Goal: Task Accomplishment & Management: Complete application form

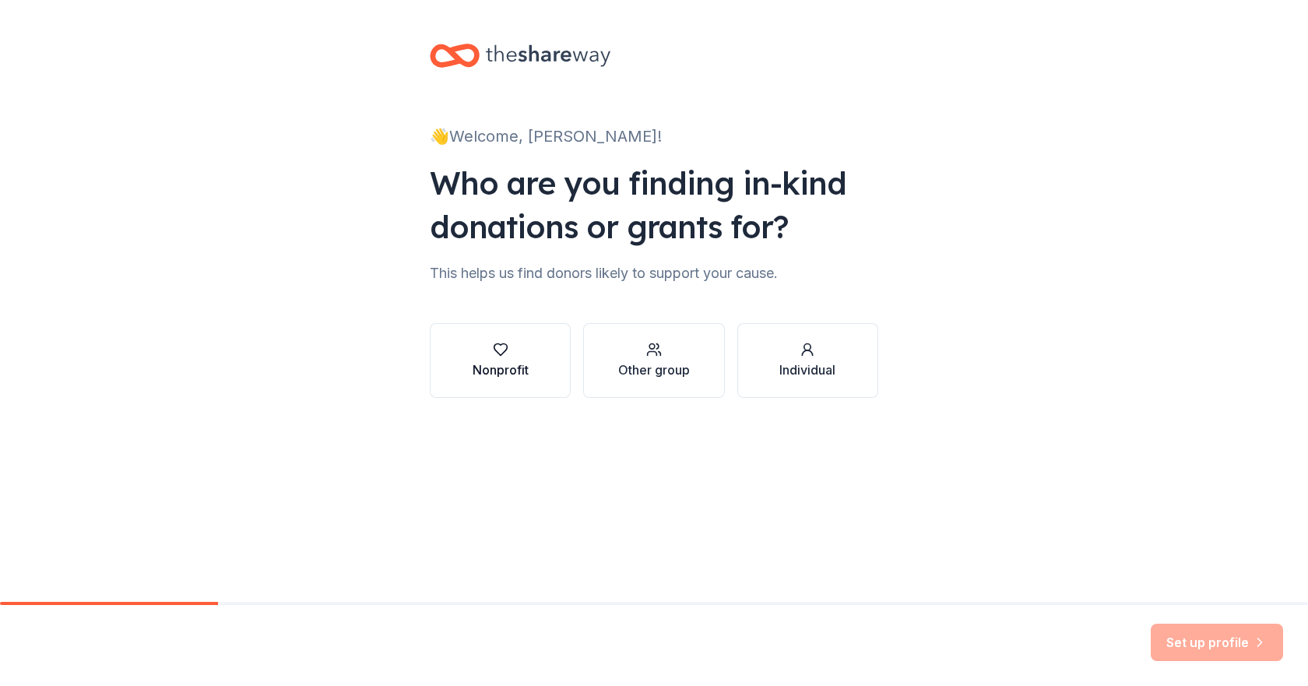
click at [494, 363] on div "Nonprofit" at bounding box center [500, 369] width 56 height 19
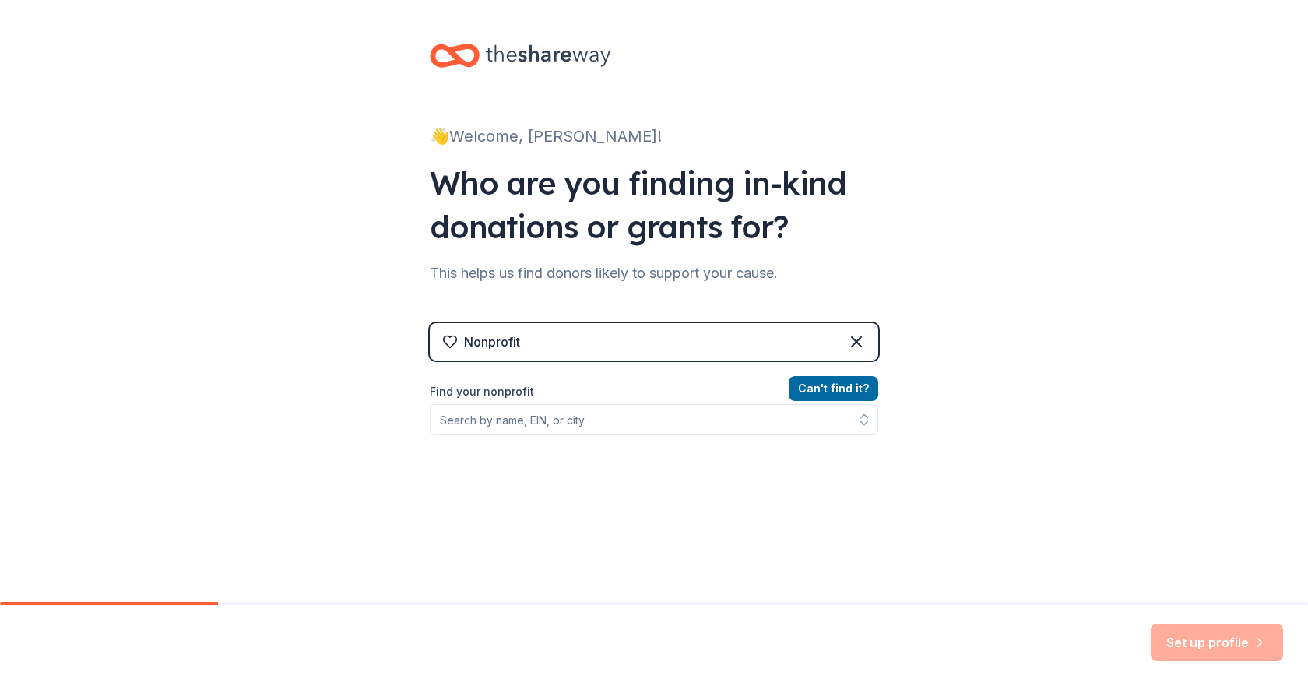
click at [644, 348] on div "Nonprofit" at bounding box center [654, 341] width 448 height 37
click at [571, 329] on div "Nonprofit" at bounding box center [654, 341] width 448 height 37
click at [479, 339] on div "Nonprofit" at bounding box center [492, 341] width 56 height 19
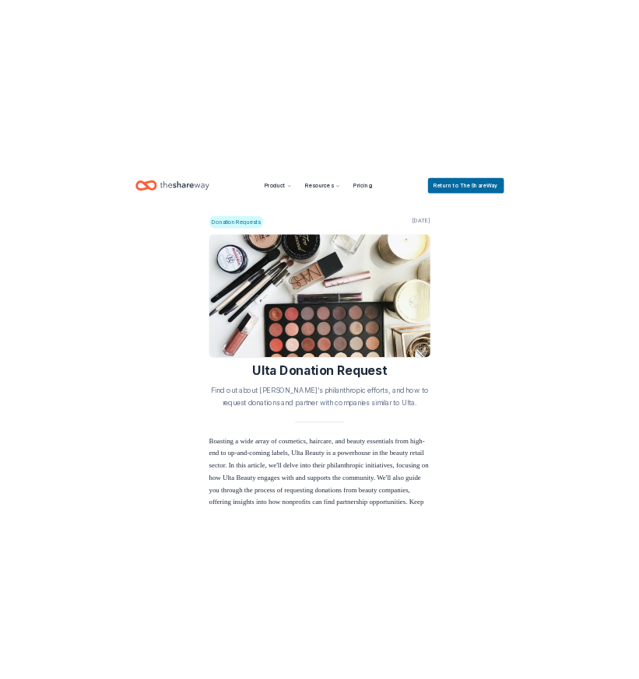
scroll to position [1432, 0]
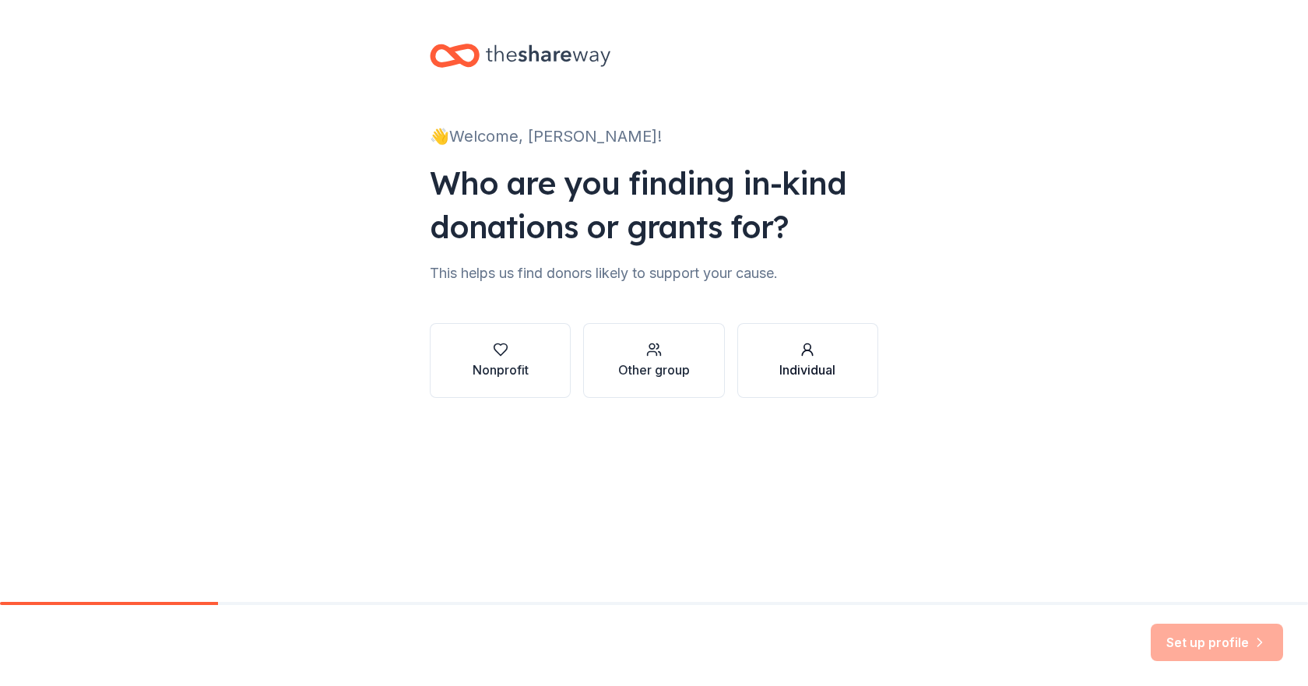
click at [835, 353] on div "button" at bounding box center [807, 350] width 56 height 16
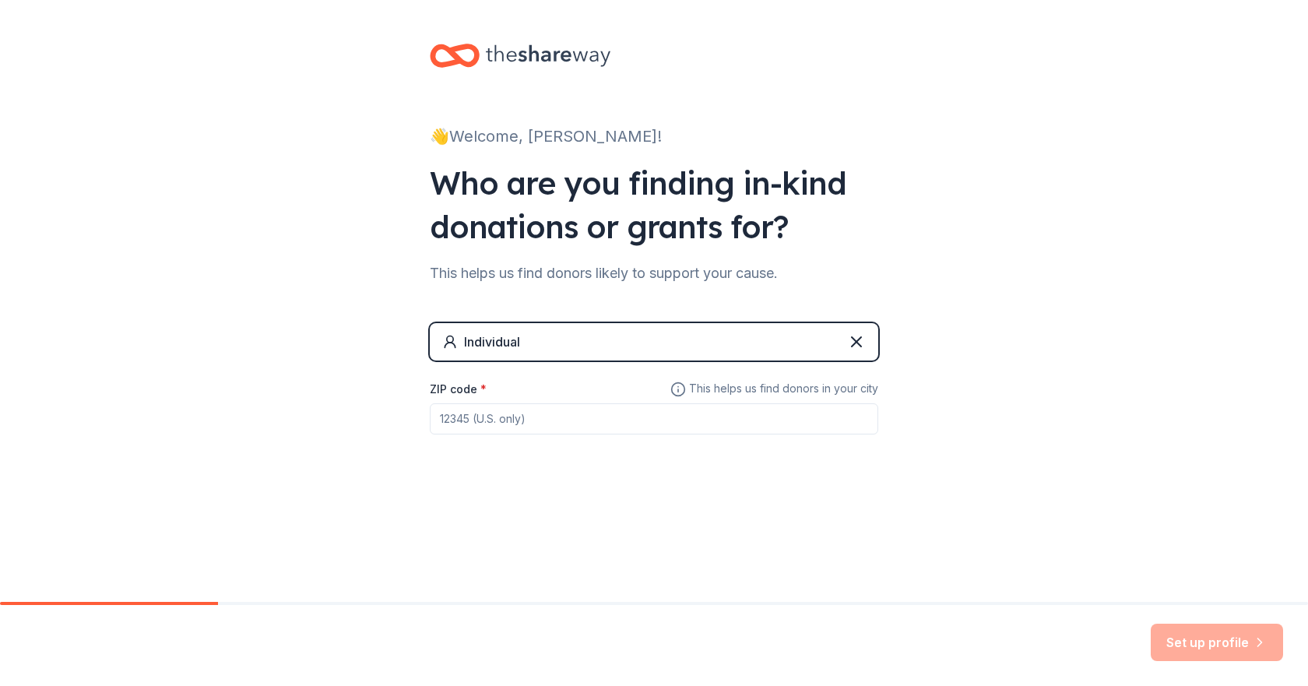
click at [605, 415] on input "ZIP code *" at bounding box center [654, 418] width 448 height 31
type input "53158"
click at [918, 483] on div "👋 Welcome, Melissa! Who are you finding in-kind donations or grants for? This h…" at bounding box center [654, 270] width 1308 height 540
click at [1189, 643] on button "Set up profile" at bounding box center [1216, 641] width 132 height 37
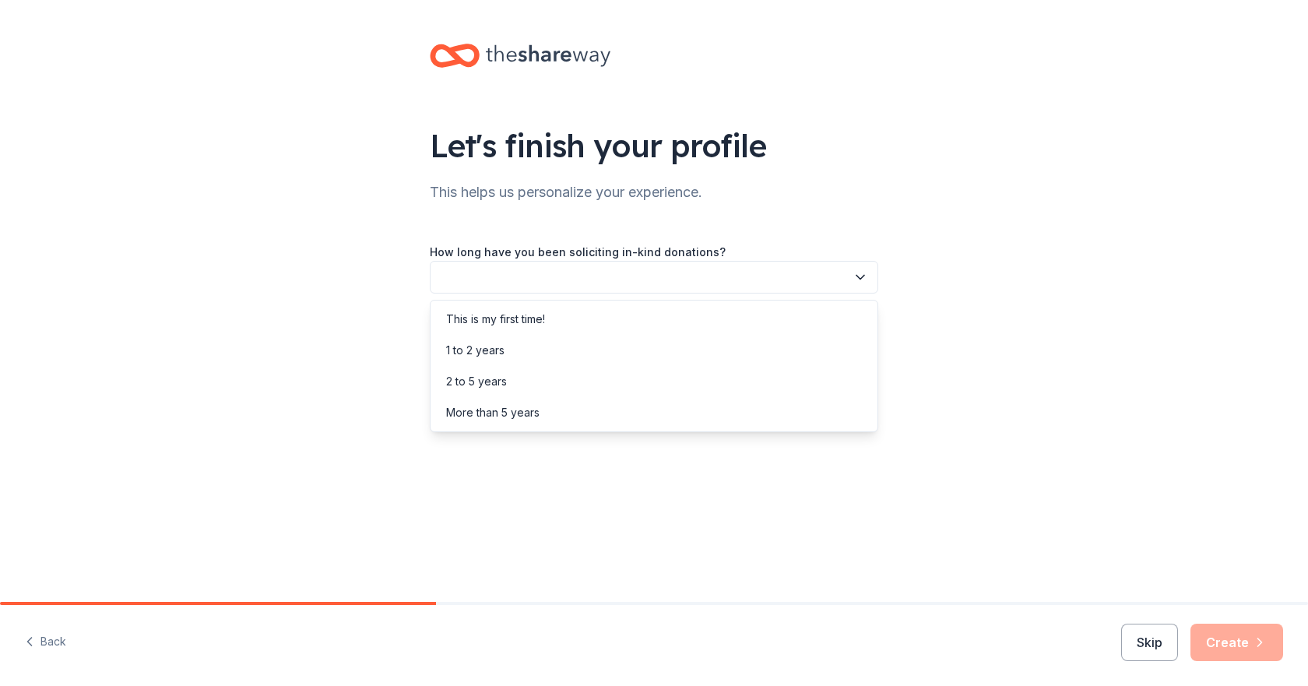
click at [673, 275] on button "button" at bounding box center [654, 277] width 448 height 33
click at [555, 313] on div "This is my first time!" at bounding box center [654, 319] width 441 height 31
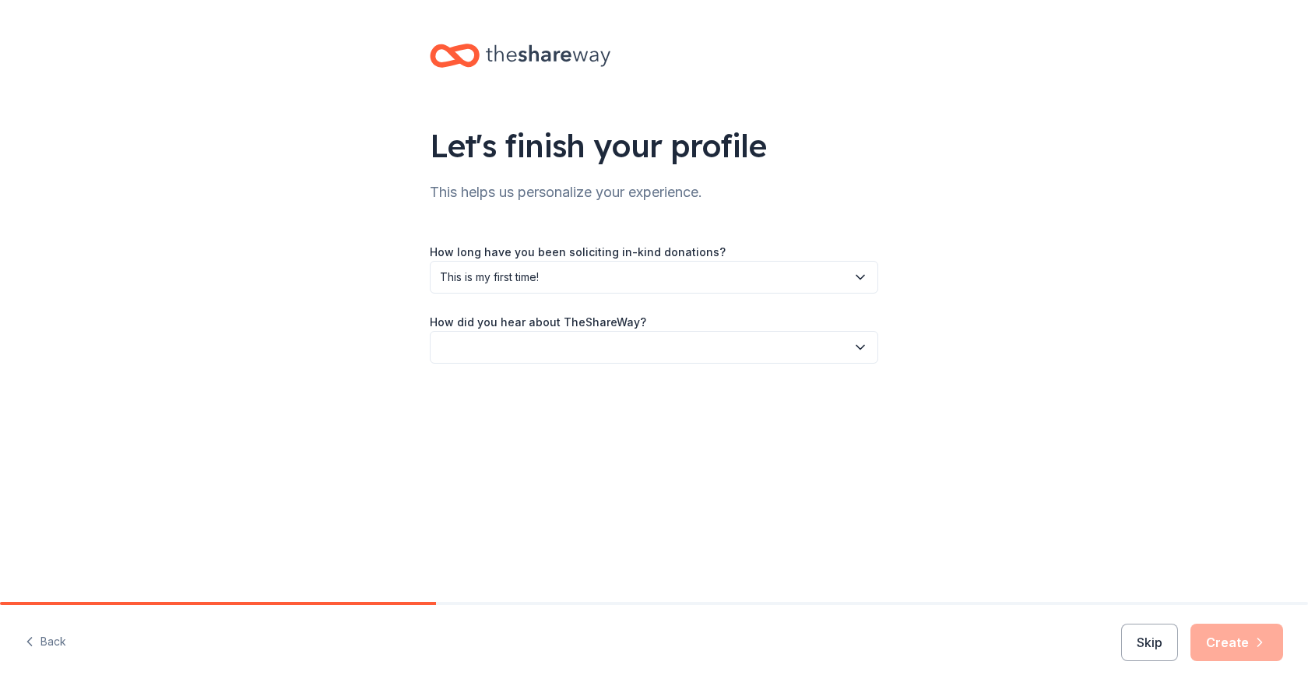
click at [623, 347] on button "button" at bounding box center [654, 347] width 448 height 33
click at [528, 422] on div "Online search" at bounding box center [654, 420] width 441 height 31
drag, startPoint x: 1176, startPoint y: 607, endPoint x: 1202, endPoint y: 642, distance: 43.4
click at [1197, 637] on div "Let's finish your profile This helps us personalize your experience. How long h…" at bounding box center [654, 343] width 1308 height 686
click at [1301, 619] on div "Back Skip Create" at bounding box center [654, 645] width 1308 height 81
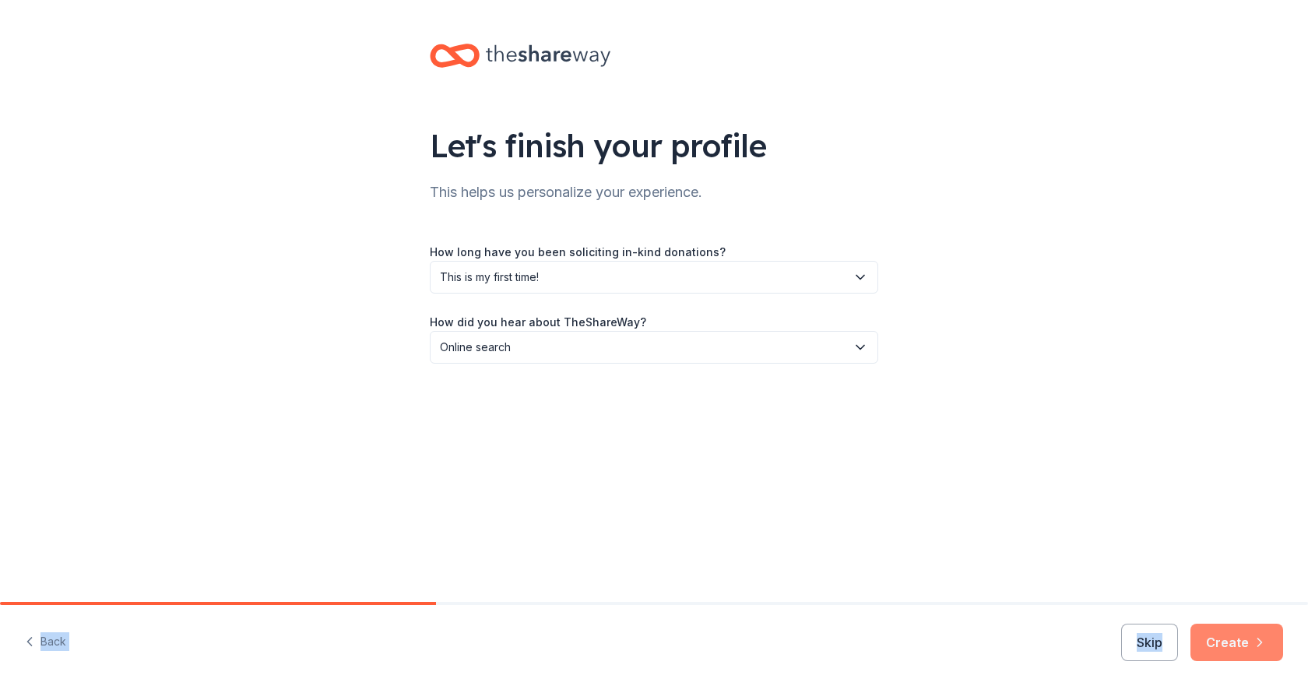
click at [1253, 648] on icon "button" at bounding box center [1260, 642] width 16 height 16
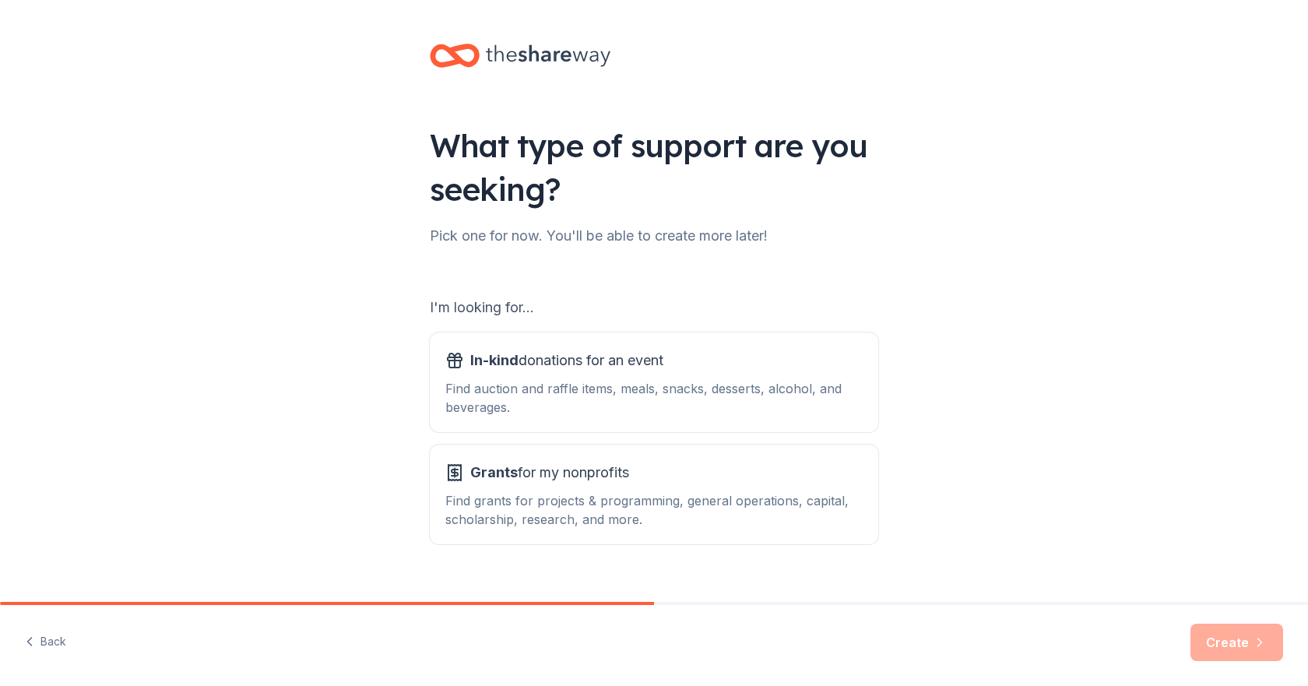
click at [521, 305] on div "I'm looking for..." at bounding box center [654, 307] width 448 height 25
click at [452, 307] on div "I'm looking for..." at bounding box center [654, 307] width 448 height 25
click at [612, 400] on div "Find auction and raffle items, meals, snacks, desserts, alcohol, and beverages." at bounding box center [653, 397] width 417 height 37
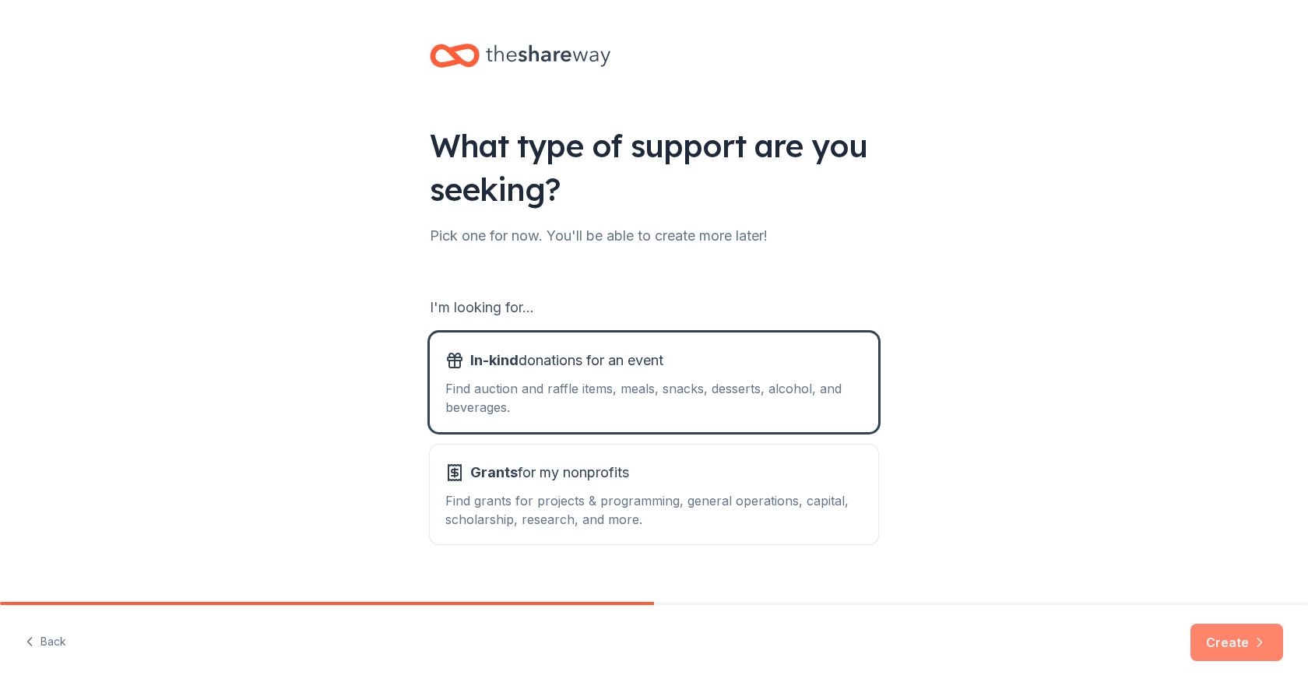
click at [1225, 642] on button "Create" at bounding box center [1236, 641] width 93 height 37
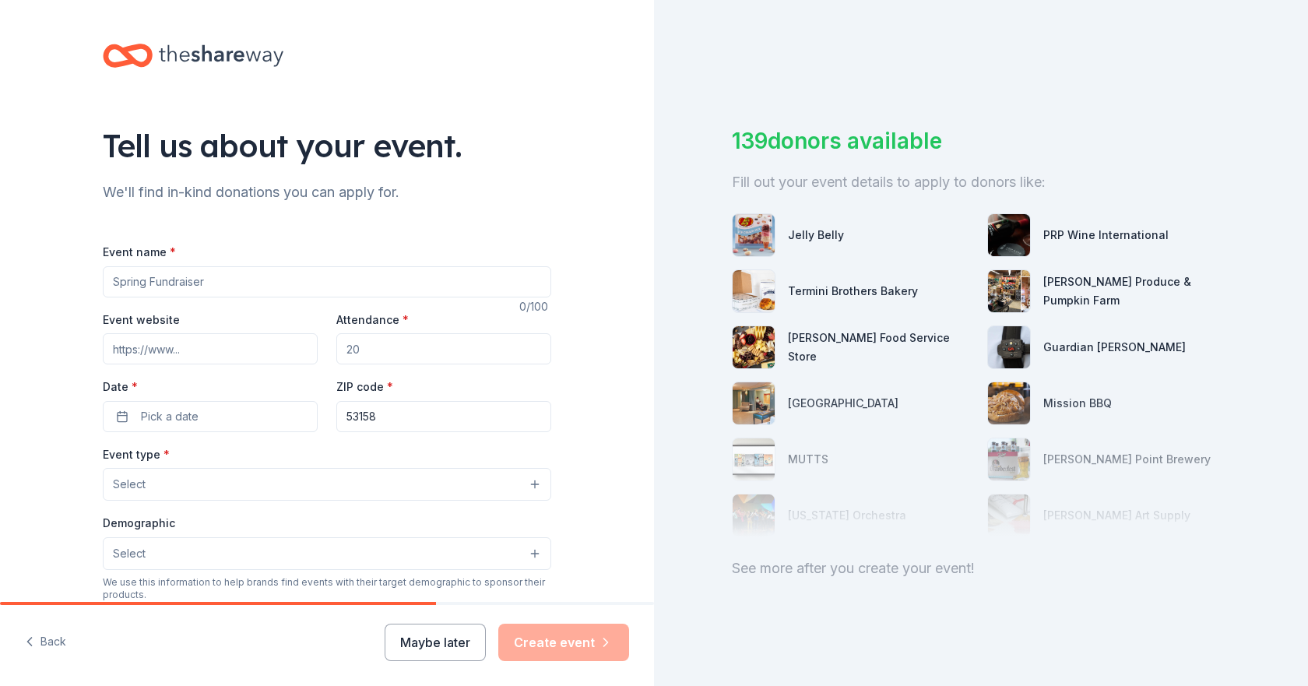
click at [163, 279] on input "Event name *" at bounding box center [327, 281] width 448 height 31
type input "Benefit for [PERSON_NAME]"
click at [153, 349] on input "Event website" at bounding box center [210, 348] width 215 height 31
click at [244, 345] on input "Event website" at bounding box center [210, 348] width 215 height 31
paste input "https://www.facebook.com/share/19tx6Bmz6u/"
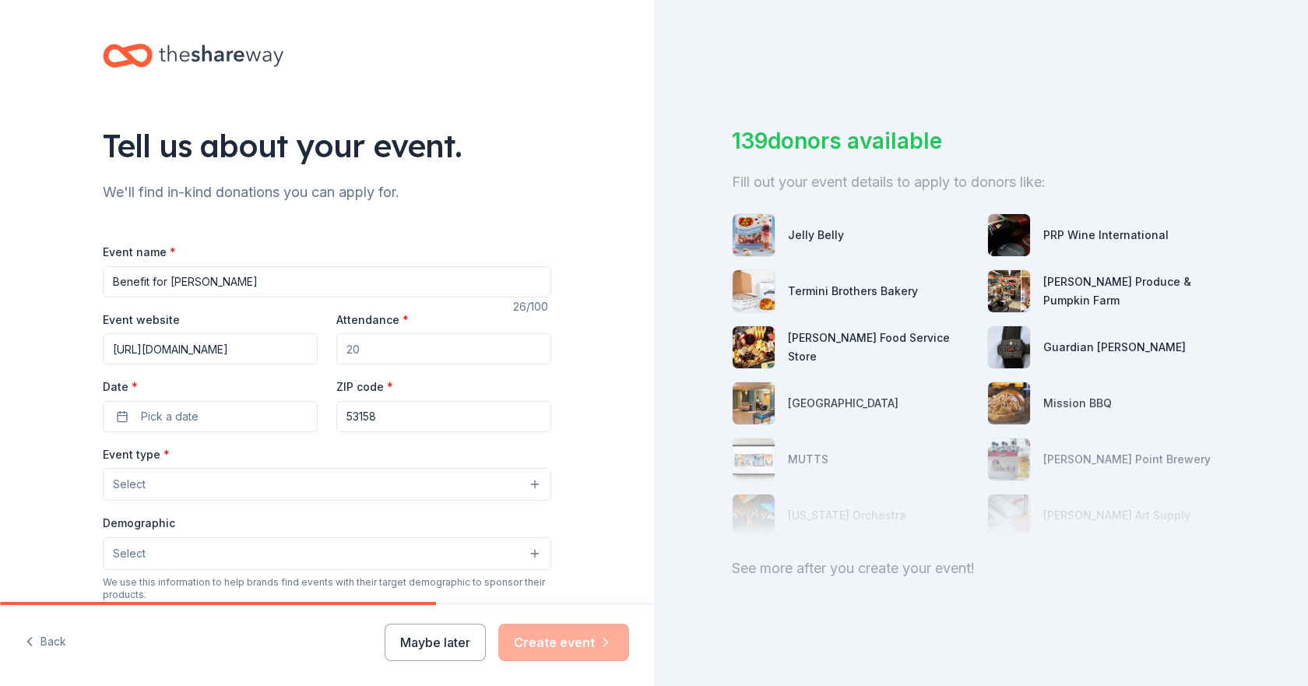
scroll to position [0, 49]
type input "https://www.facebook.com/share/19tx6Bmz6u/"
click at [410, 355] on input "Attendance *" at bounding box center [443, 348] width 215 height 31
type input "200"
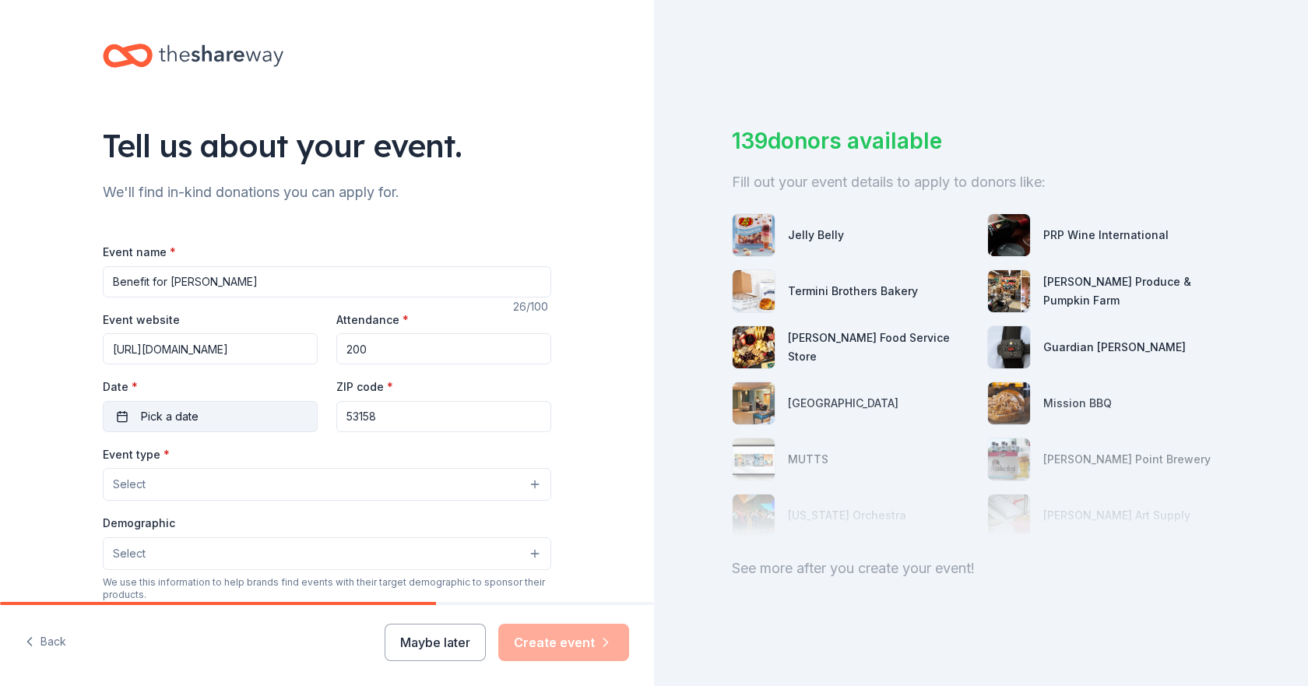
click at [155, 414] on span "Pick a date" at bounding box center [170, 416] width 58 height 19
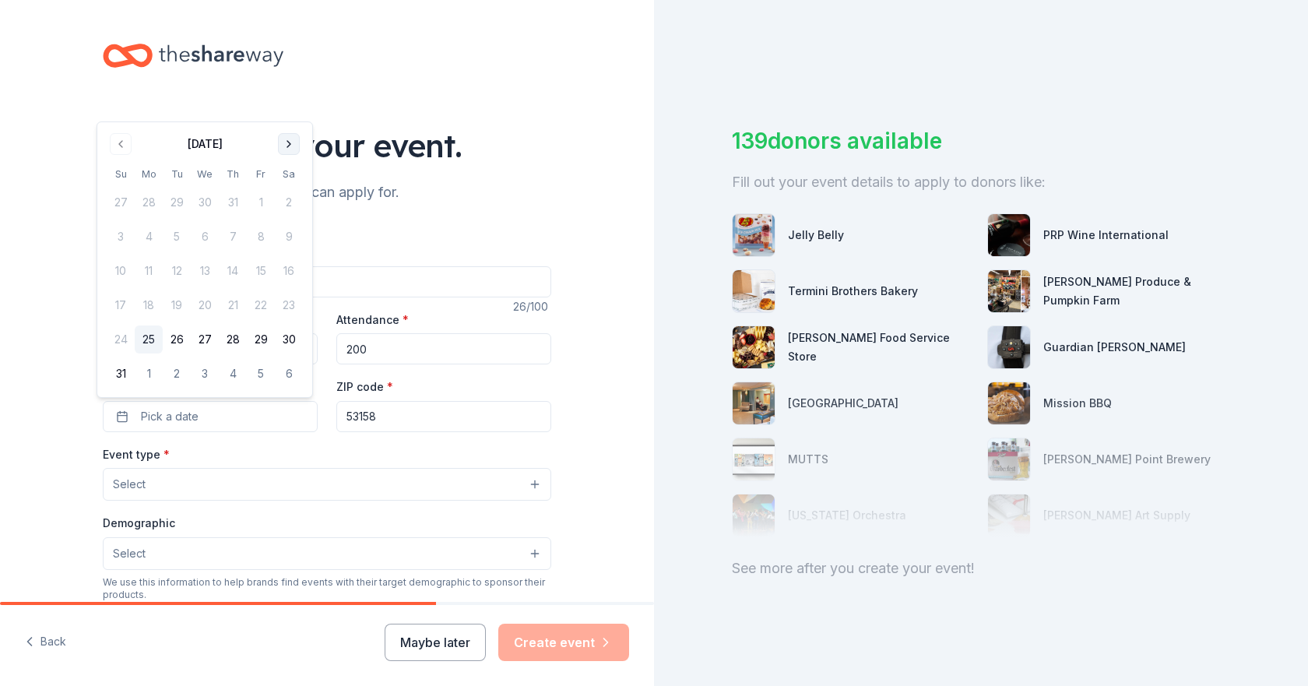
click at [290, 146] on button "Go to next month" at bounding box center [289, 144] width 22 height 22
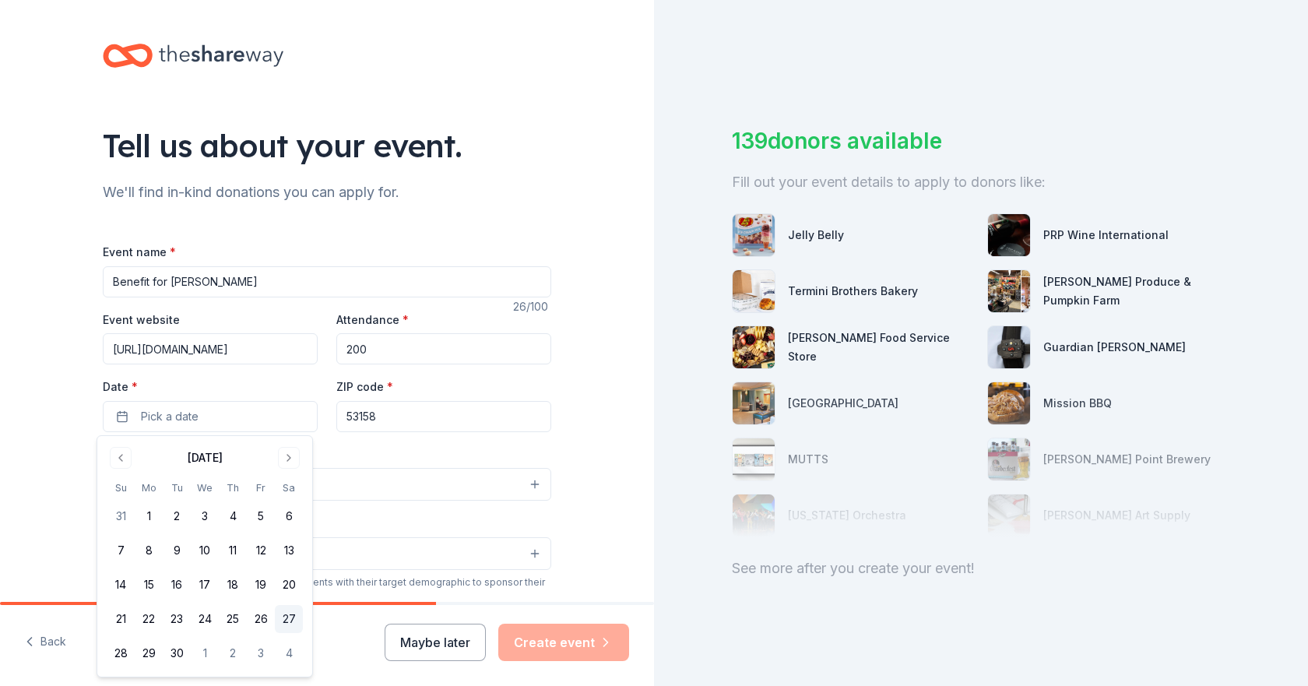
click at [286, 614] on button "27" at bounding box center [289, 619] width 28 height 28
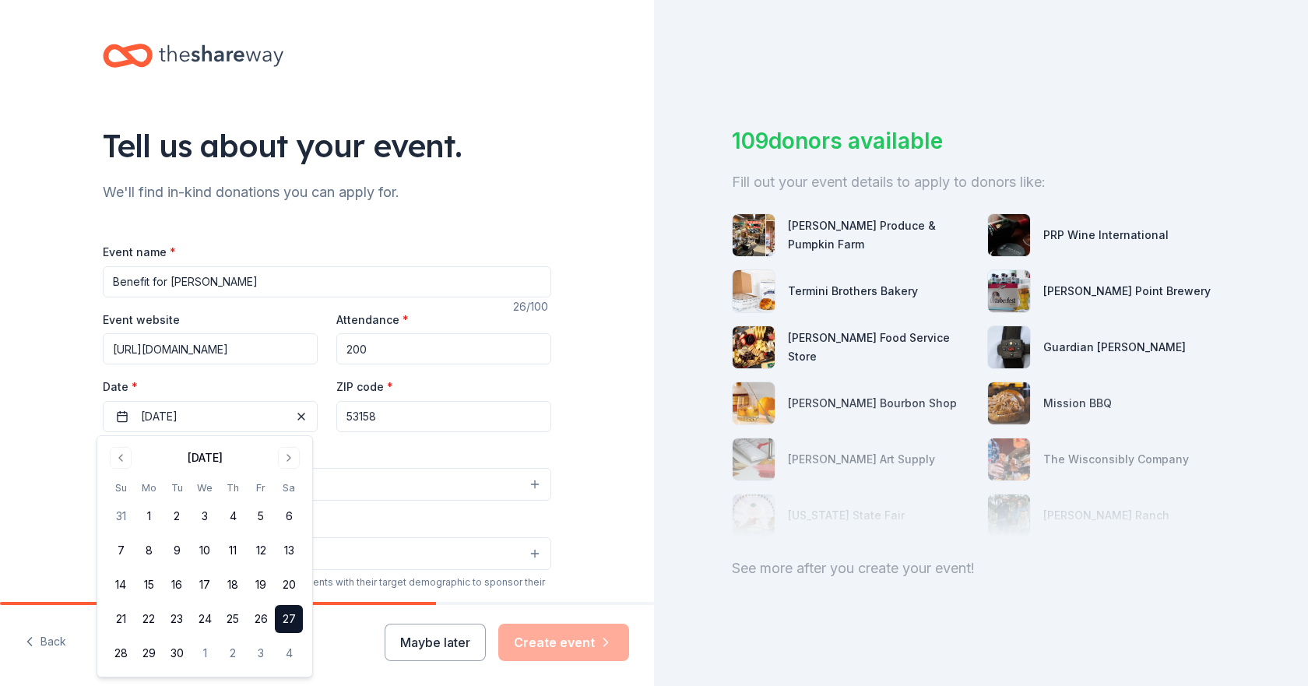
click at [408, 412] on input "53158" at bounding box center [443, 416] width 215 height 31
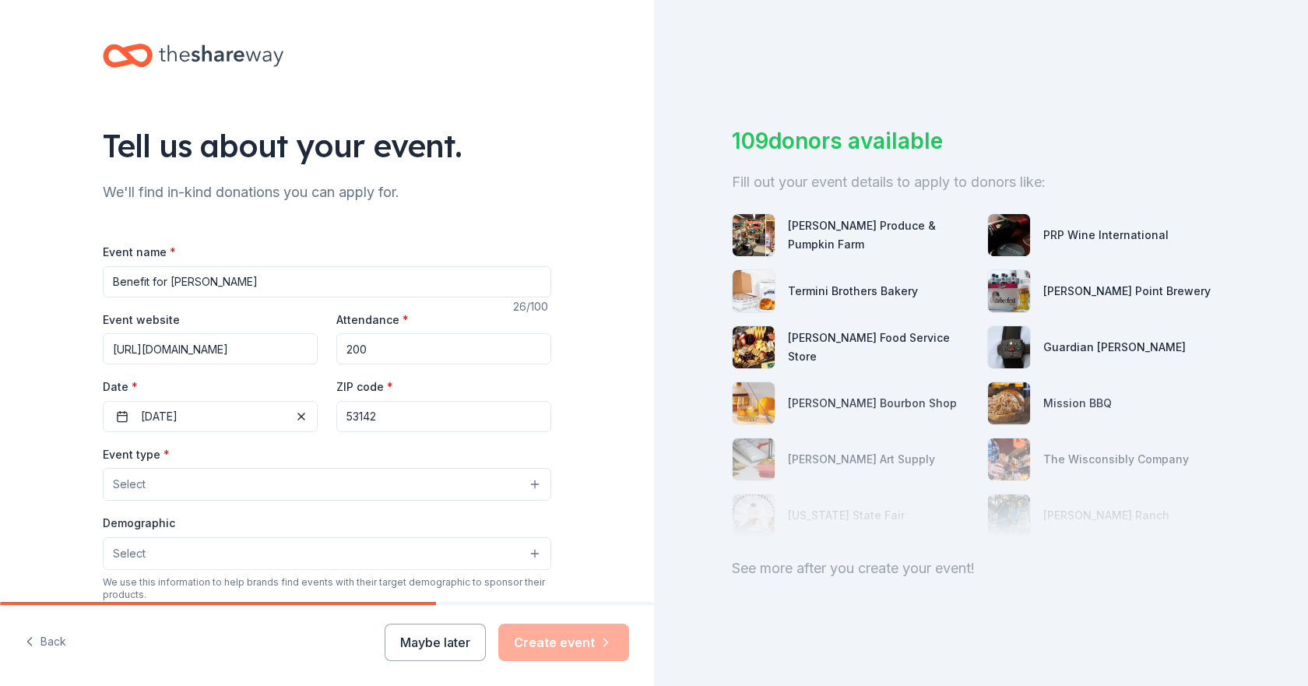
type input "53142"
click at [566, 377] on div "Tell us about your event. We'll find in-kind donations you can apply for. Event…" at bounding box center [327, 518] width 498 height 1036
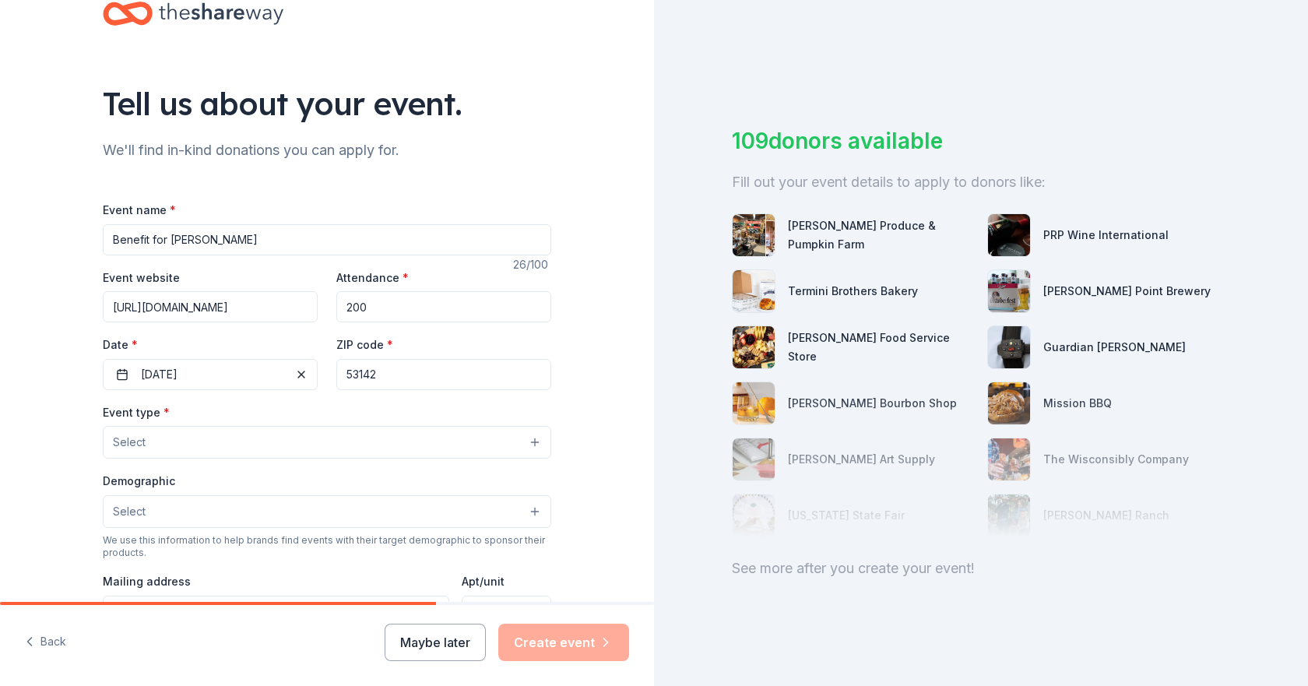
scroll to position [78, 0]
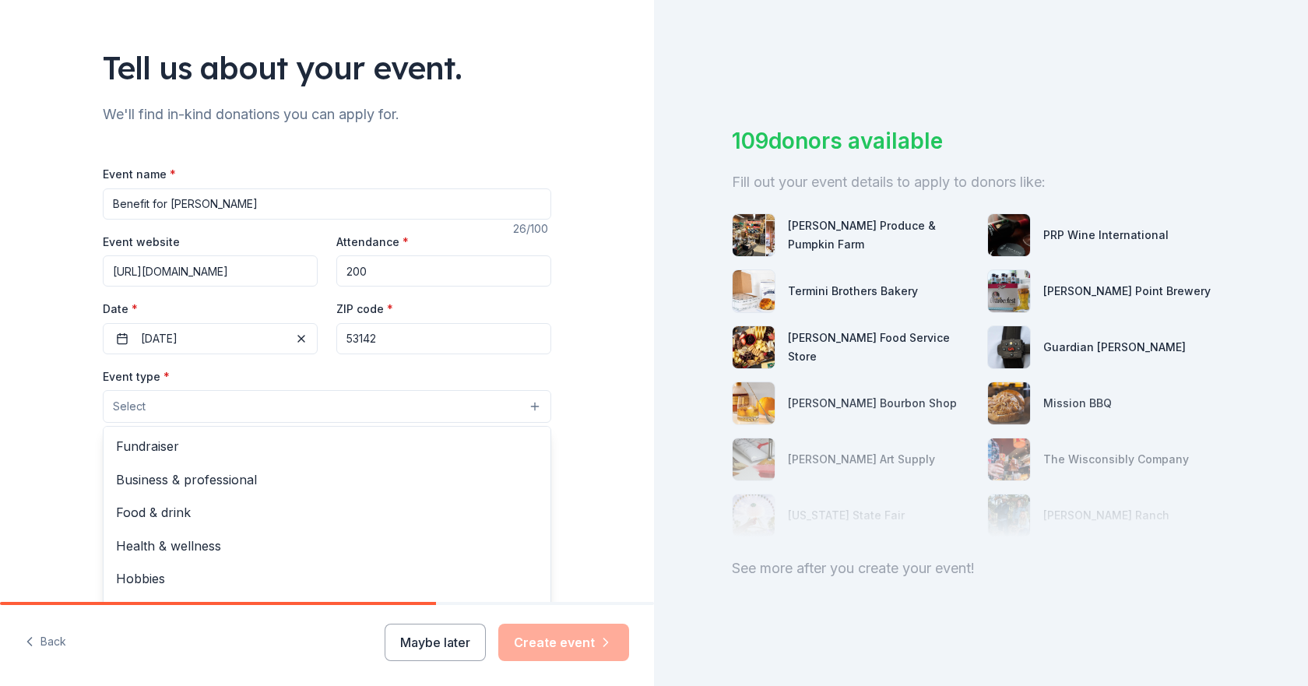
click at [217, 398] on button "Select" at bounding box center [327, 406] width 448 height 33
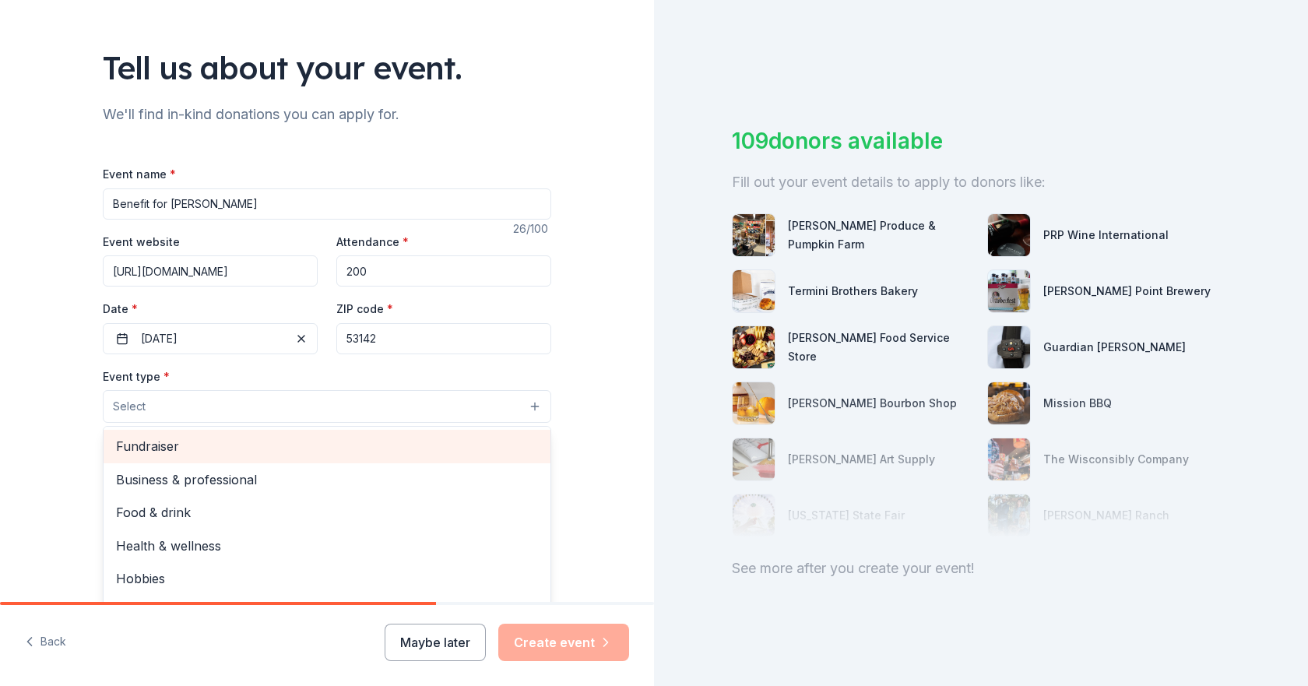
click at [217, 441] on span "Fundraiser" at bounding box center [327, 446] width 422 height 20
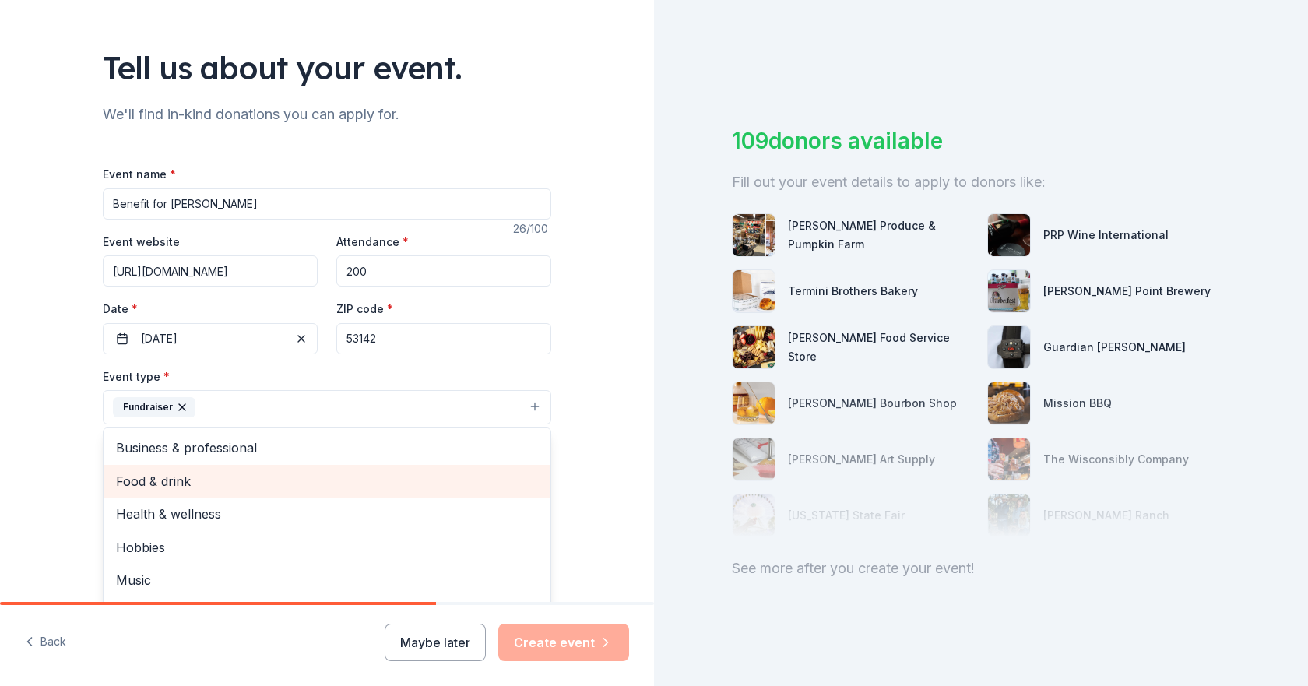
click at [168, 479] on span "Food & drink" at bounding box center [327, 481] width 422 height 20
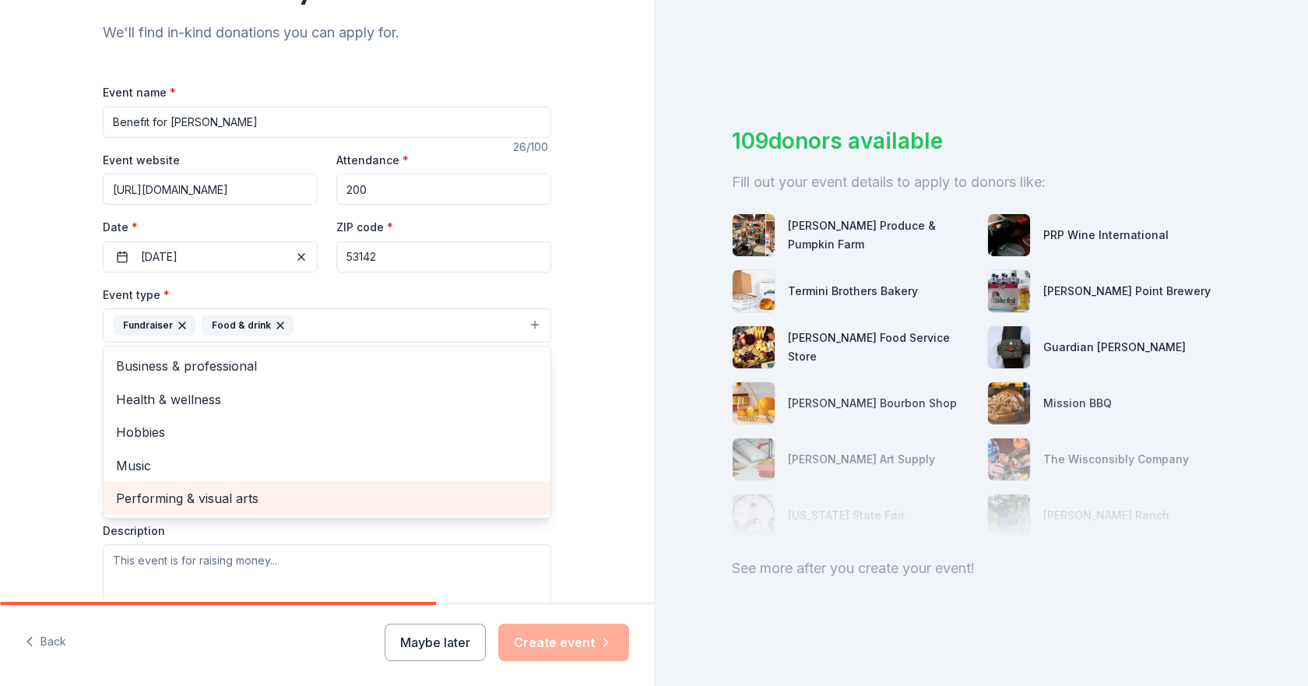
scroll to position [233, 0]
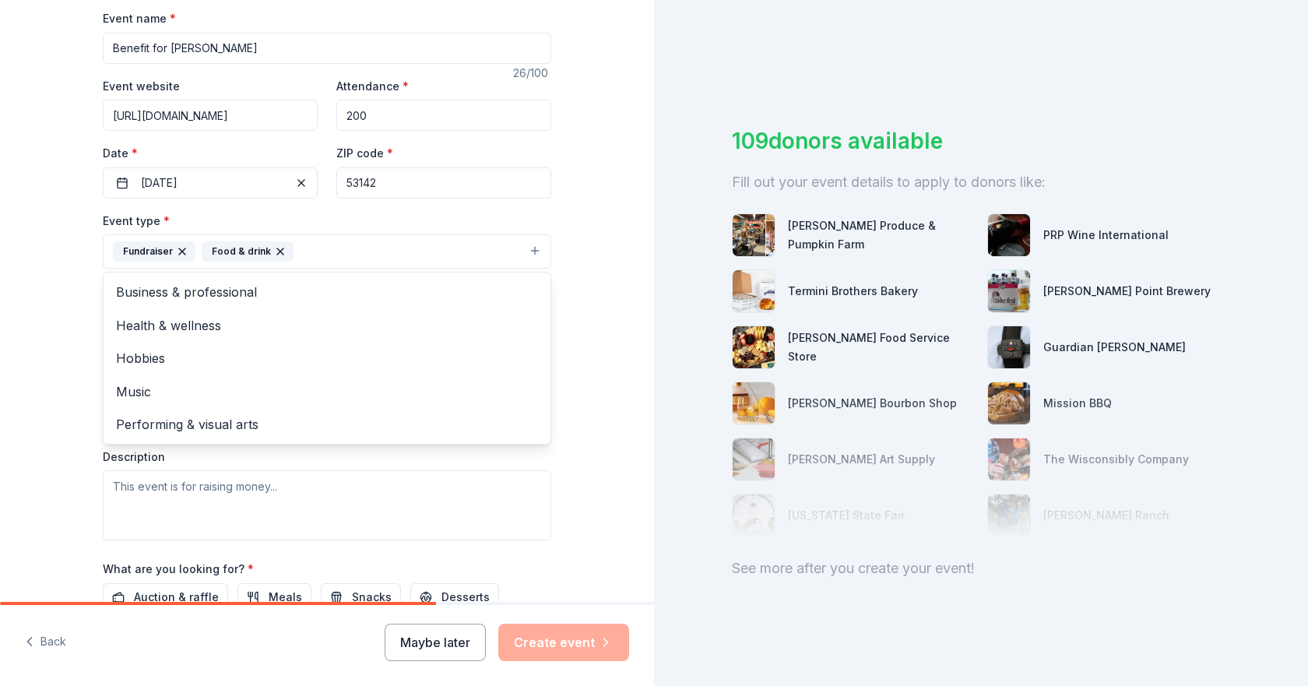
click at [605, 272] on div "Tell us about your event. We'll find in-kind donations you can apply for. Event…" at bounding box center [327, 286] width 654 height 1038
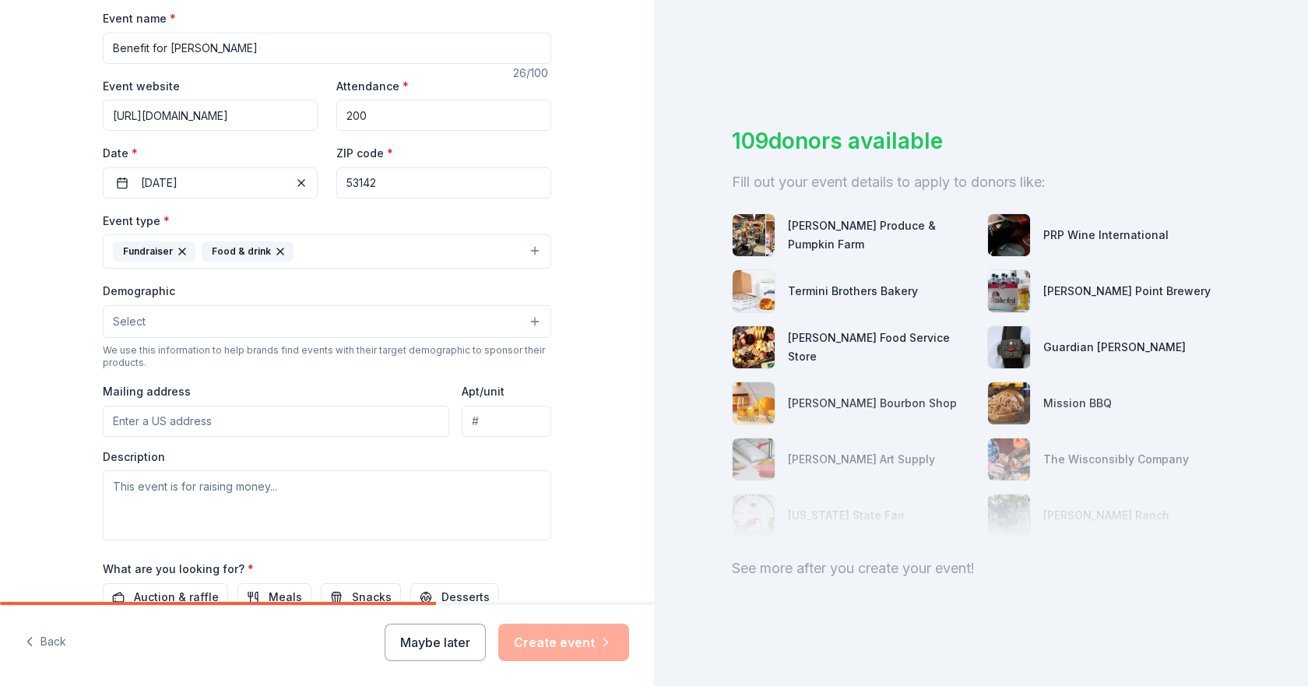
click at [188, 326] on button "Select" at bounding box center [327, 321] width 448 height 33
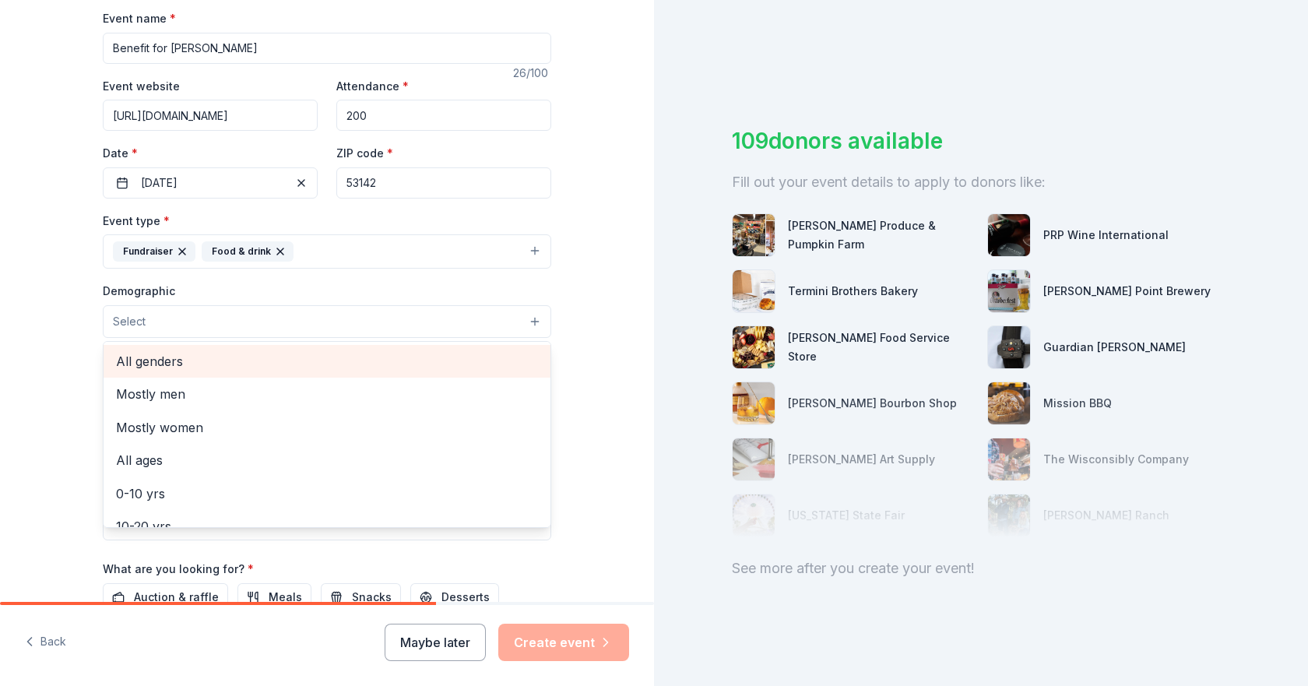
click at [184, 357] on span "All genders" at bounding box center [327, 361] width 422 height 20
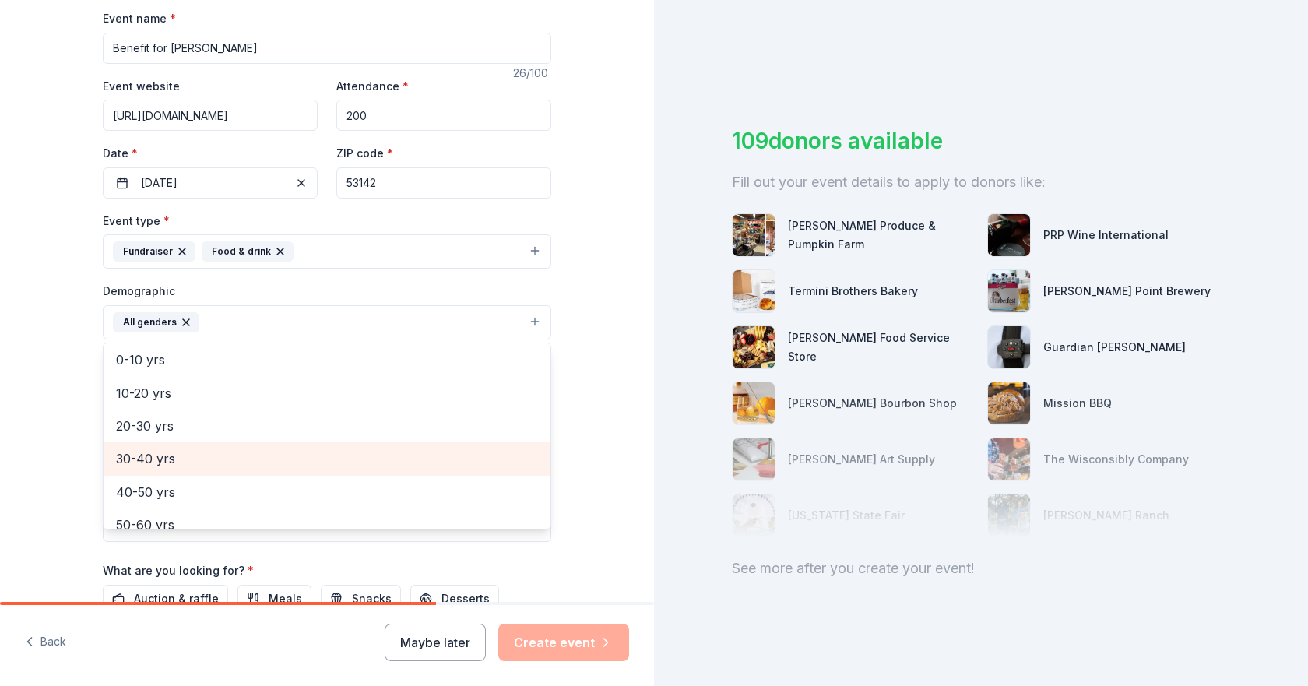
scroll to position [0, 0]
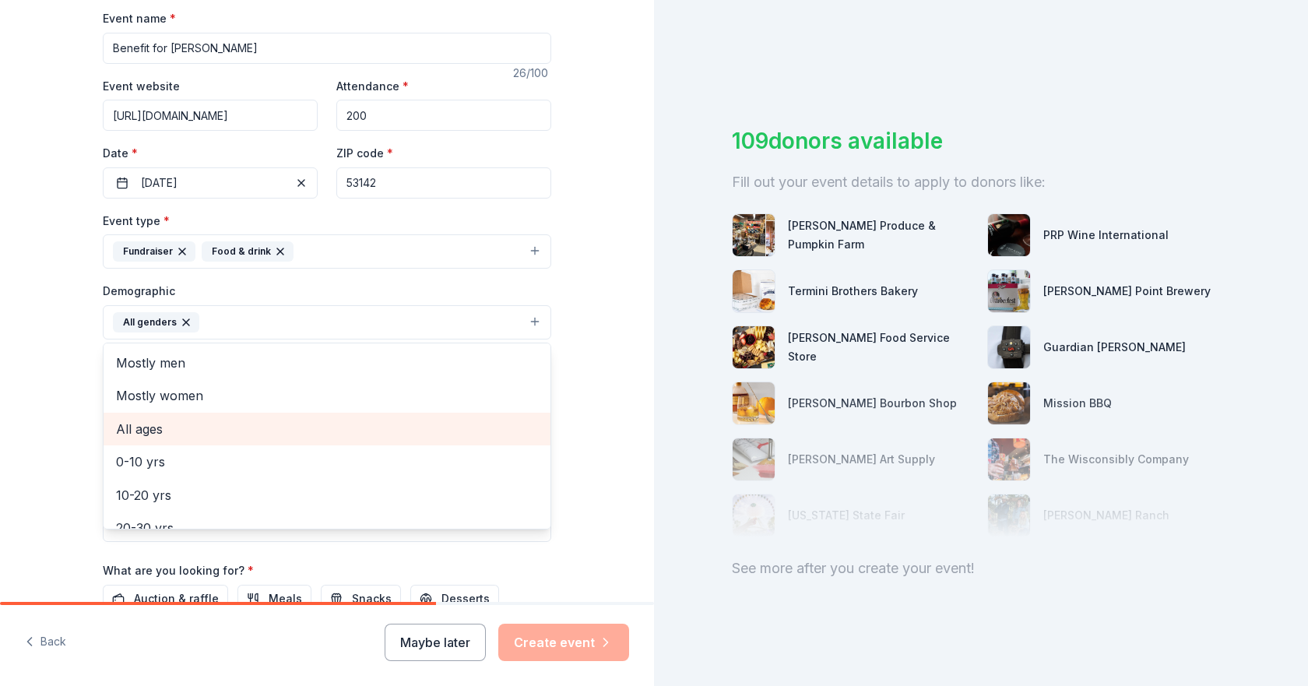
click at [184, 426] on span "All ages" at bounding box center [327, 429] width 422 height 20
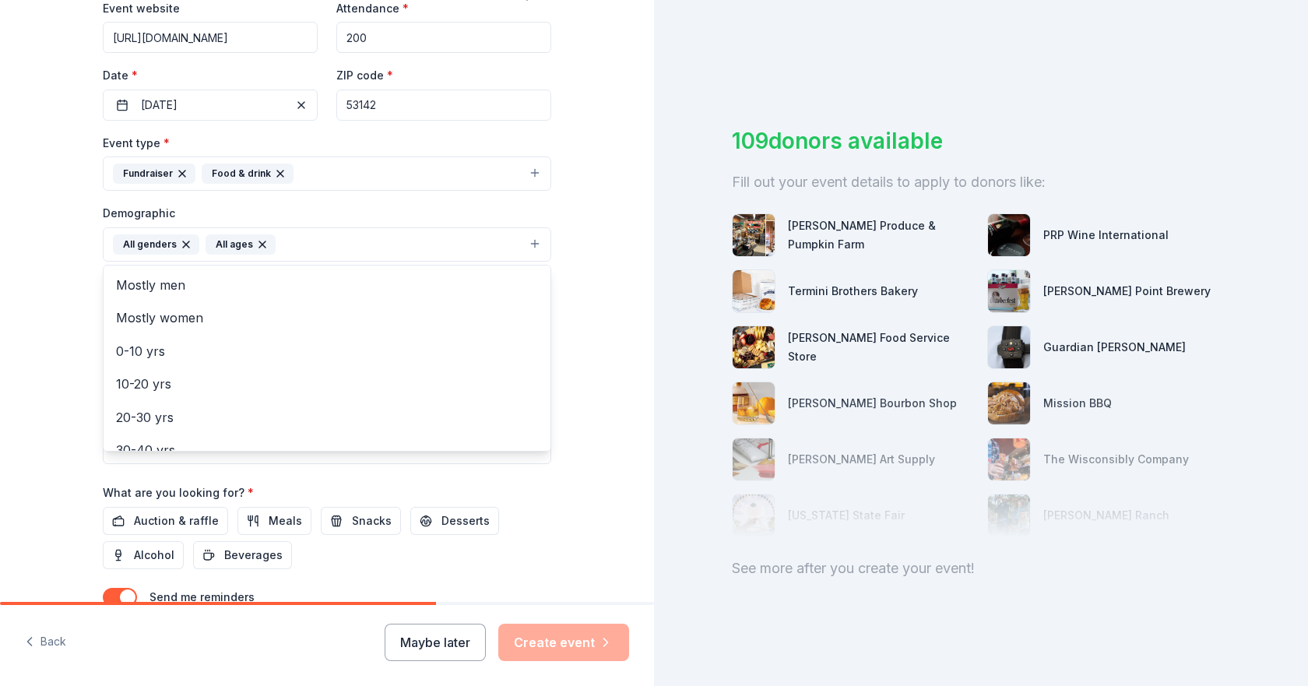
scroll to position [389, 0]
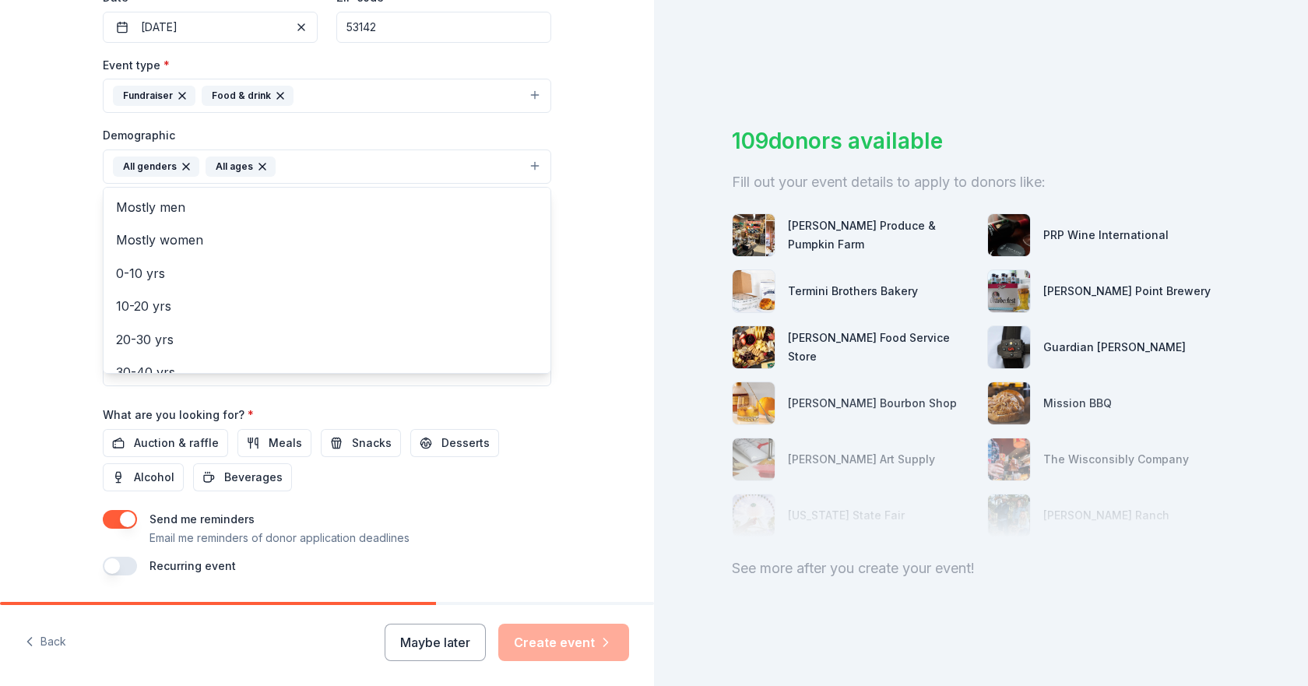
click at [128, 444] on div "Event name * Benefit for Sharon Thiele 26 /100 Event website https://www.facebo…" at bounding box center [327, 214] width 448 height 722
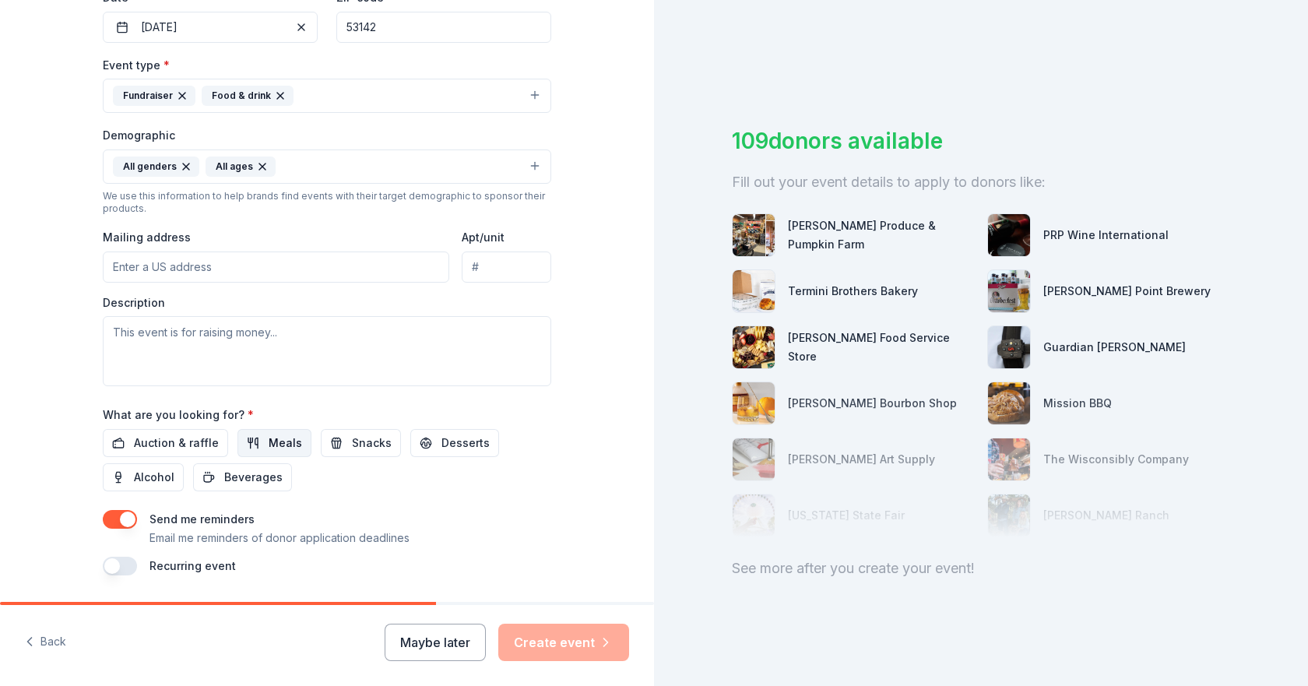
click at [283, 439] on span "Meals" at bounding box center [285, 443] width 33 height 19
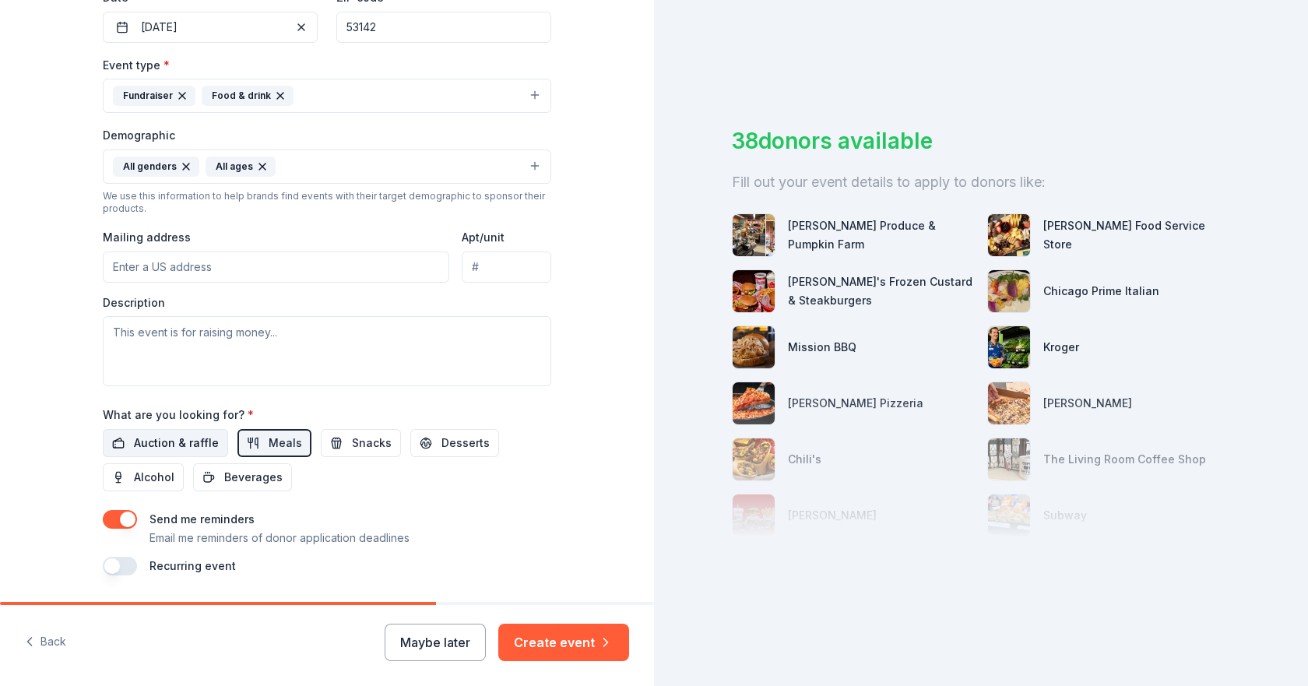
click at [178, 442] on span "Auction & raffle" at bounding box center [176, 443] width 85 height 19
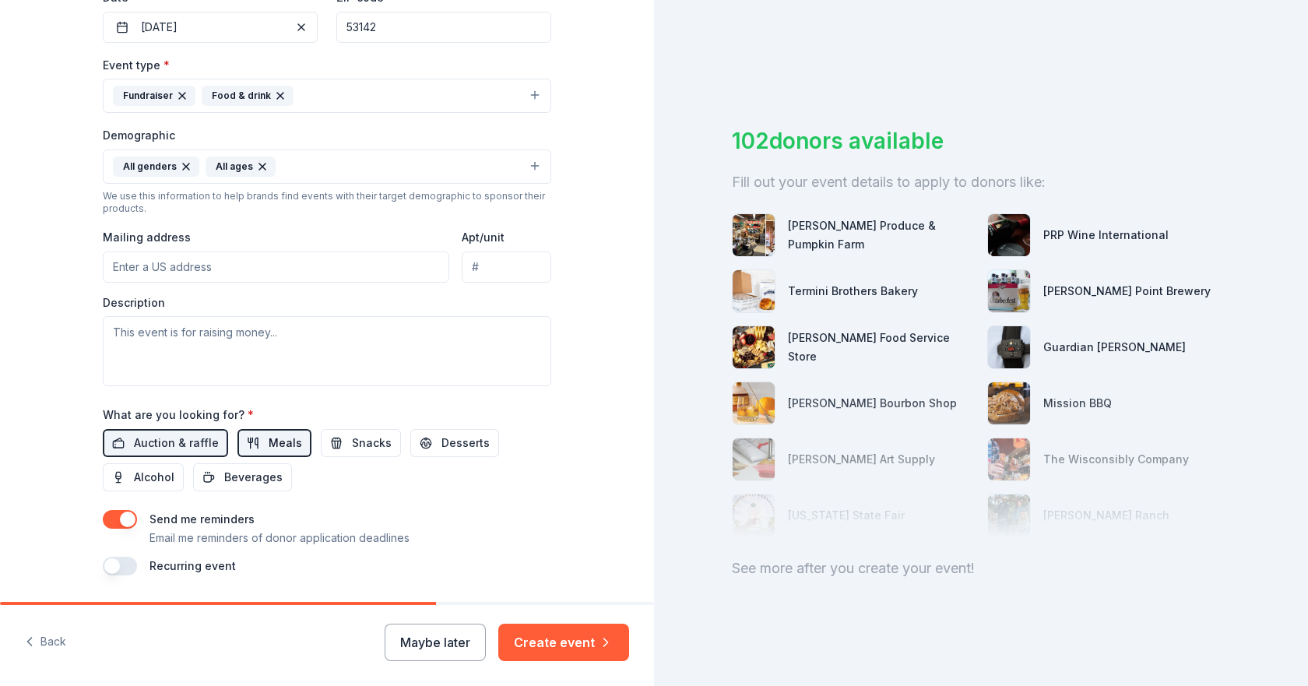
click at [269, 446] on span "Meals" at bounding box center [285, 443] width 33 height 19
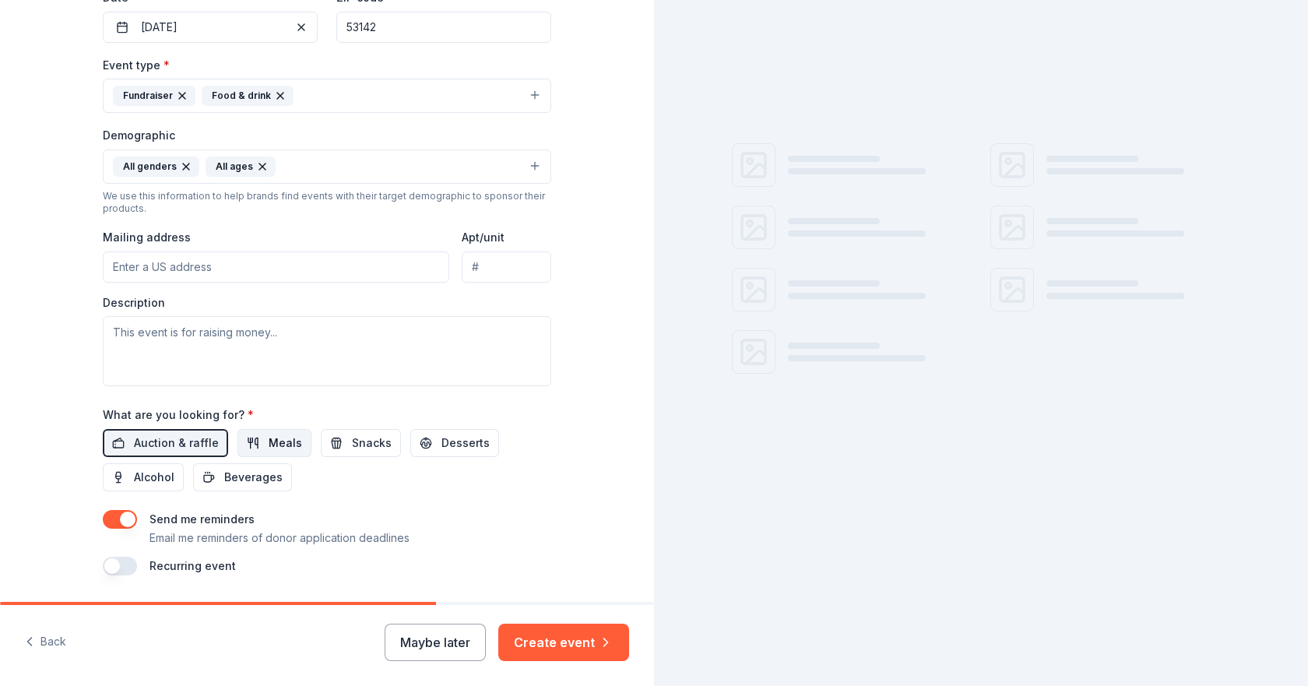
click at [269, 446] on span "Meals" at bounding box center [285, 443] width 33 height 19
click at [352, 446] on span "Snacks" at bounding box center [372, 443] width 40 height 19
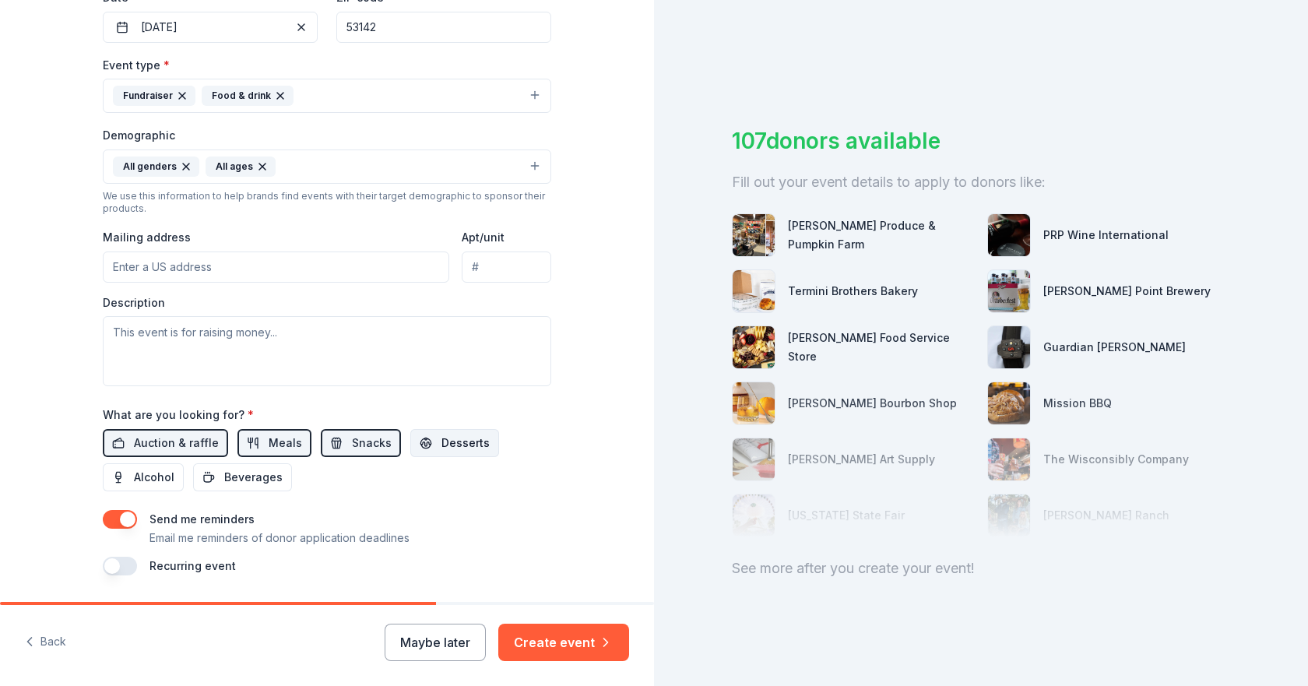
click at [441, 442] on span "Desserts" at bounding box center [465, 443] width 48 height 19
click at [156, 476] on span "Alcohol" at bounding box center [154, 477] width 40 height 19
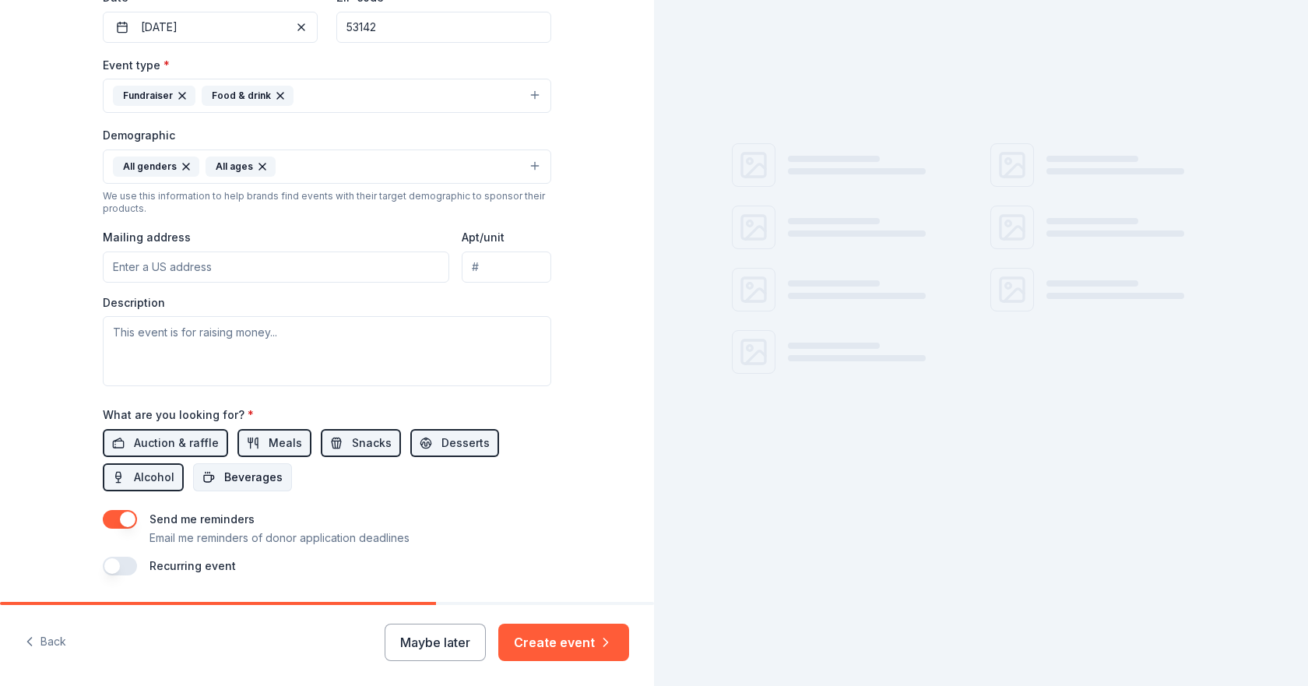
click at [231, 478] on span "Beverages" at bounding box center [253, 477] width 58 height 19
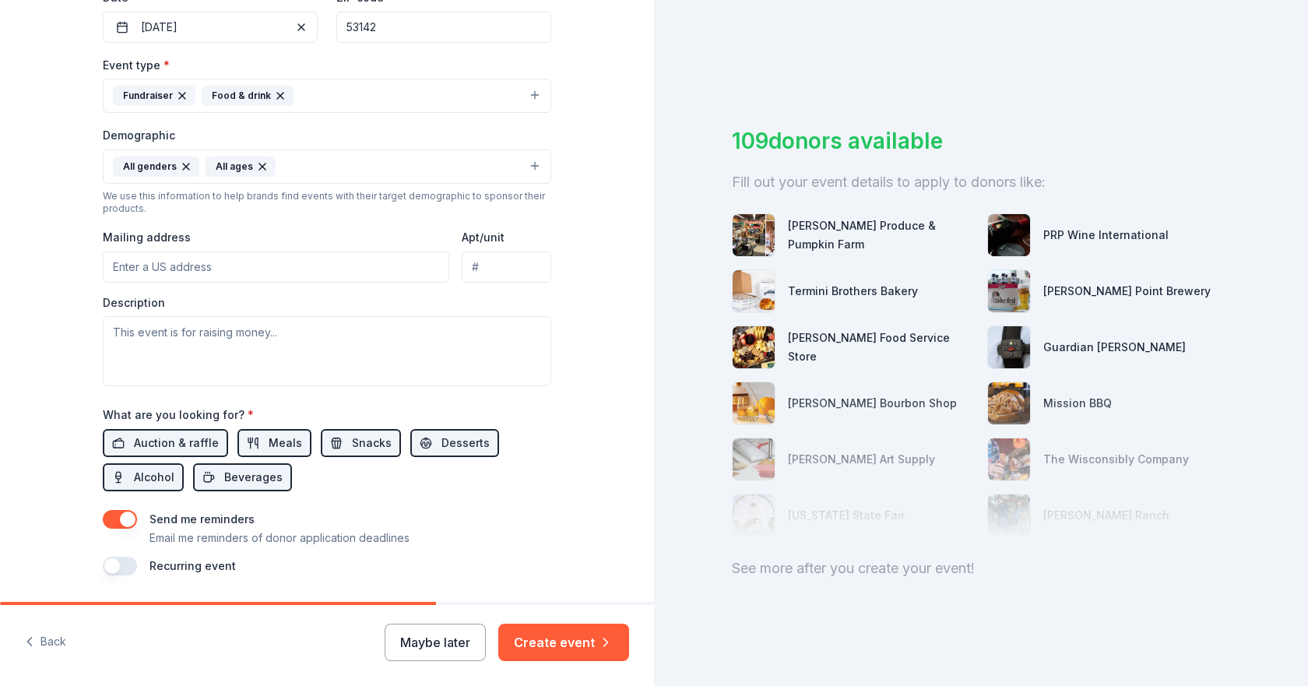
click at [185, 270] on input "Mailing address" at bounding box center [276, 266] width 346 height 31
click at [276, 264] on input "8450 Westminster Drive" at bounding box center [276, 266] width 346 height 31
type input "8450 Westminster Drive, Sturtevant, WI, 53177"
click at [208, 339] on textarea at bounding box center [327, 351] width 448 height 70
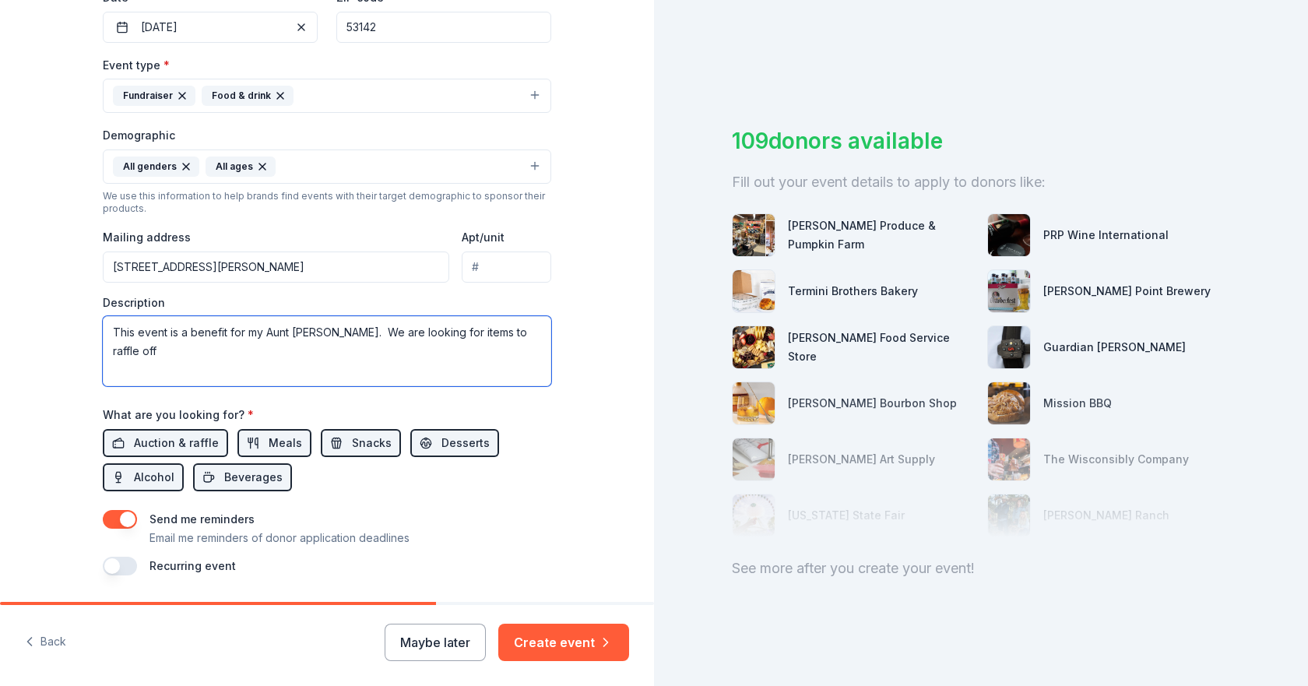
click at [464, 333] on textarea "This event is a benefit for my Aunt Sharon Thiele. We are looking for items to …" at bounding box center [327, 351] width 448 height 70
click at [232, 344] on textarea "This event is a benefit for my Aunt Sharon Thiele. We are looking for donated i…" at bounding box center [327, 351] width 448 height 70
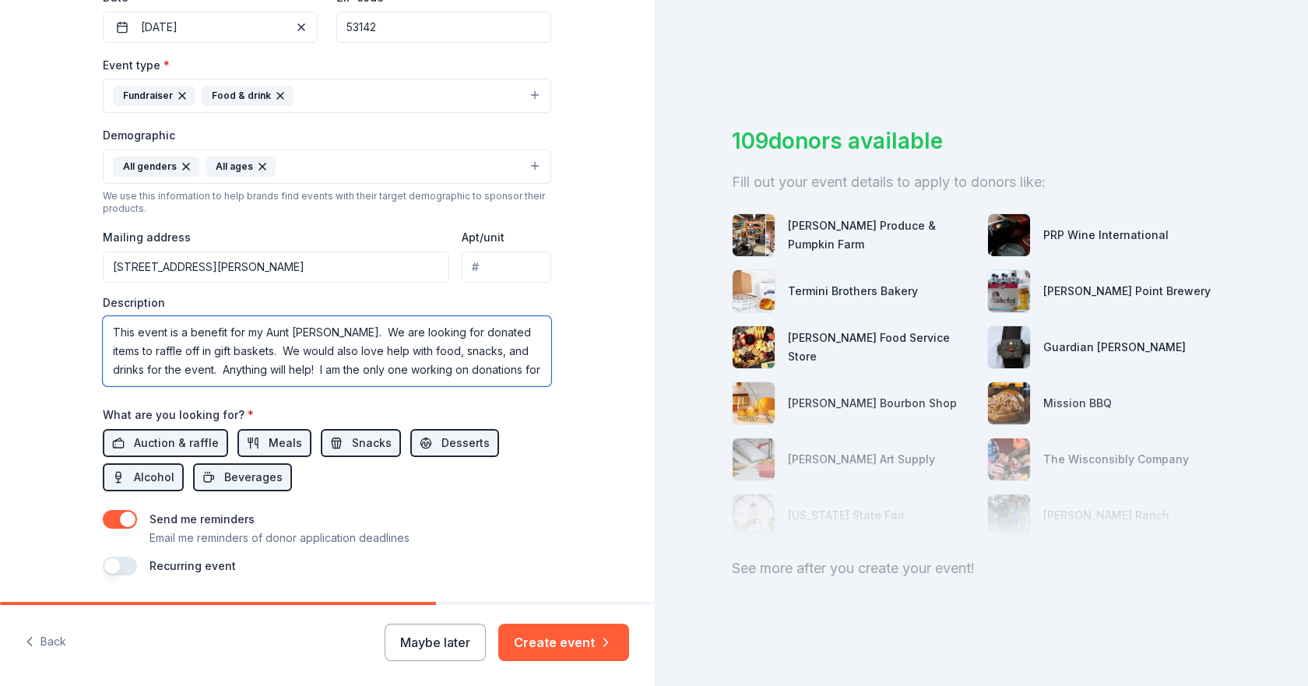
scroll to position [10, 0]
click at [368, 325] on textarea "This event is a benefit for my Aunt Sharon Thiele. We are looking for donated i…" at bounding box center [327, 351] width 448 height 70
click at [403, 356] on textarea "This event is a benefit for my Aunt Sharon Thiele. She suffered a stroke in Jun…" at bounding box center [327, 351] width 448 height 70
click at [526, 368] on textarea "This event is a benefit for my Aunt Sharon Thiele. She suffered a stroke in Jun…" at bounding box center [327, 351] width 448 height 70
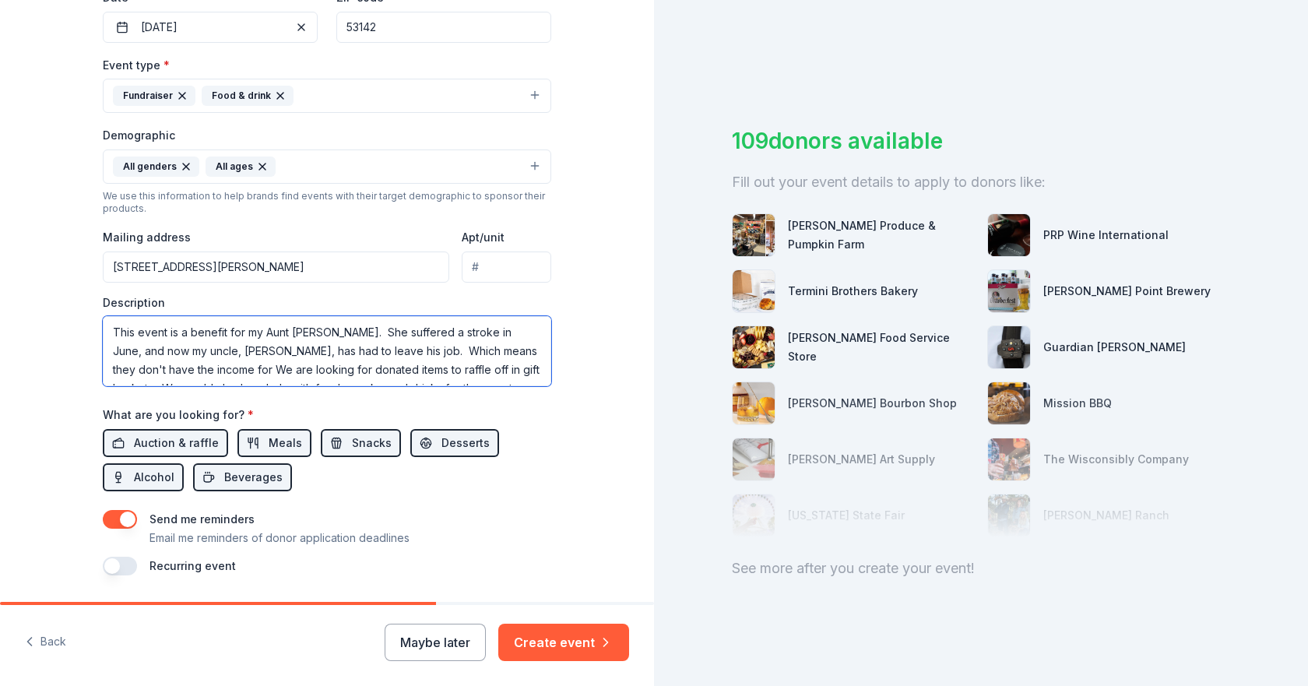
click at [431, 349] on textarea "This event is a benefit for my Aunt Sharon Thiele. She suffered a stroke in Jun…" at bounding box center [327, 351] width 448 height 70
drag, startPoint x: 250, startPoint y: 372, endPoint x: 54, endPoint y: 290, distance: 212.1
click at [54, 290] on div "Tell us about your event. We'll find in-kind donations you can apply for. Event…" at bounding box center [327, 130] width 654 height 1039
paste textarea "I am reaching out to see if your business is able to donate product/gift cards,…"
click at [309, 374] on textarea "I am reaching out to see if your business is able to donate product/gift cards,…" at bounding box center [327, 351] width 448 height 70
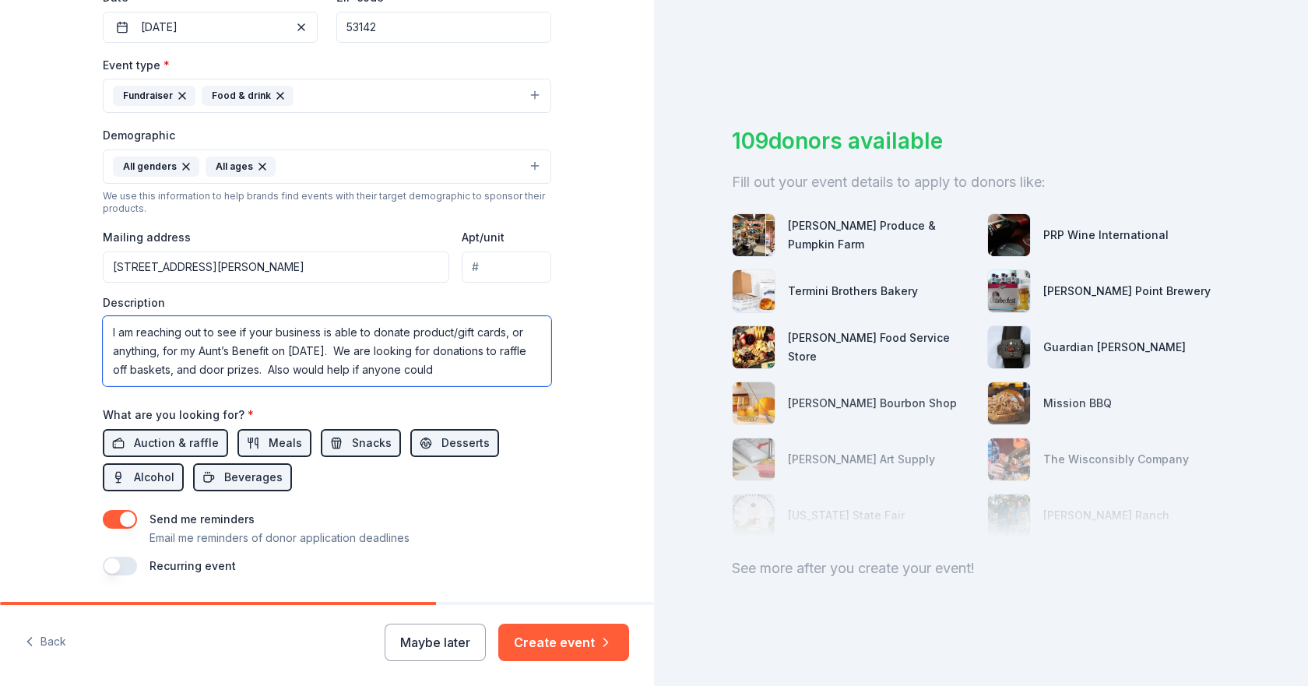
scroll to position [22, 0]
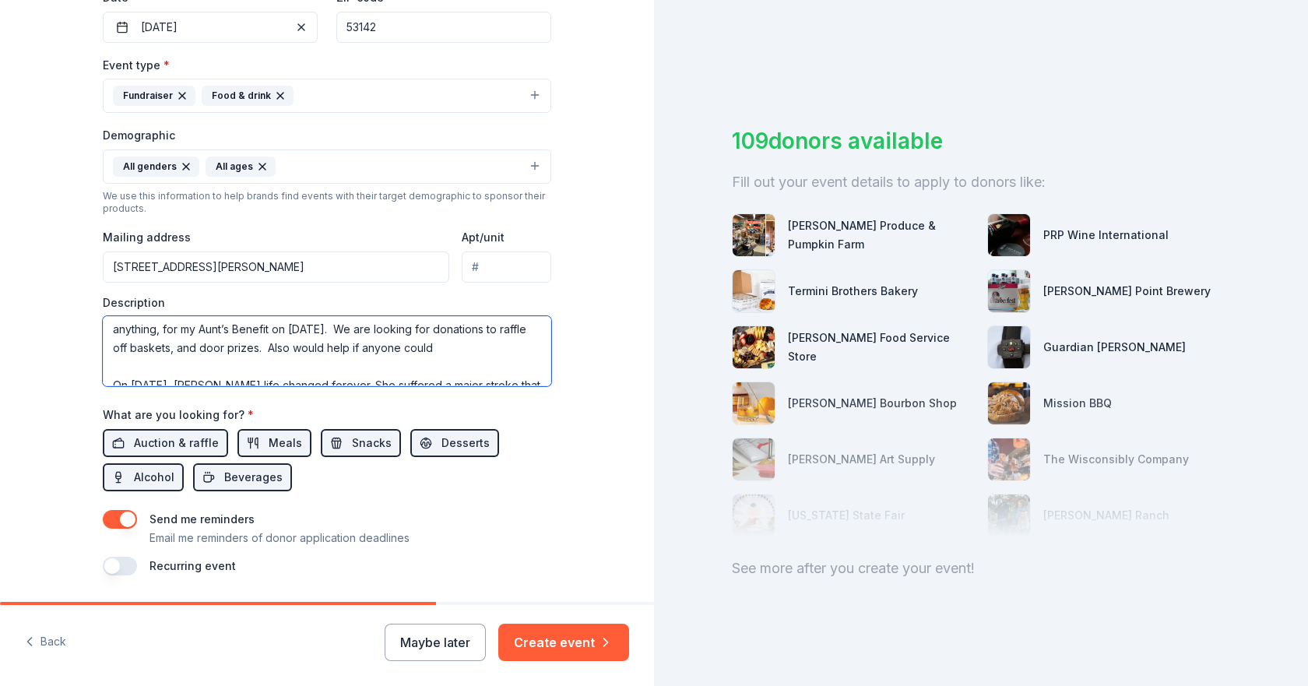
drag, startPoint x: 475, startPoint y: 371, endPoint x: 302, endPoint y: 353, distance: 173.8
click at [302, 353] on textarea "I am reaching out to see if your business is able to donate product/gift cards,…" at bounding box center [327, 351] width 448 height 70
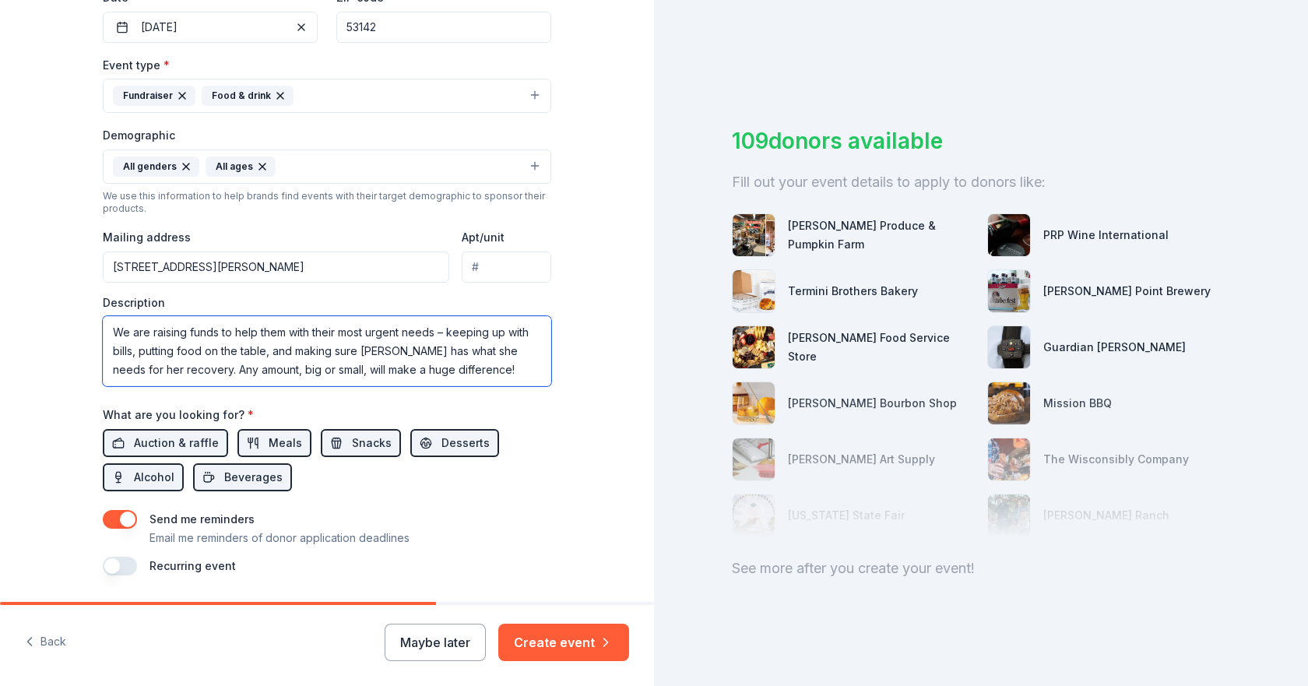
scroll to position [205, 0]
type textarea "I am reaching out to see if your business is able to donate product/gift cards,…"
click at [193, 443] on span "Auction & raffle" at bounding box center [176, 443] width 85 height 19
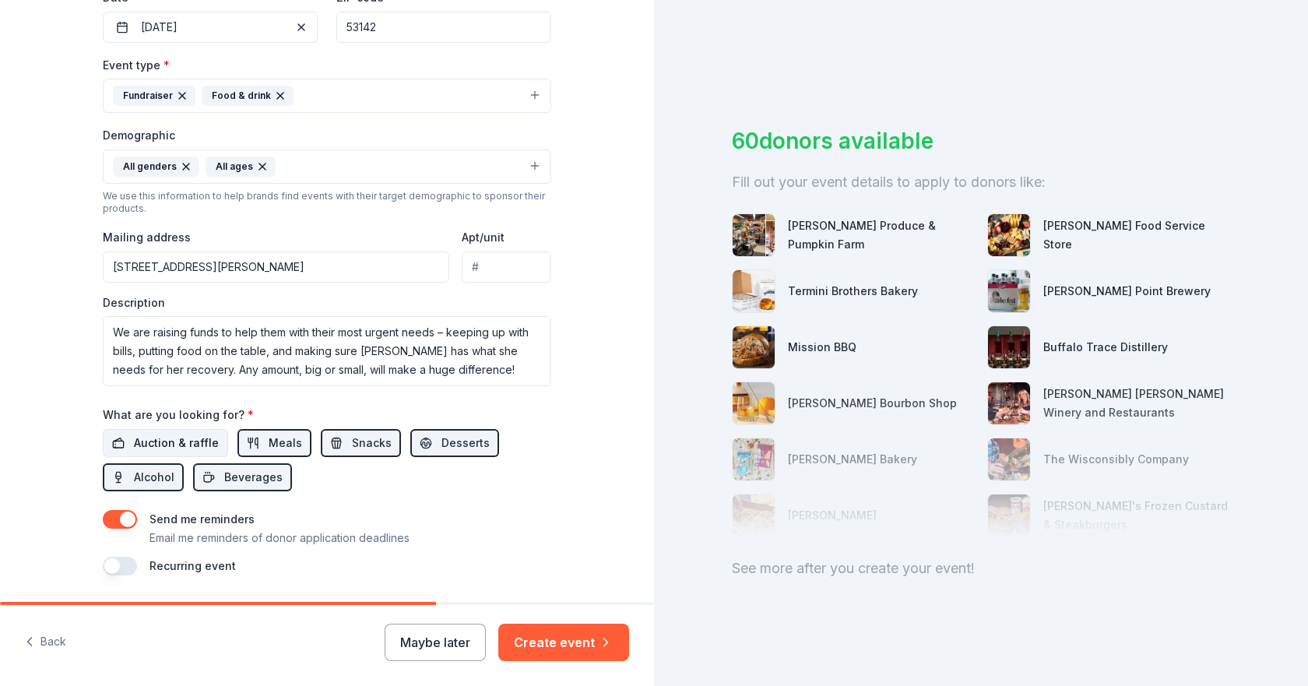
click at [191, 441] on span "Auction & raffle" at bounding box center [176, 443] width 85 height 19
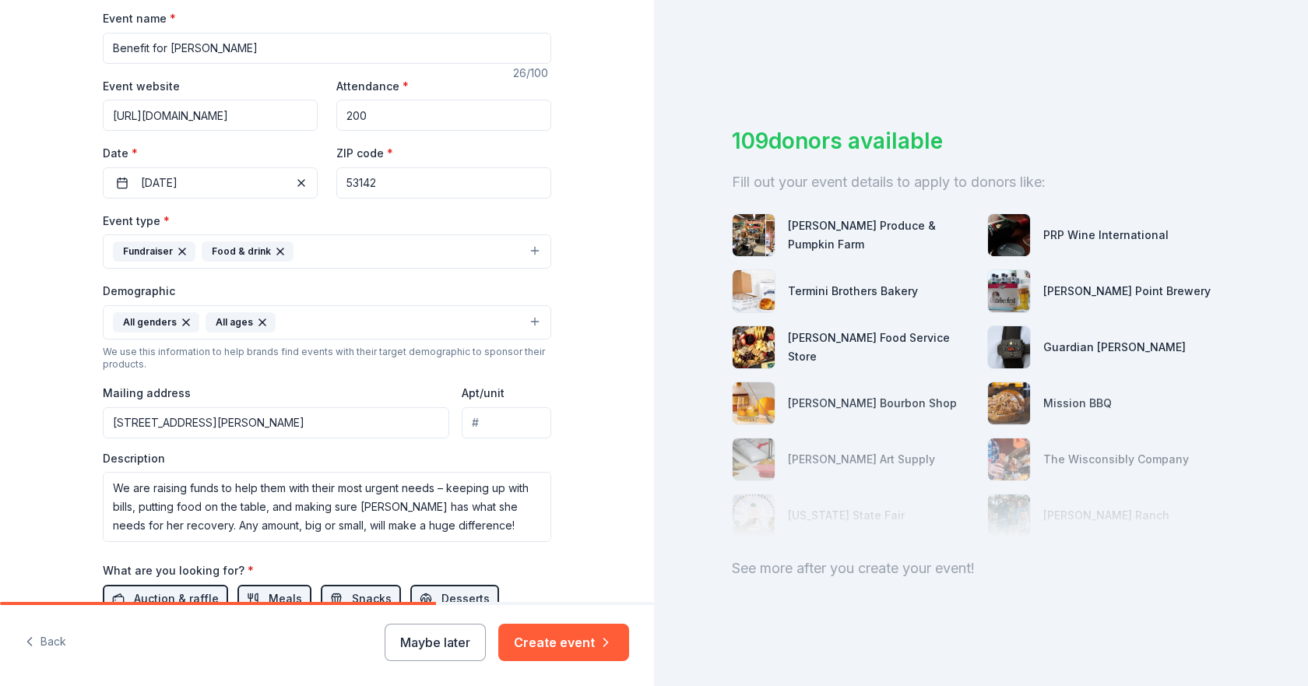
scroll to position [6, 0]
click at [580, 651] on button "Create event" at bounding box center [563, 641] width 131 height 37
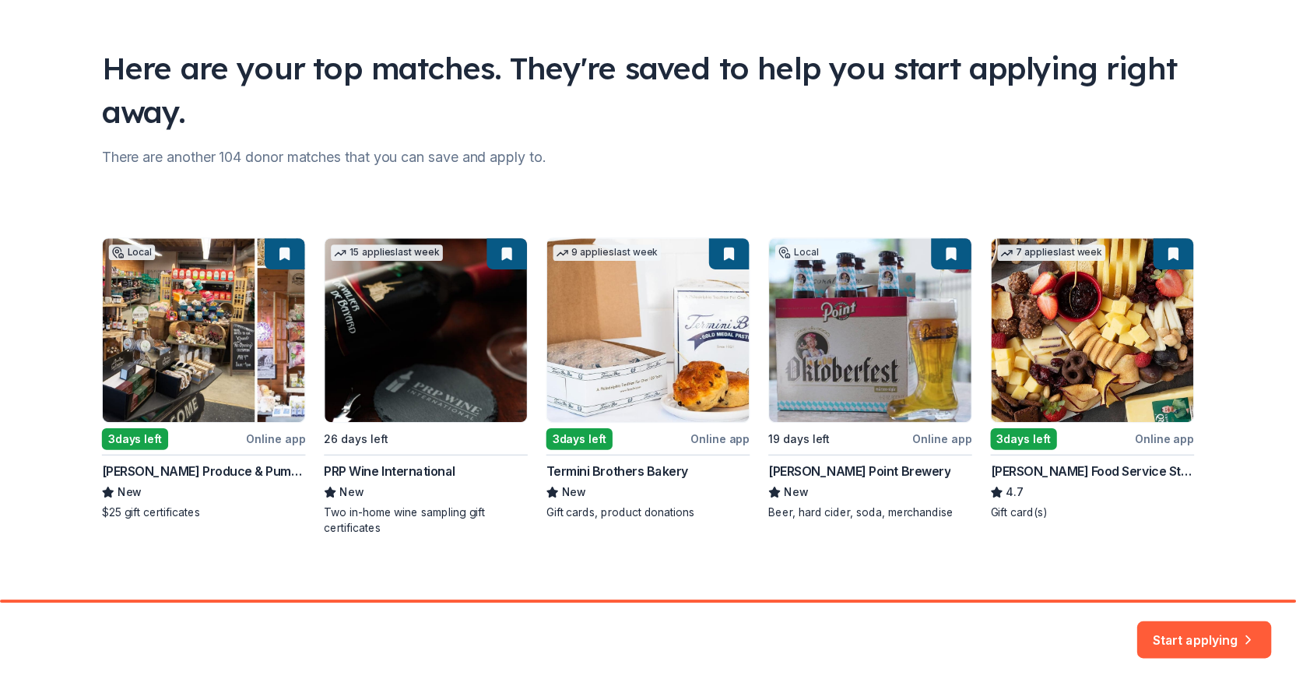
scroll to position [90, 0]
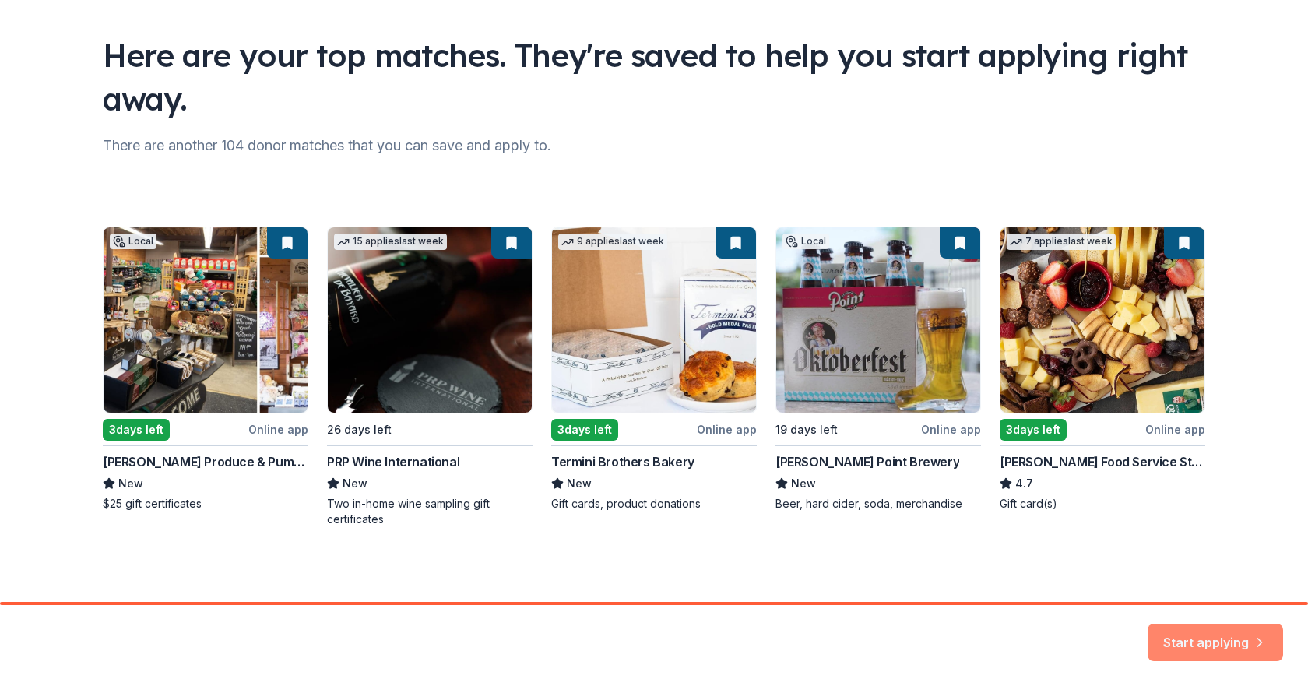
click at [1205, 628] on button "Start applying" at bounding box center [1214, 632] width 135 height 37
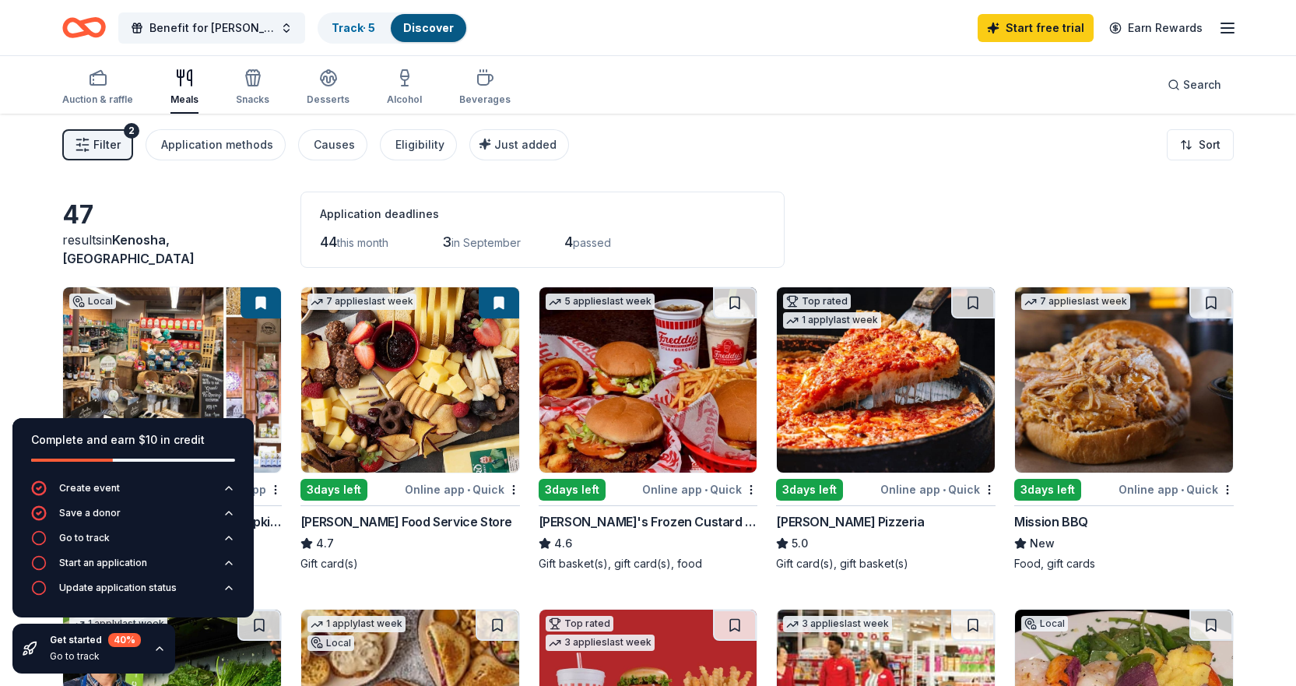
scroll to position [78, 0]
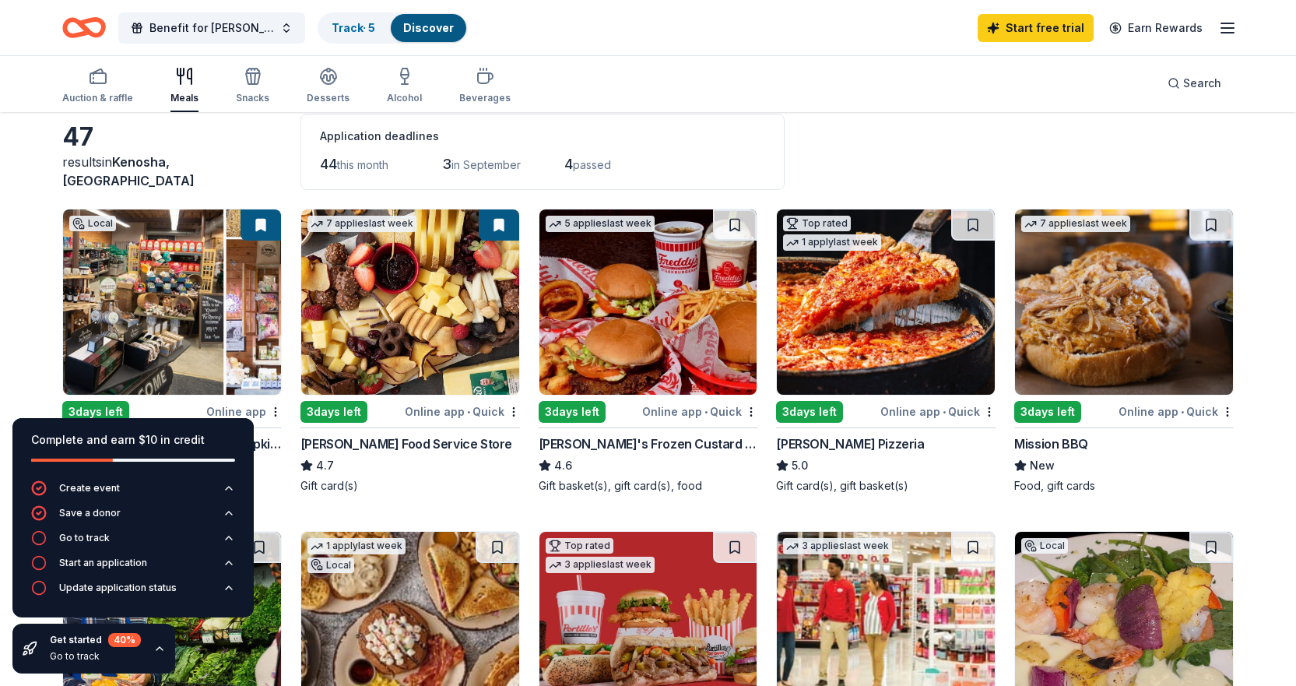
click at [257, 221] on button at bounding box center [261, 224] width 40 height 31
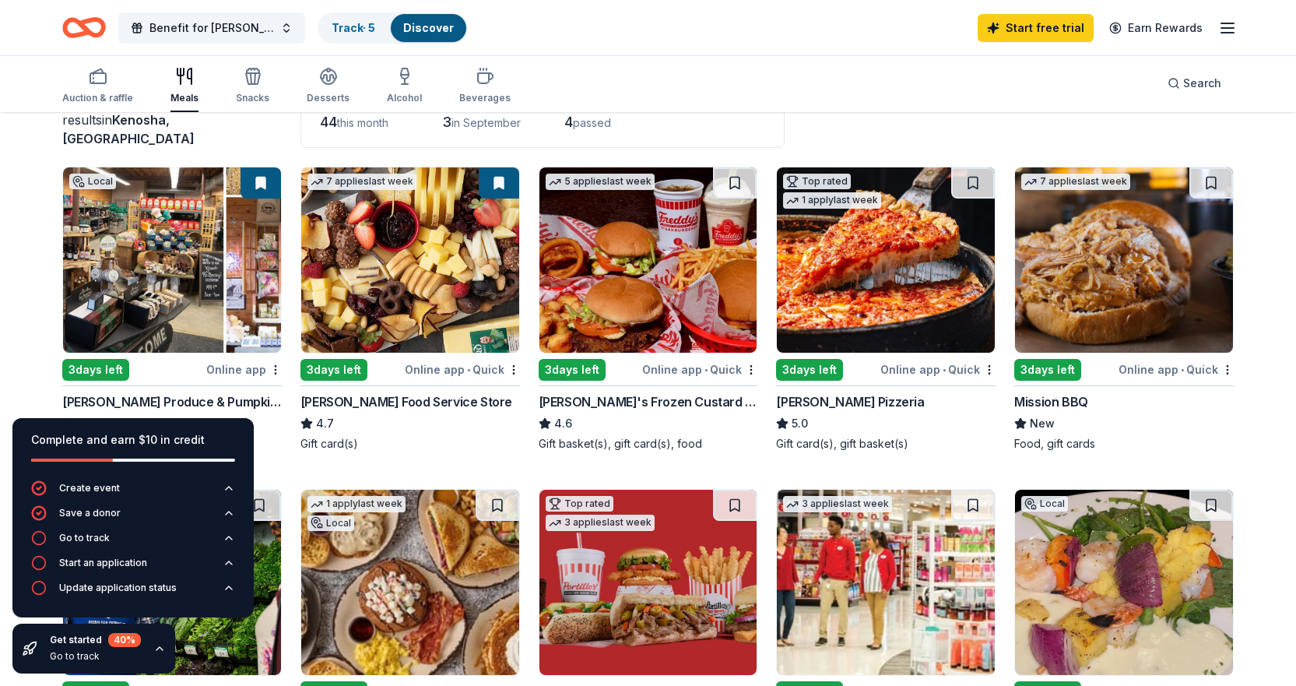
scroll to position [156, 0]
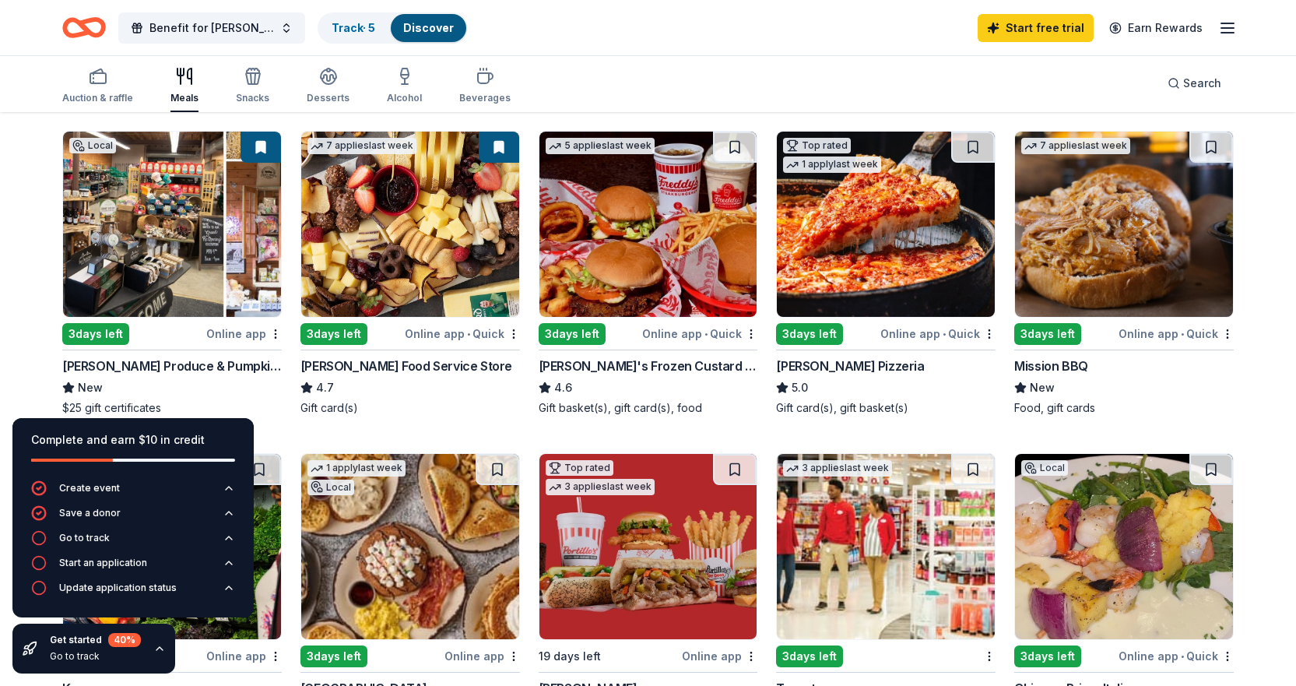
click at [200, 255] on img at bounding box center [172, 224] width 218 height 185
click at [411, 265] on img at bounding box center [410, 224] width 218 height 185
click at [650, 269] on img at bounding box center [648, 224] width 218 height 185
click at [894, 243] on img at bounding box center [886, 224] width 218 height 185
click at [1092, 224] on img at bounding box center [1124, 224] width 218 height 185
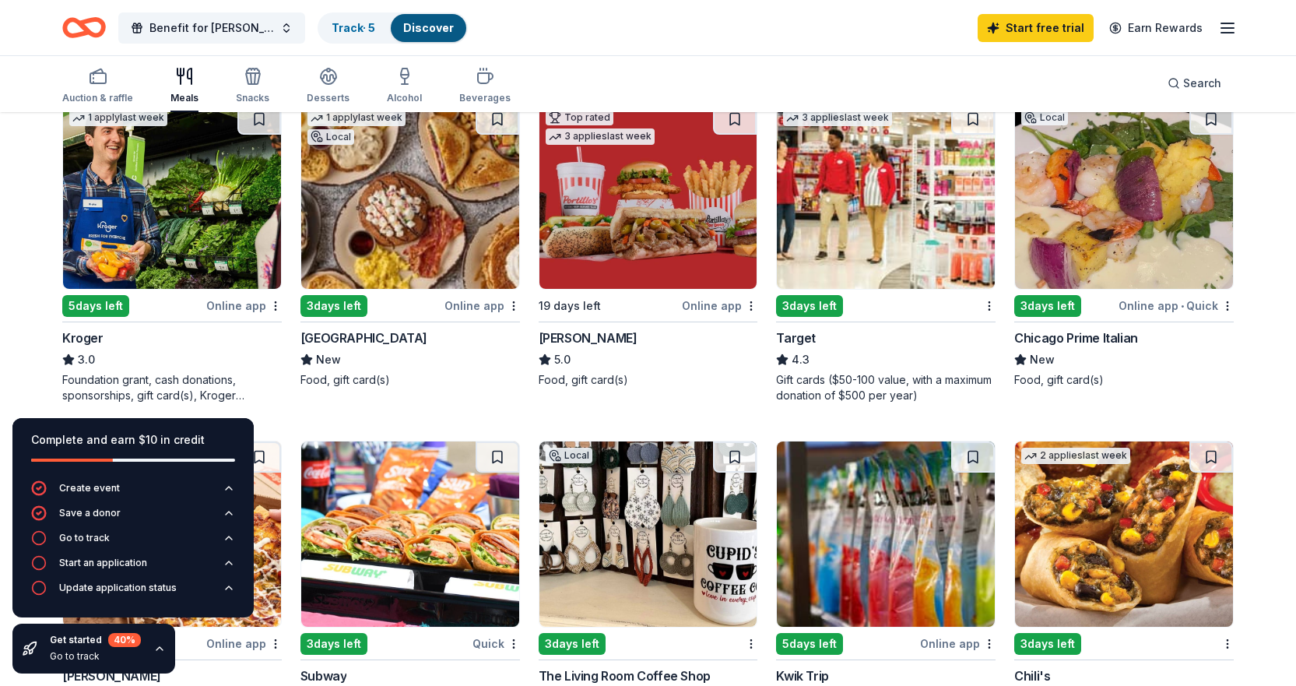
scroll to position [467, 0]
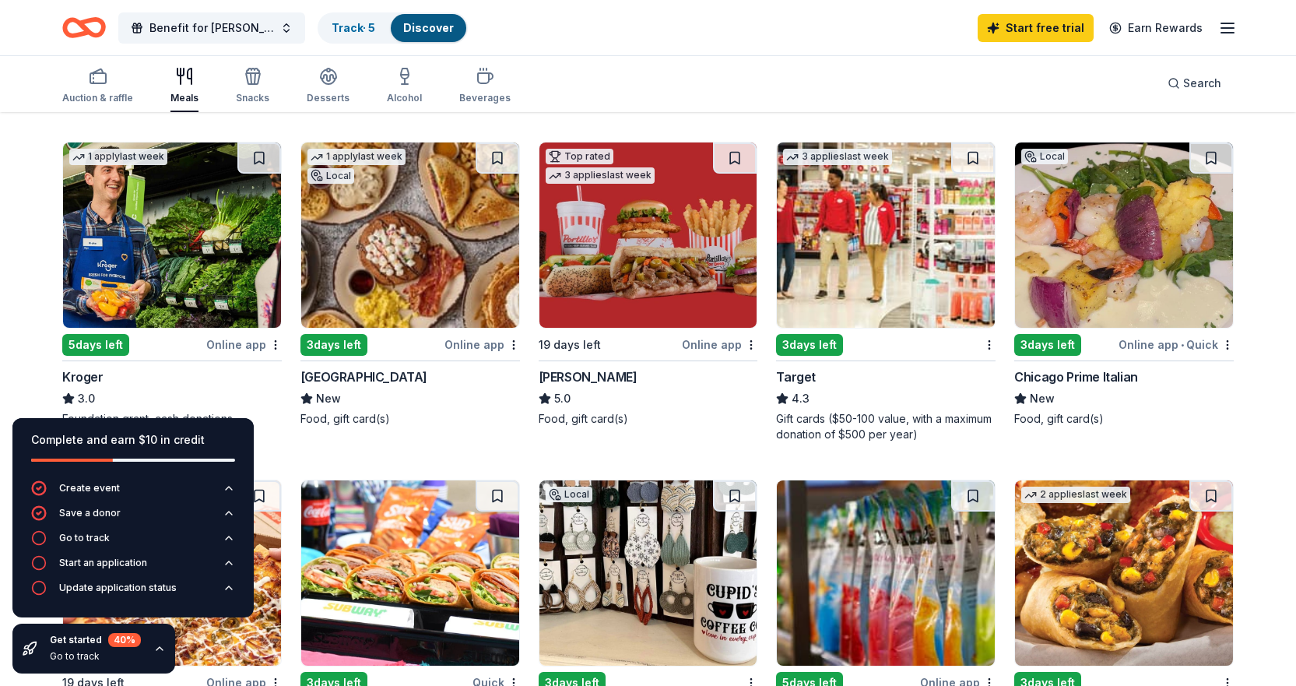
click at [177, 228] on img at bounding box center [172, 234] width 218 height 185
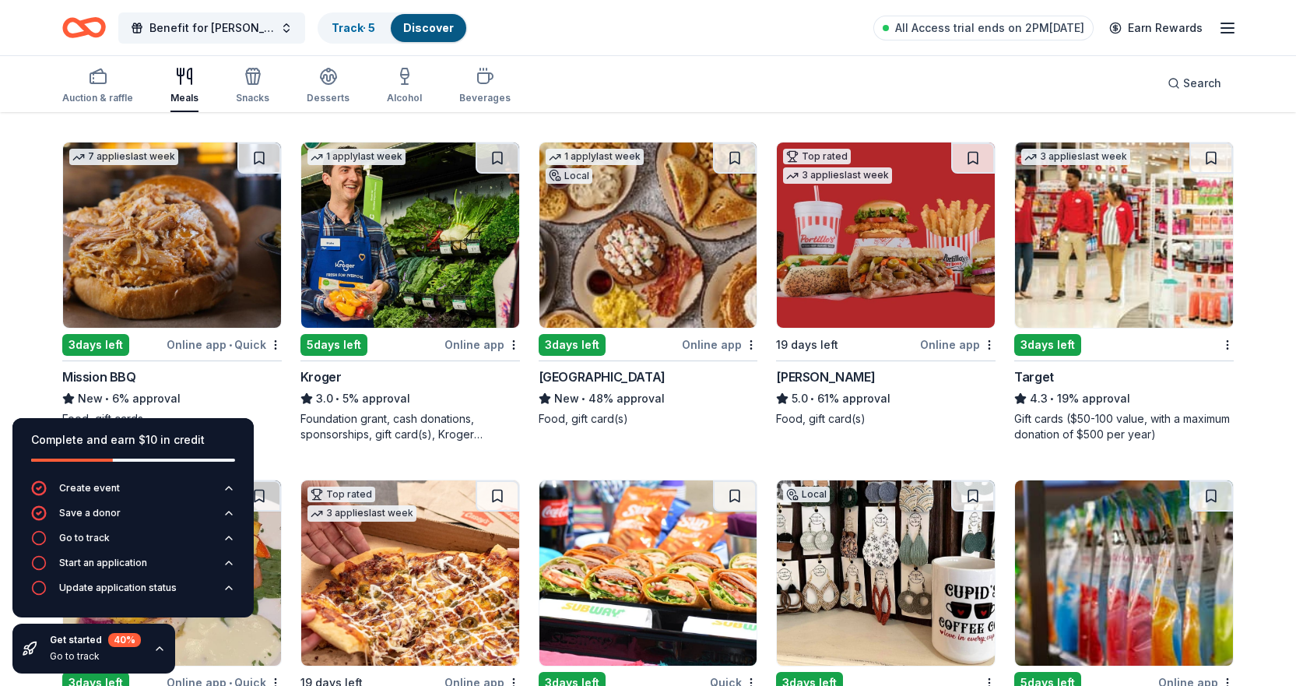
click at [427, 266] on img at bounding box center [410, 234] width 218 height 185
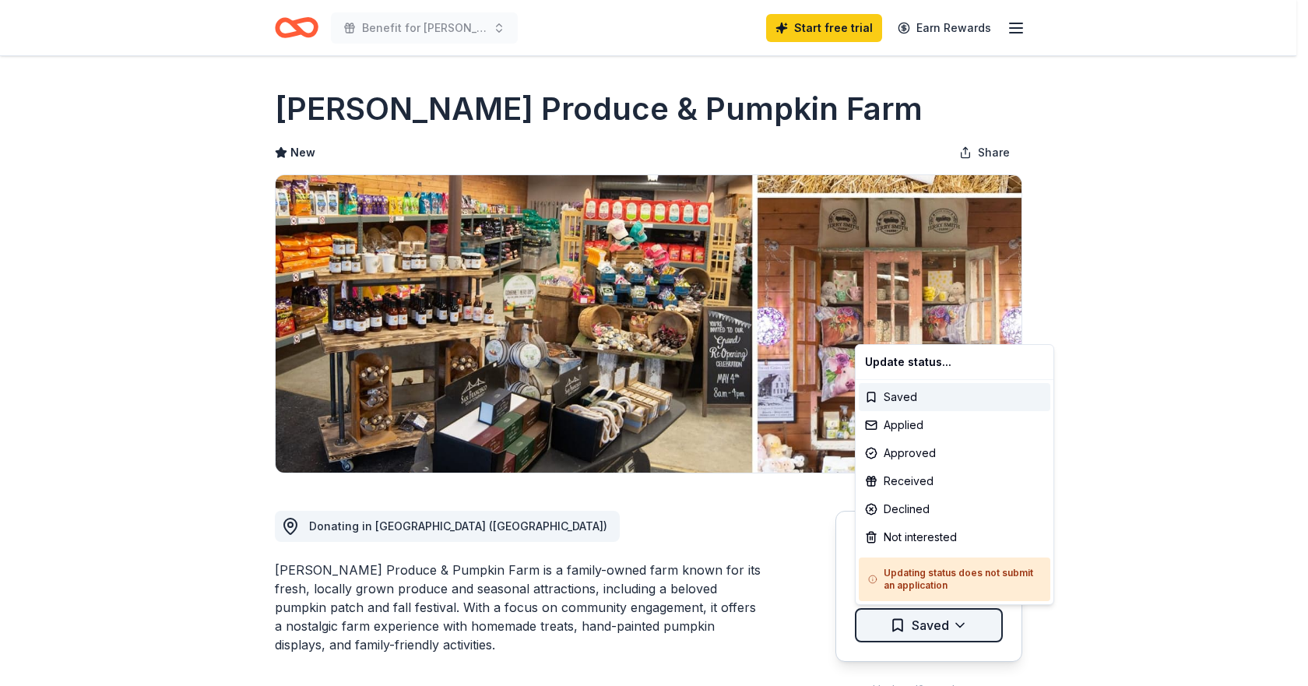
click at [950, 627] on html "Benefit for Sharon Thiele Start free trial Earn Rewards Due in 3 days Share Jer…" at bounding box center [654, 343] width 1308 height 686
click at [897, 390] on div "Saved" at bounding box center [953, 397] width 191 height 28
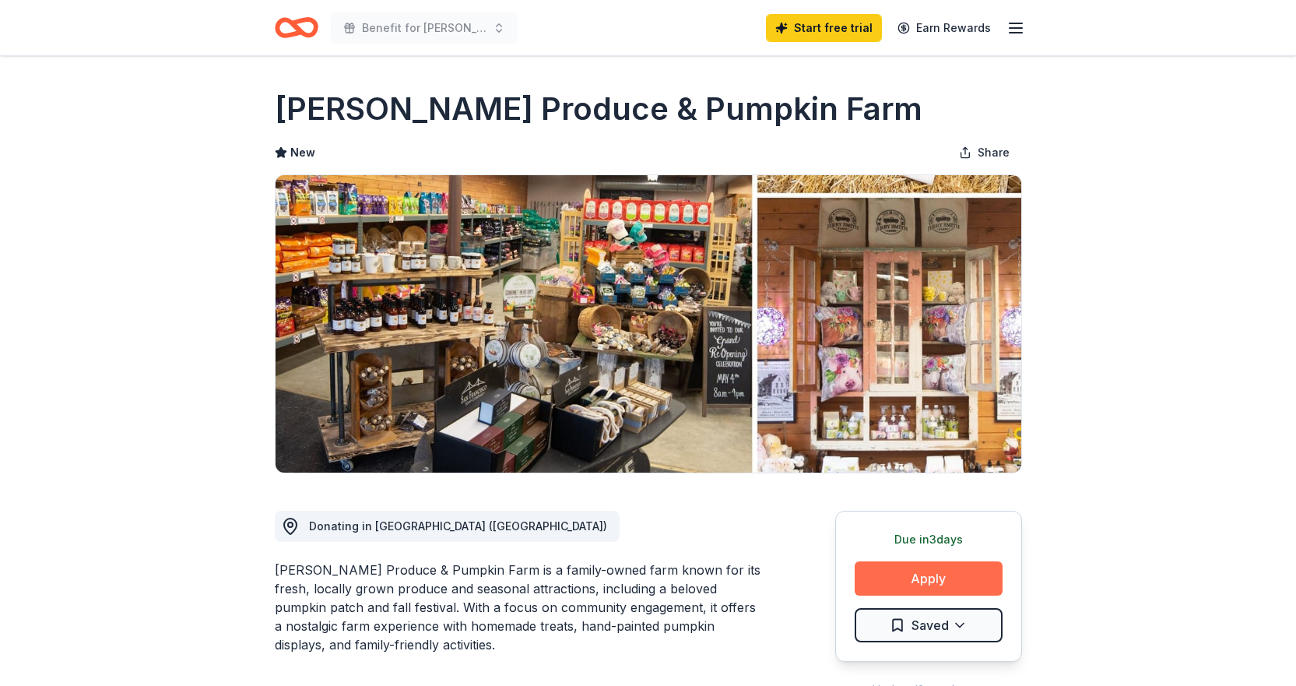
click at [932, 567] on button "Apply" at bounding box center [929, 578] width 148 height 34
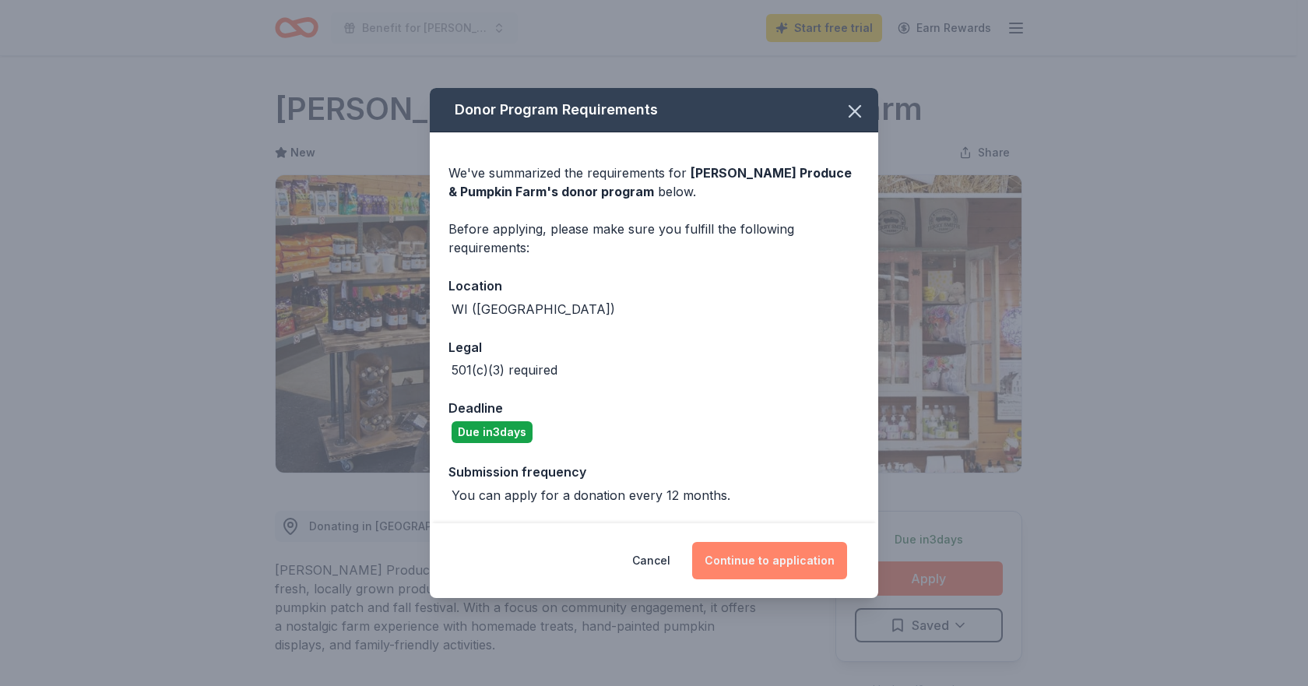
click at [764, 558] on button "Continue to application" at bounding box center [769, 560] width 155 height 37
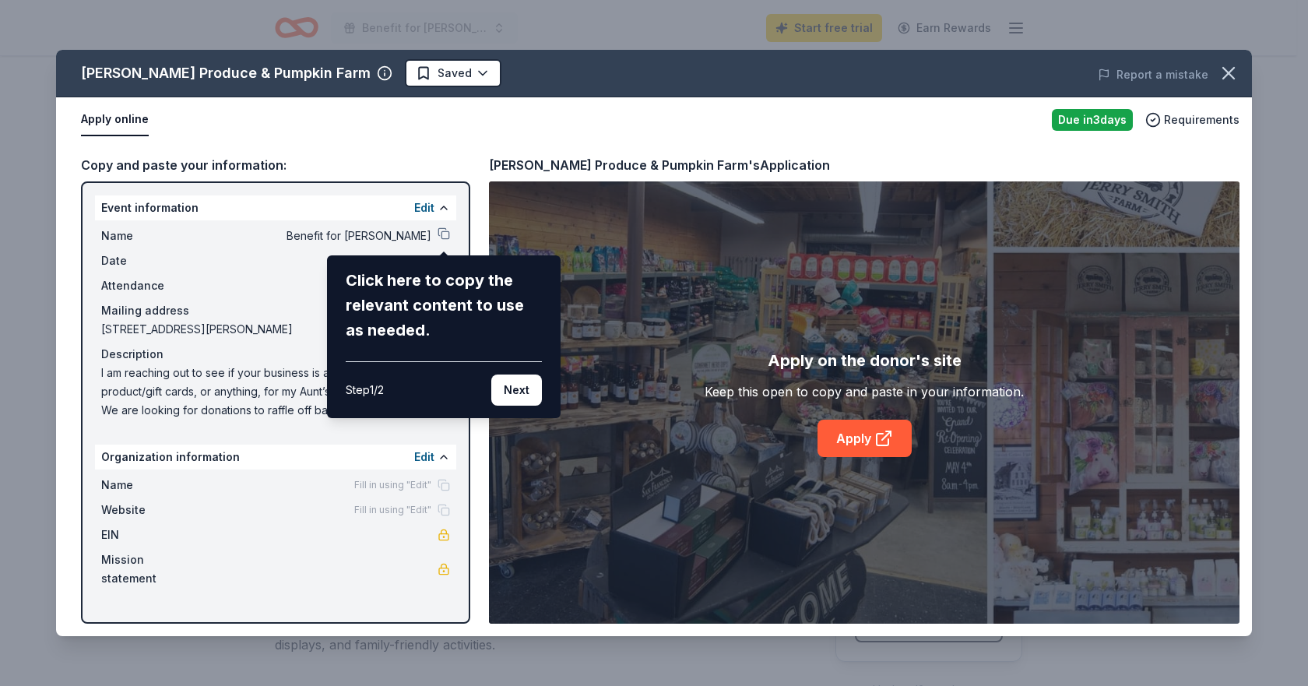
click at [443, 233] on div "Jerry Smith Produce & Pumpkin Farm Saved Report a mistake Apply online Due in 3…" at bounding box center [654, 343] width 1196 height 586
click at [525, 395] on button "Next" at bounding box center [516, 389] width 51 height 31
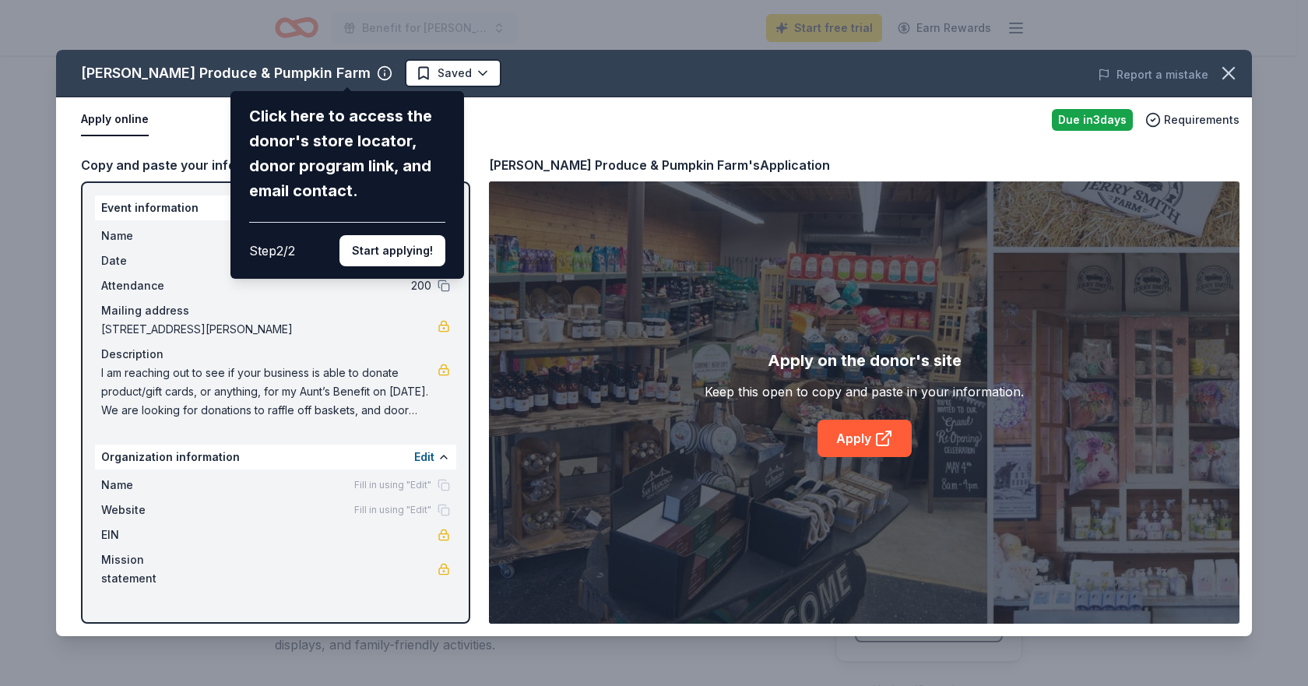
click at [218, 142] on div "Jerry Smith Produce & Pumpkin Farm Click here to access the donor's store locat…" at bounding box center [654, 343] width 1196 height 586
click at [415, 251] on button "Start applying!" at bounding box center [392, 250] width 106 height 31
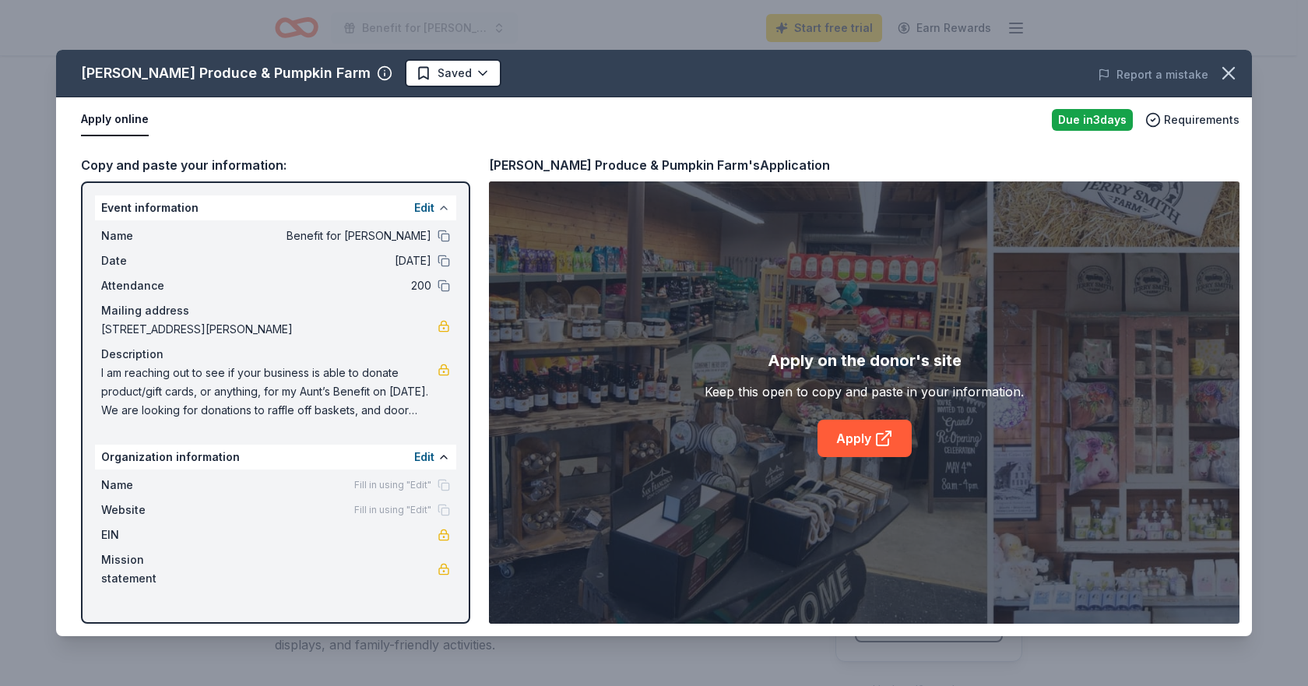
click at [438, 203] on button at bounding box center [443, 208] width 12 height 12
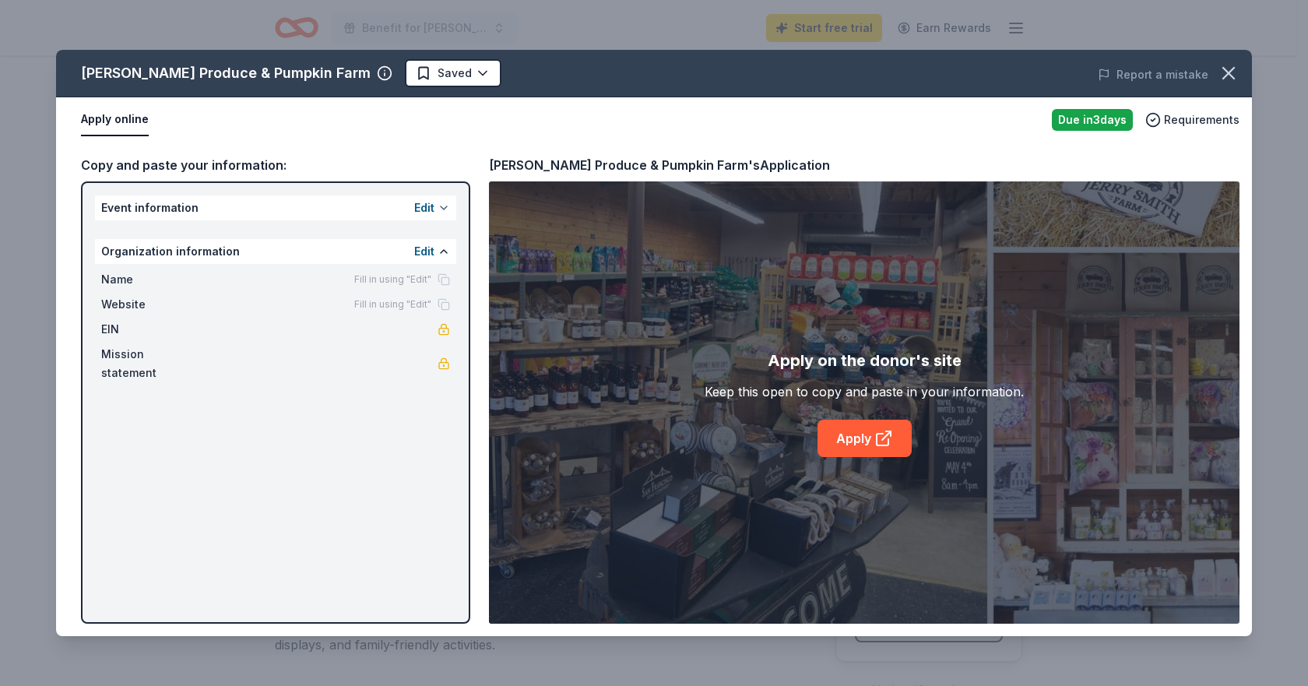
click at [438, 203] on button at bounding box center [443, 208] width 12 height 12
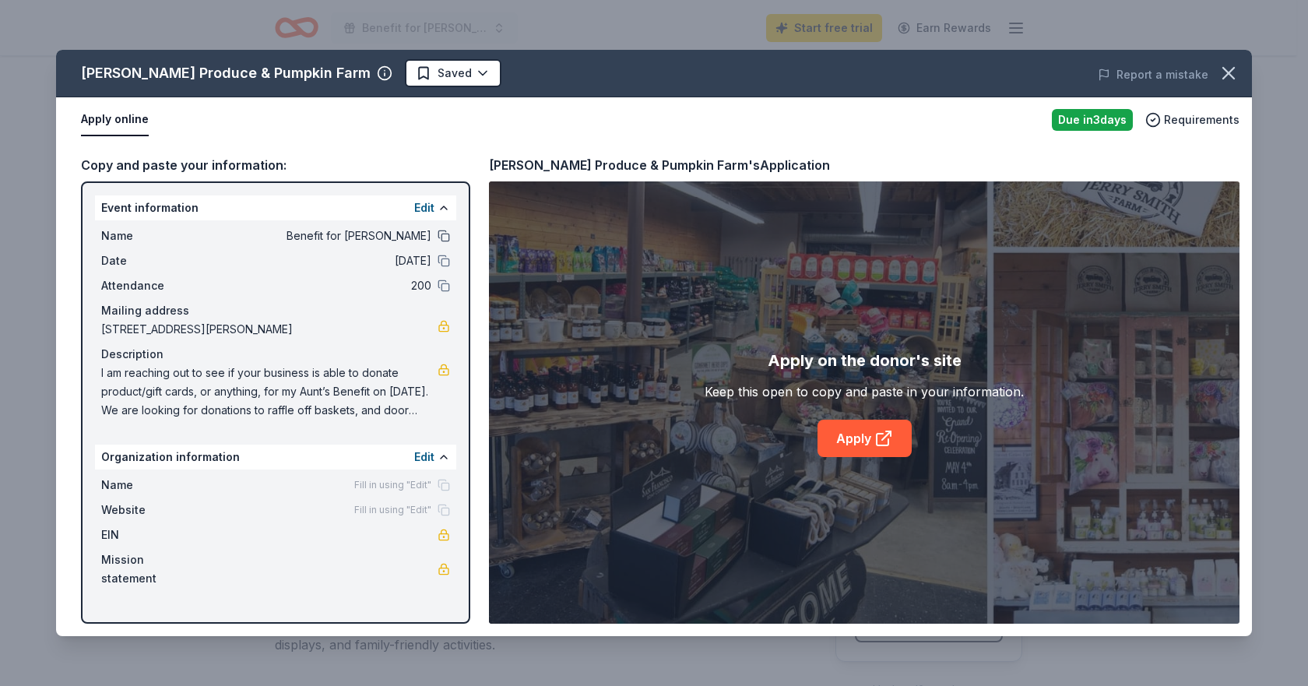
click at [444, 237] on button at bounding box center [443, 236] width 12 height 12
click at [427, 458] on button "Edit" at bounding box center [424, 457] width 20 height 19
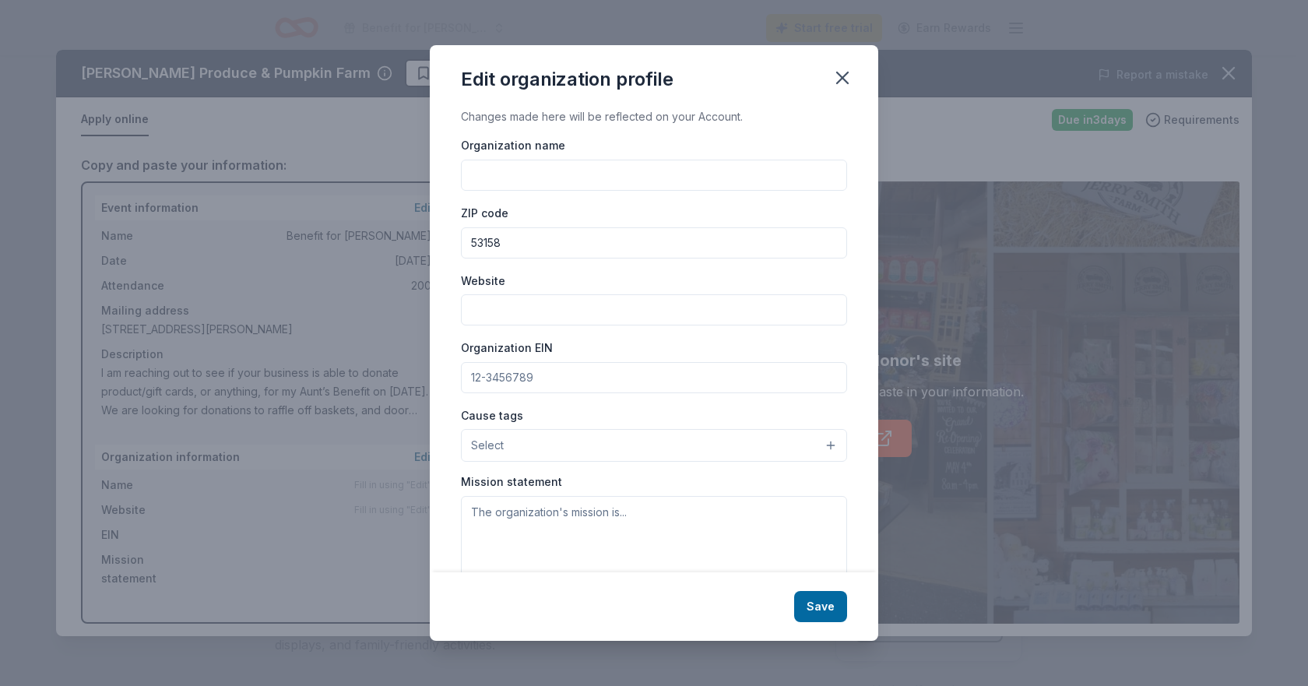
click at [572, 378] on input "Organization EIN" at bounding box center [654, 377] width 386 height 31
type input "33-2993367"
click at [509, 174] on input "Organization name" at bounding box center [654, 175] width 386 height 31
paste input "Benefit for Sharon Thiele"
type input "Benefit for Sharon Thiele"
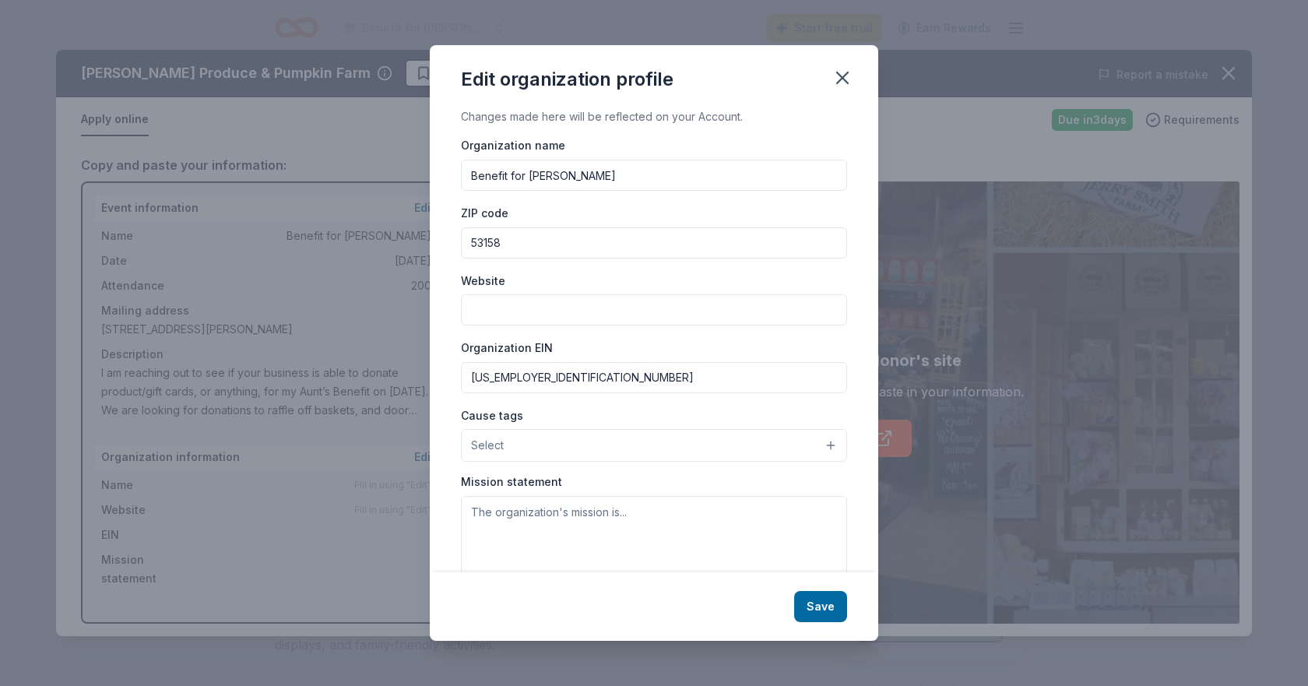
click at [517, 244] on input "53158" at bounding box center [654, 242] width 386 height 31
type input "53142"
click at [491, 309] on input "Website" at bounding box center [654, 309] width 386 height 31
click at [526, 300] on input "Website" at bounding box center [654, 309] width 386 height 31
paste input "[URL][DOMAIN_NAME]"
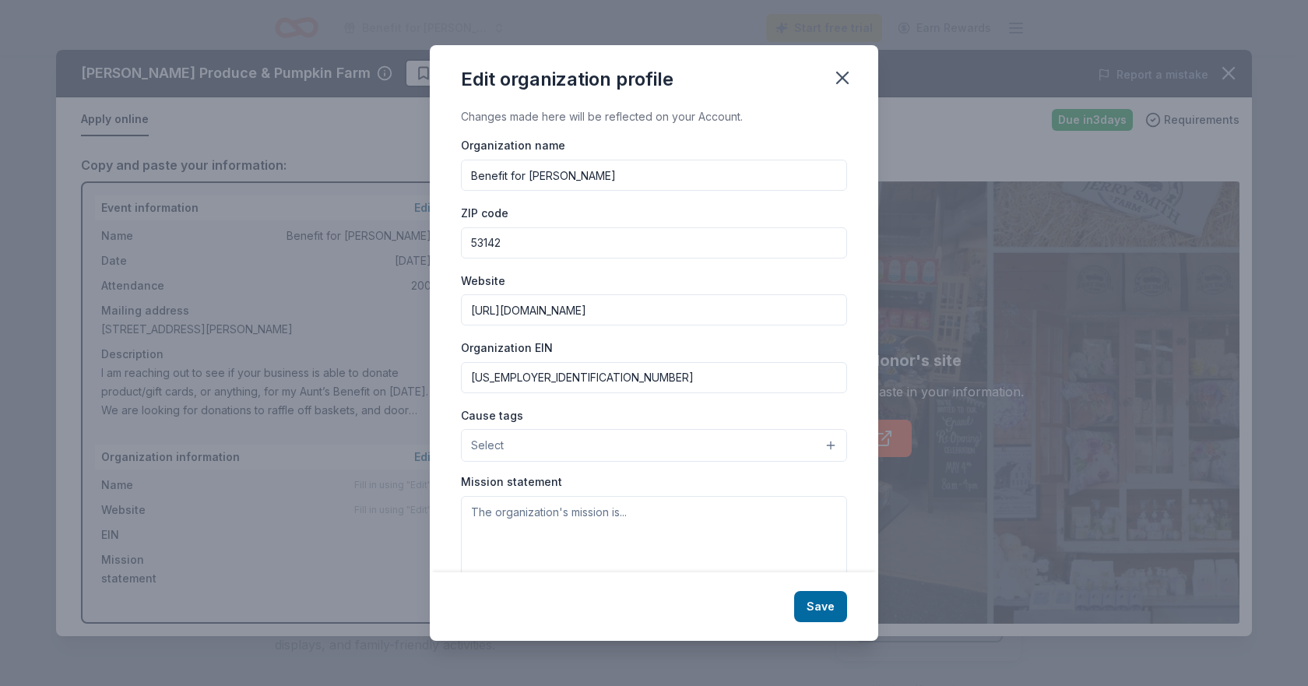
type input "[URL][DOMAIN_NAME]"
click at [546, 441] on button "Select" at bounding box center [654, 445] width 386 height 33
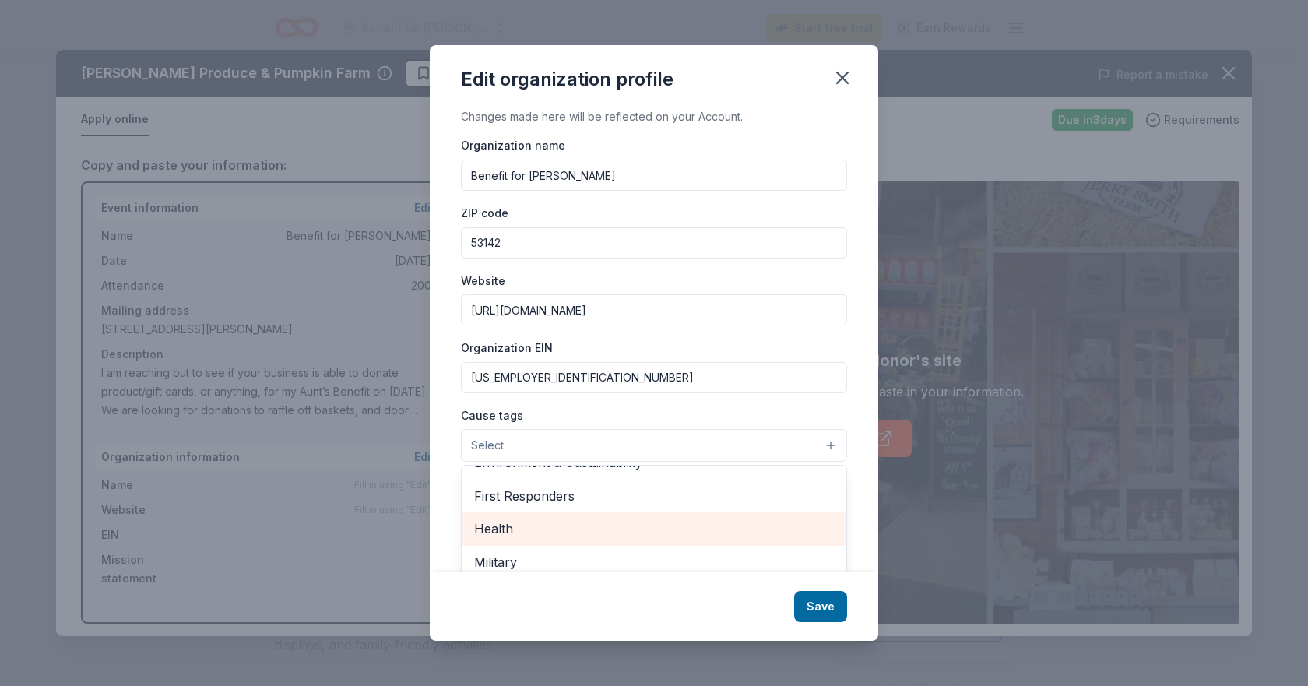
click at [527, 537] on span "Health" at bounding box center [654, 528] width 360 height 20
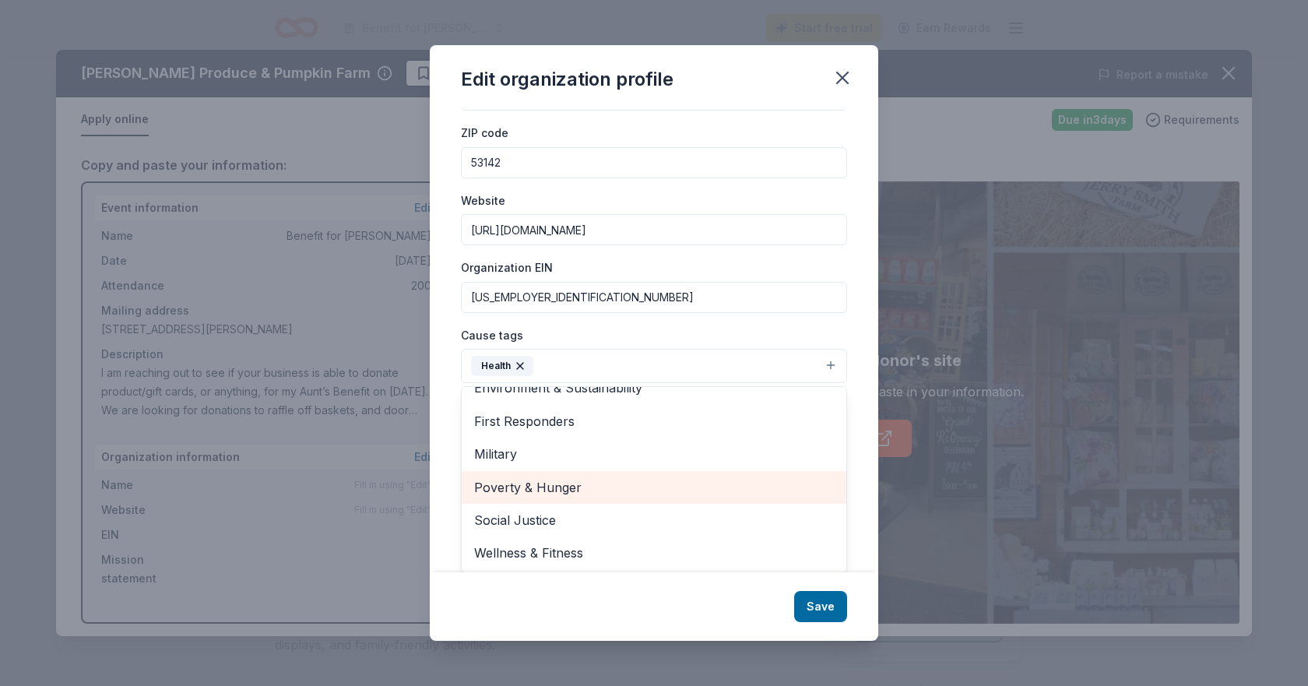
scroll to position [81, 0]
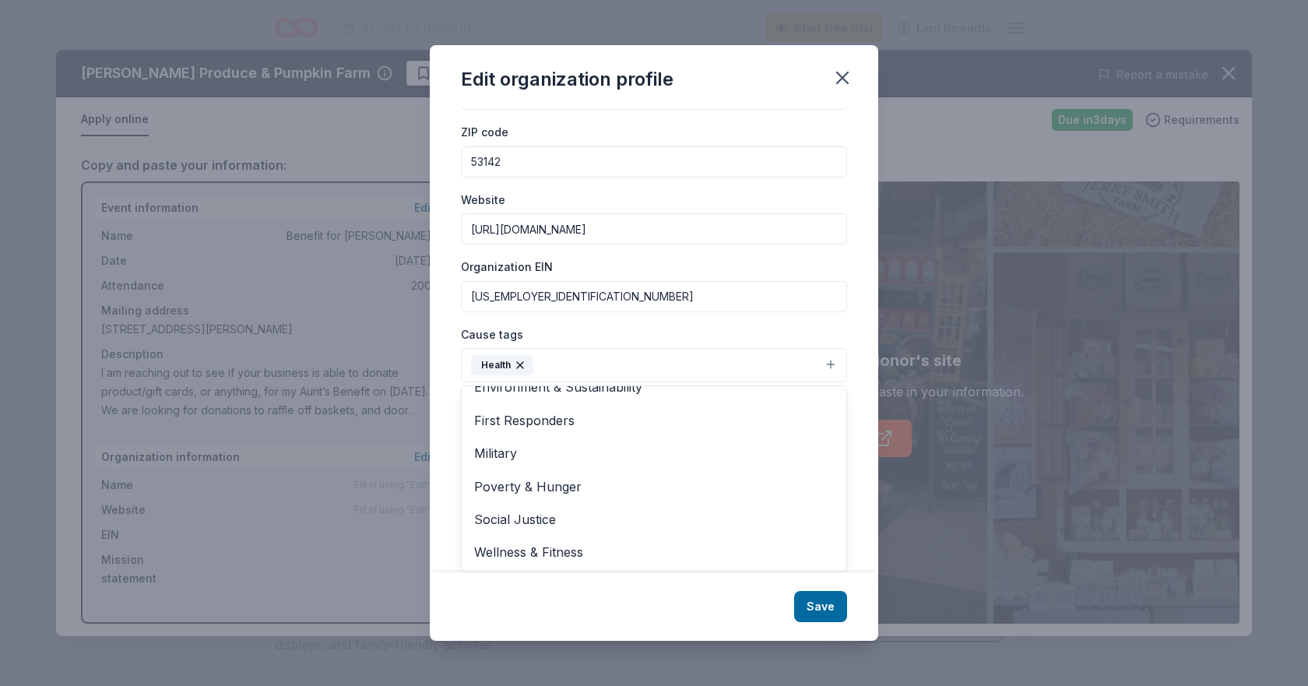
click at [613, 327] on div "Cause tags Health Animals Art & Culture Children Disaster Relief Education Envi…" at bounding box center [654, 354] width 386 height 58
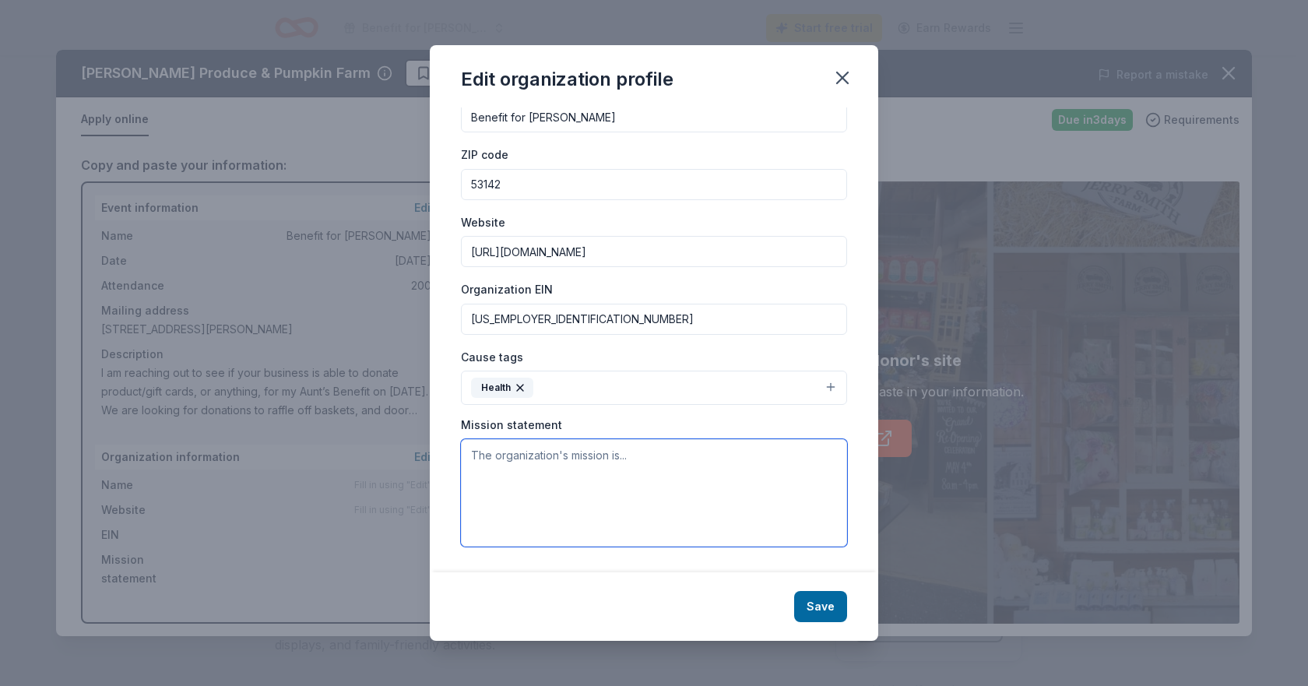
click at [541, 462] on textarea at bounding box center [654, 492] width 386 height 107
click at [528, 470] on textarea at bounding box center [654, 492] width 386 height 107
paste textarea "I am reaching out to see if your business is able to donate product/gift cards,…"
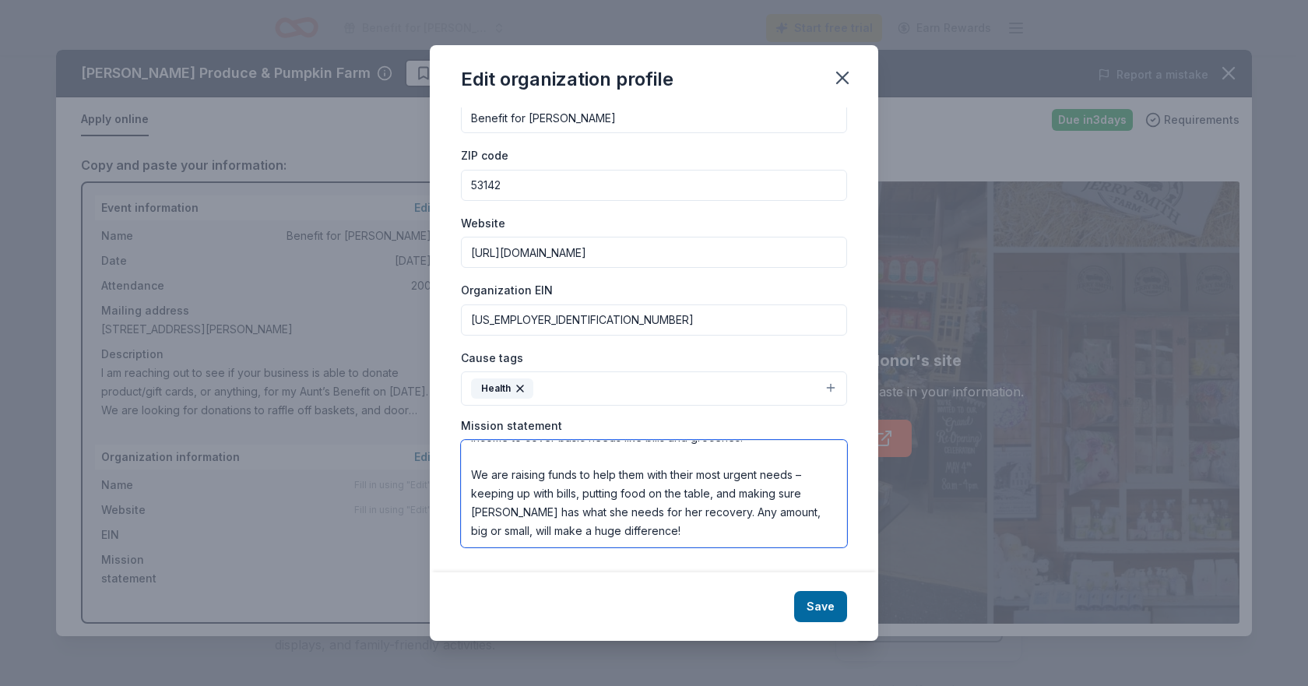
scroll to position [216, 0]
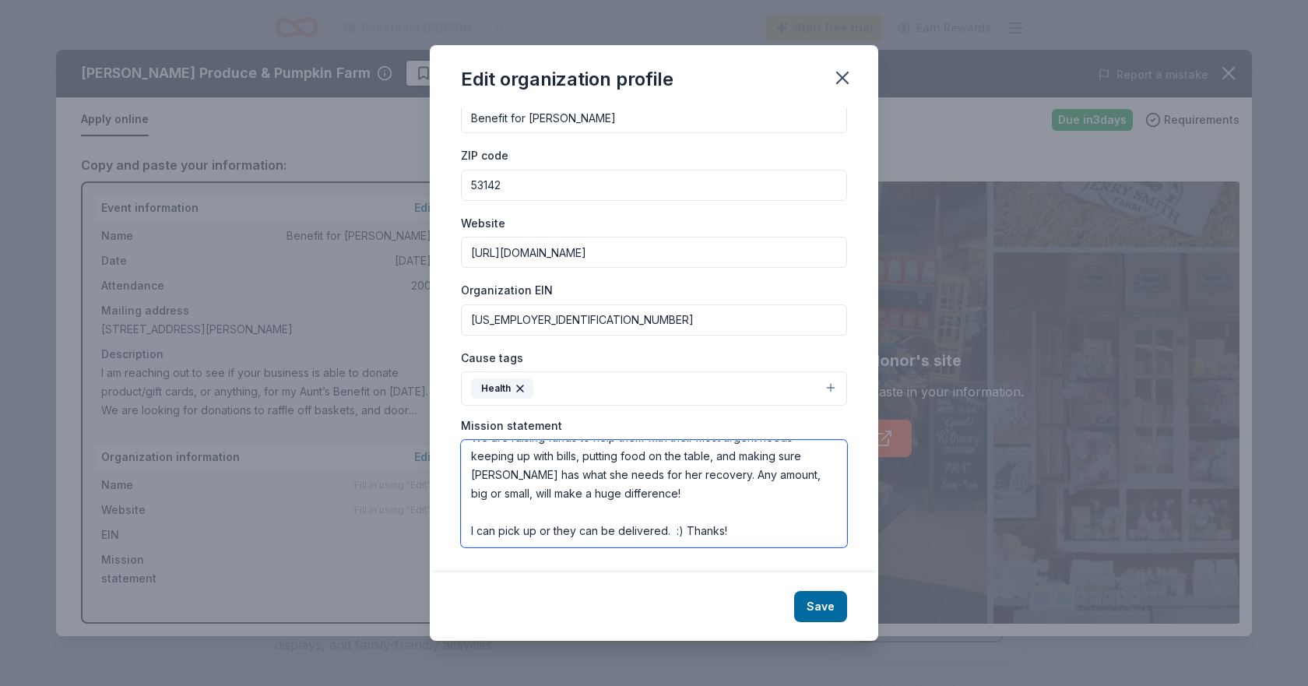
type textarea "I am reaching out to see if your business is able to donate product/gift cards,…"
click at [644, 411] on div "Organization name Benefit for Sharon Thiele ZIP code 53142 Website https://www.…" at bounding box center [654, 312] width 386 height 469
click at [807, 599] on button "Save" at bounding box center [820, 606] width 53 height 31
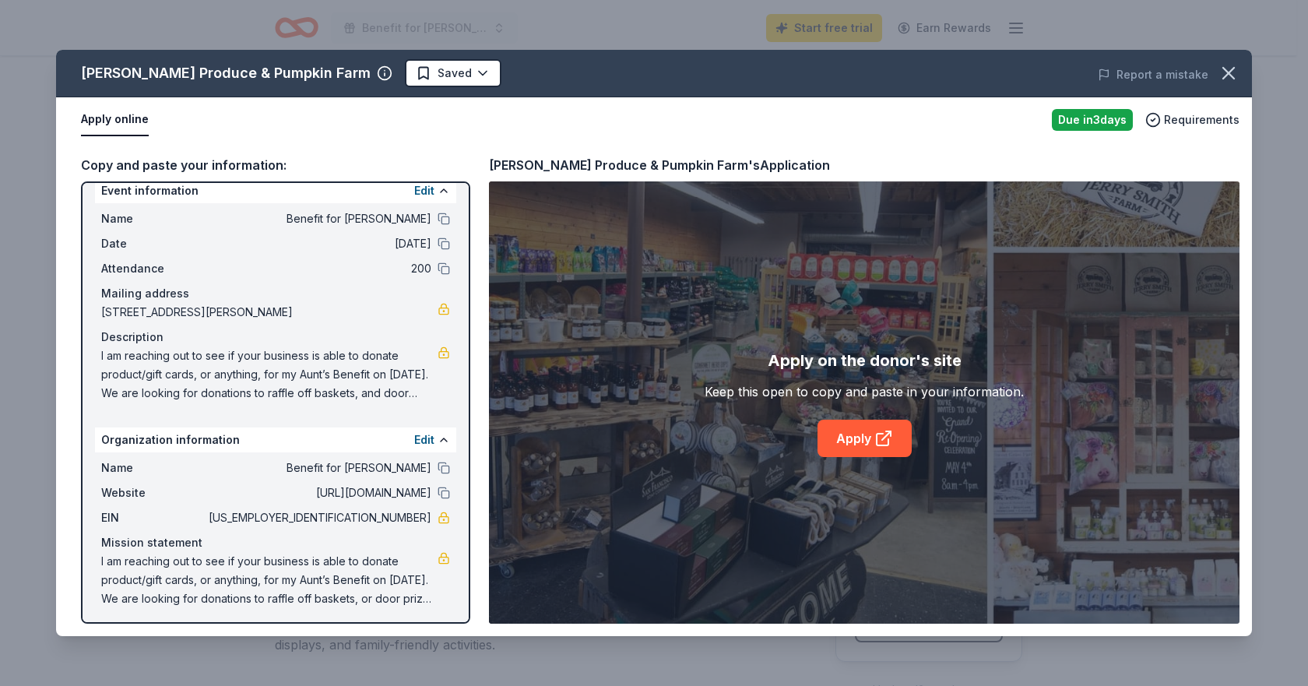
scroll to position [22, 0]
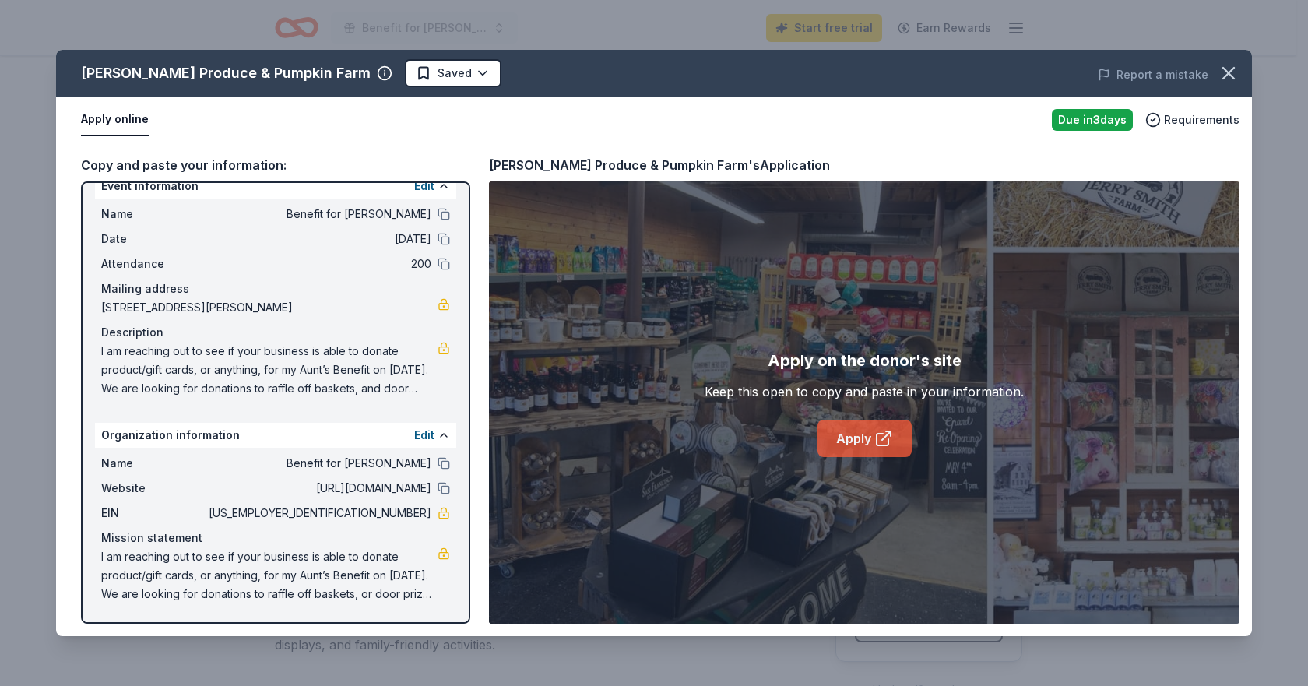
click at [854, 434] on link "Apply" at bounding box center [864, 438] width 94 height 37
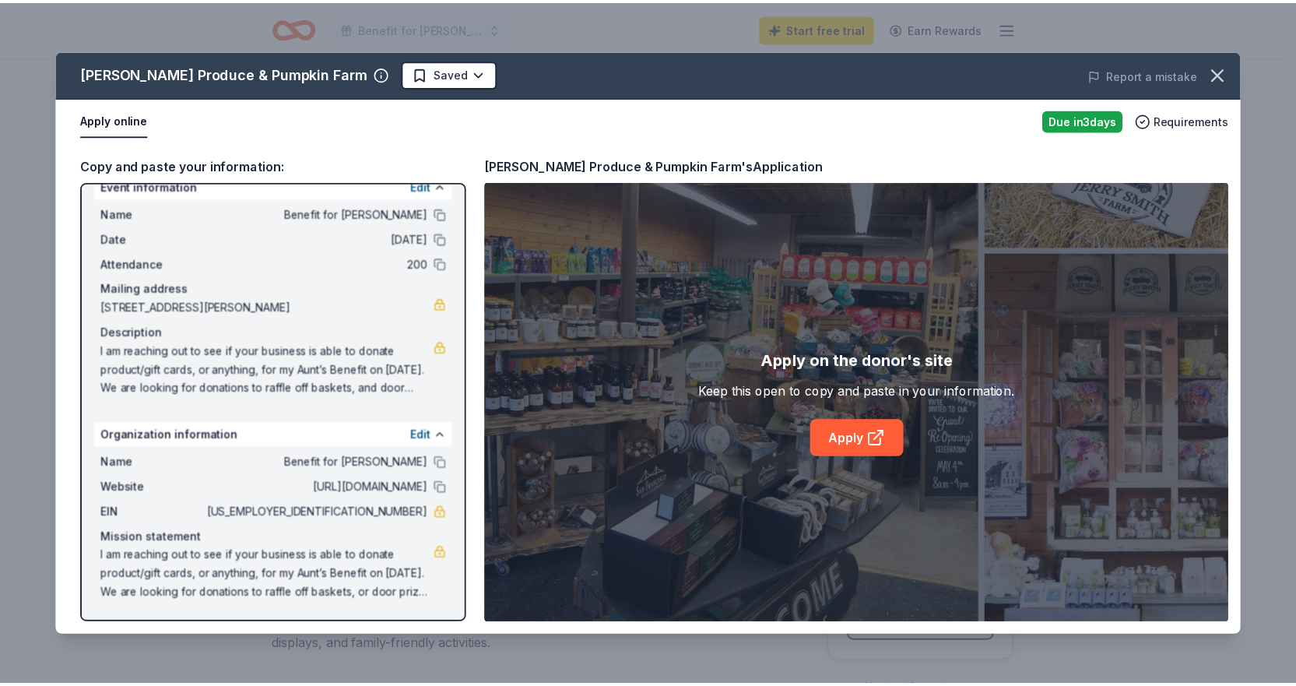
scroll to position [0, 0]
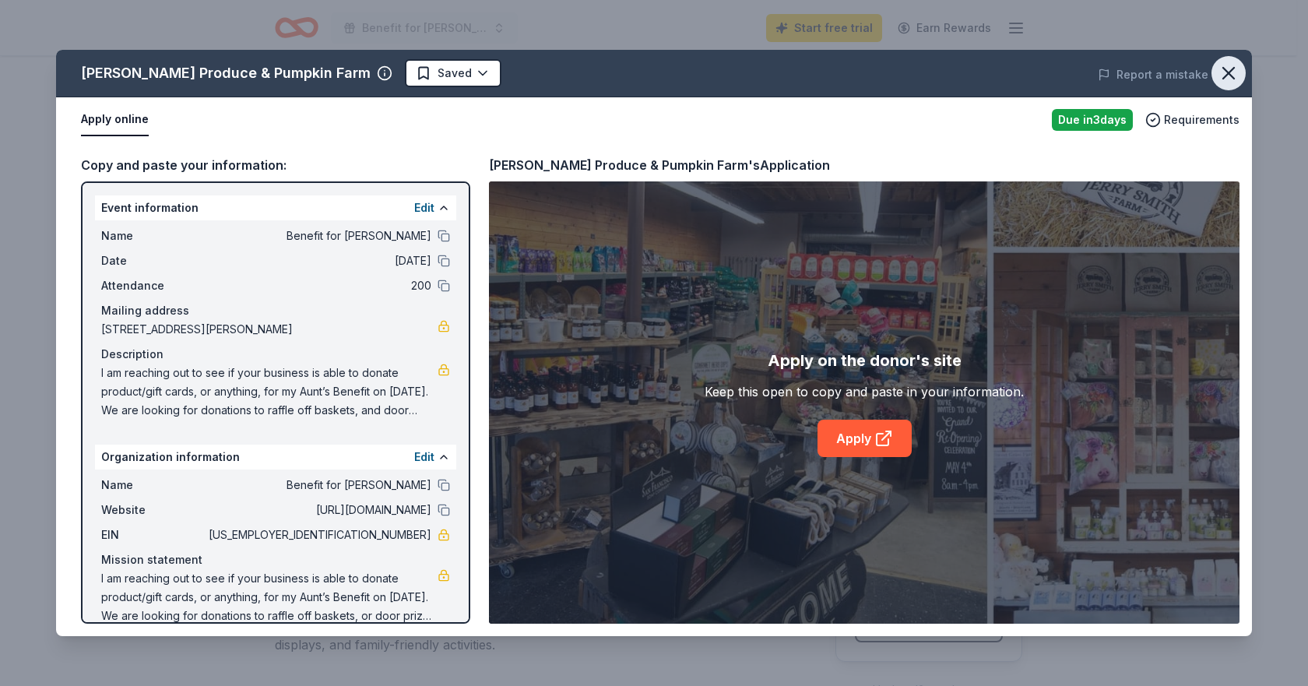
click at [1232, 66] on icon "button" at bounding box center [1228, 73] width 22 height 22
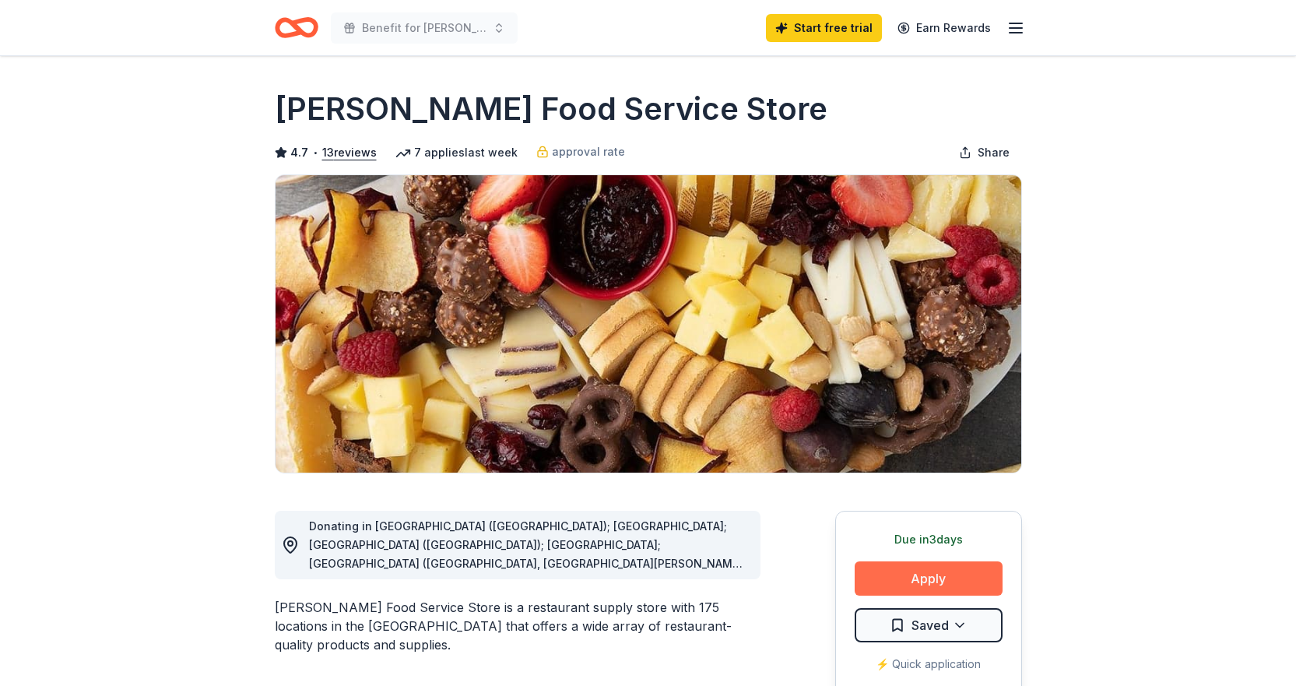
click at [921, 580] on button "Apply" at bounding box center [929, 578] width 148 height 34
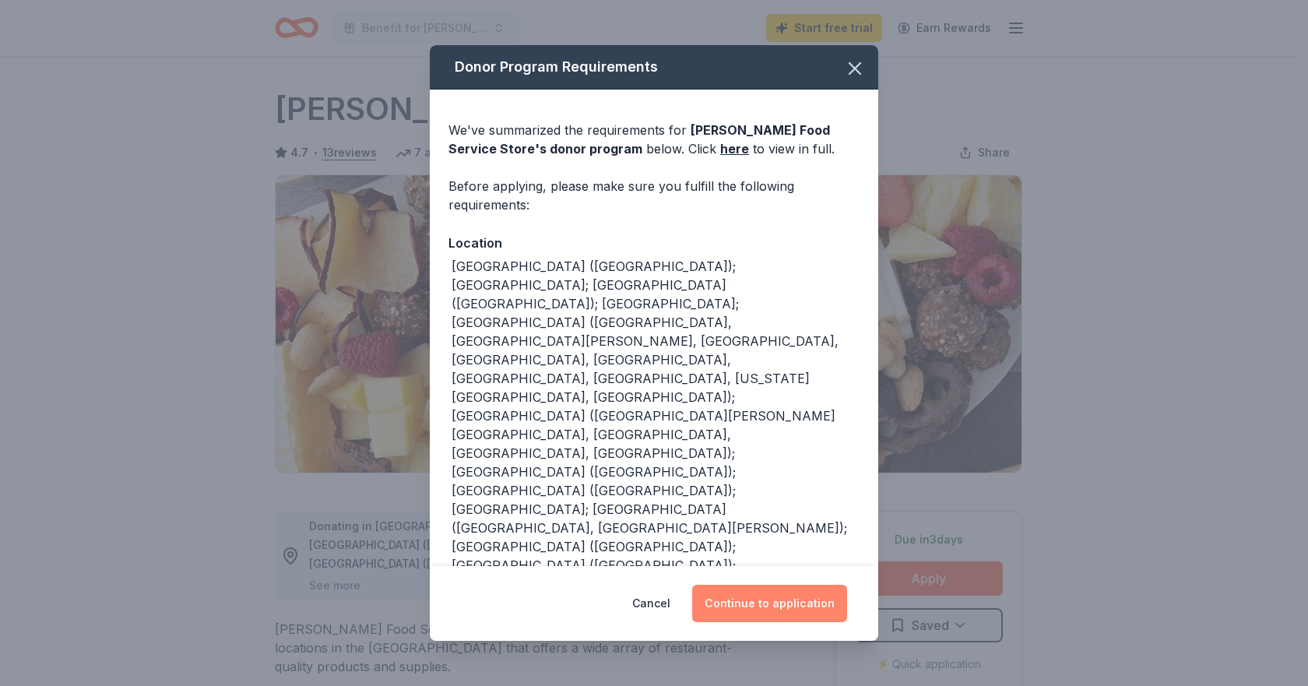
click at [813, 598] on button "Continue to application" at bounding box center [769, 603] width 155 height 37
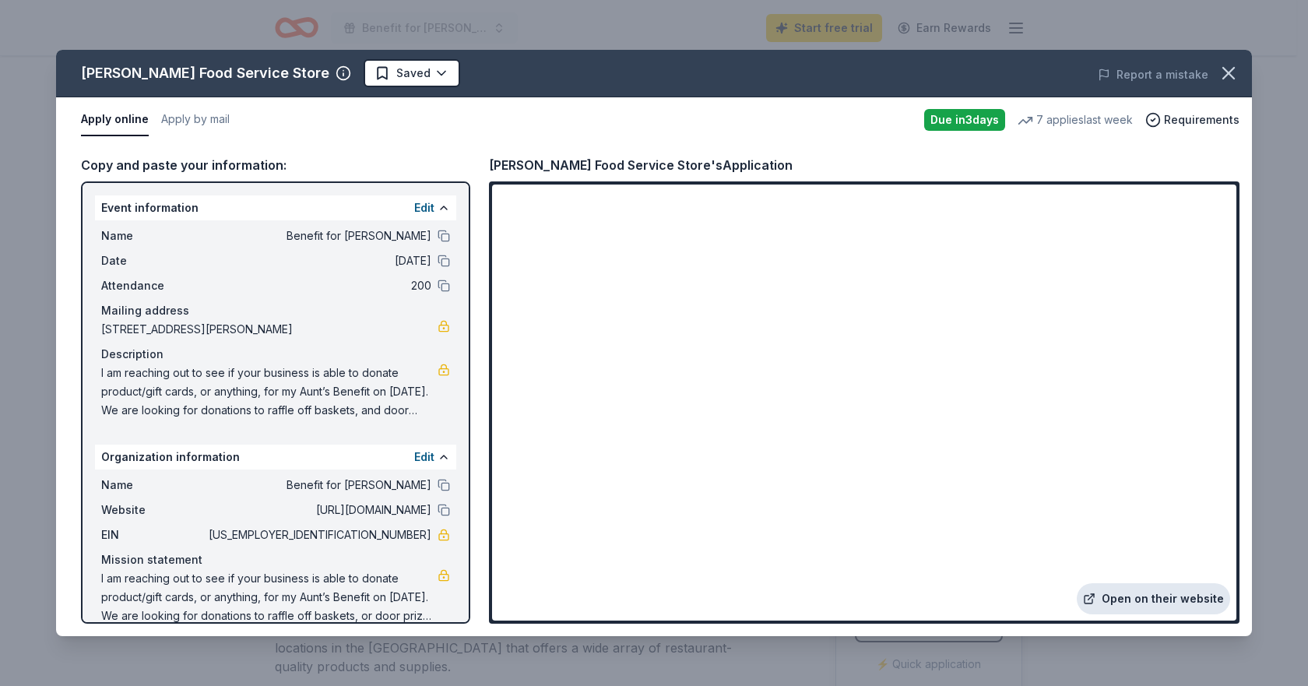
click at [1134, 598] on link "Open on their website" at bounding box center [1152, 598] width 153 height 31
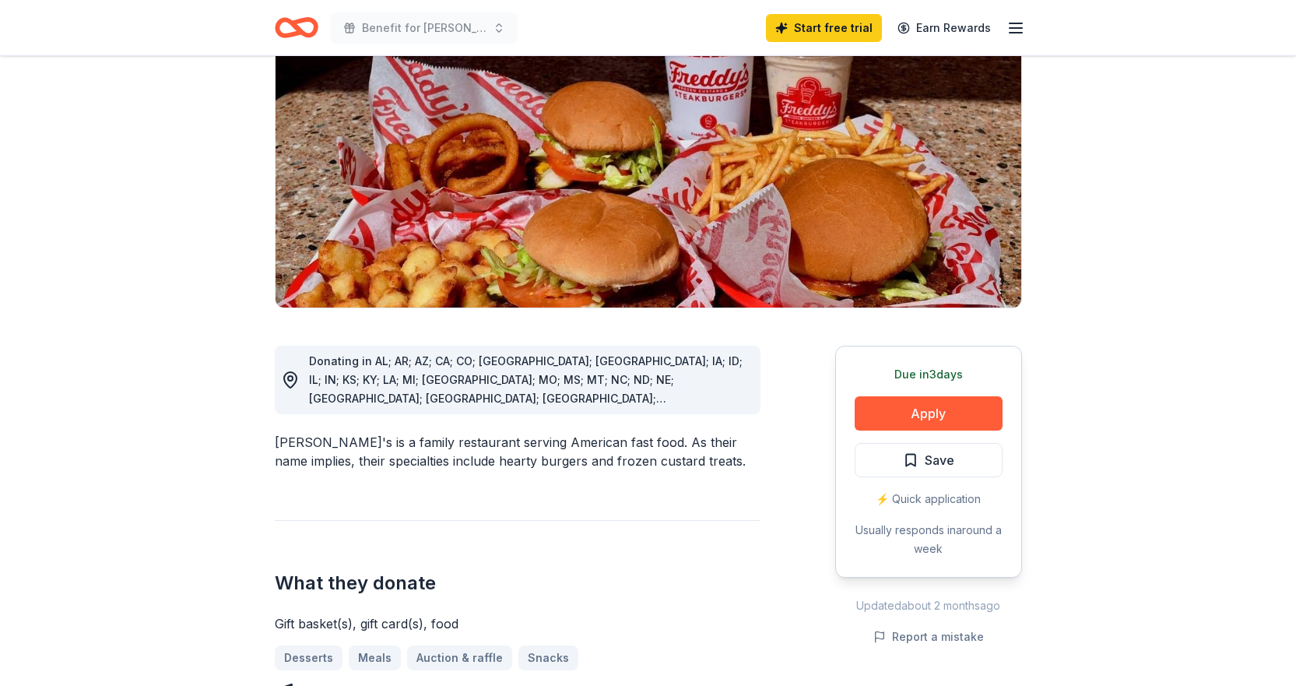
scroll to position [233, 0]
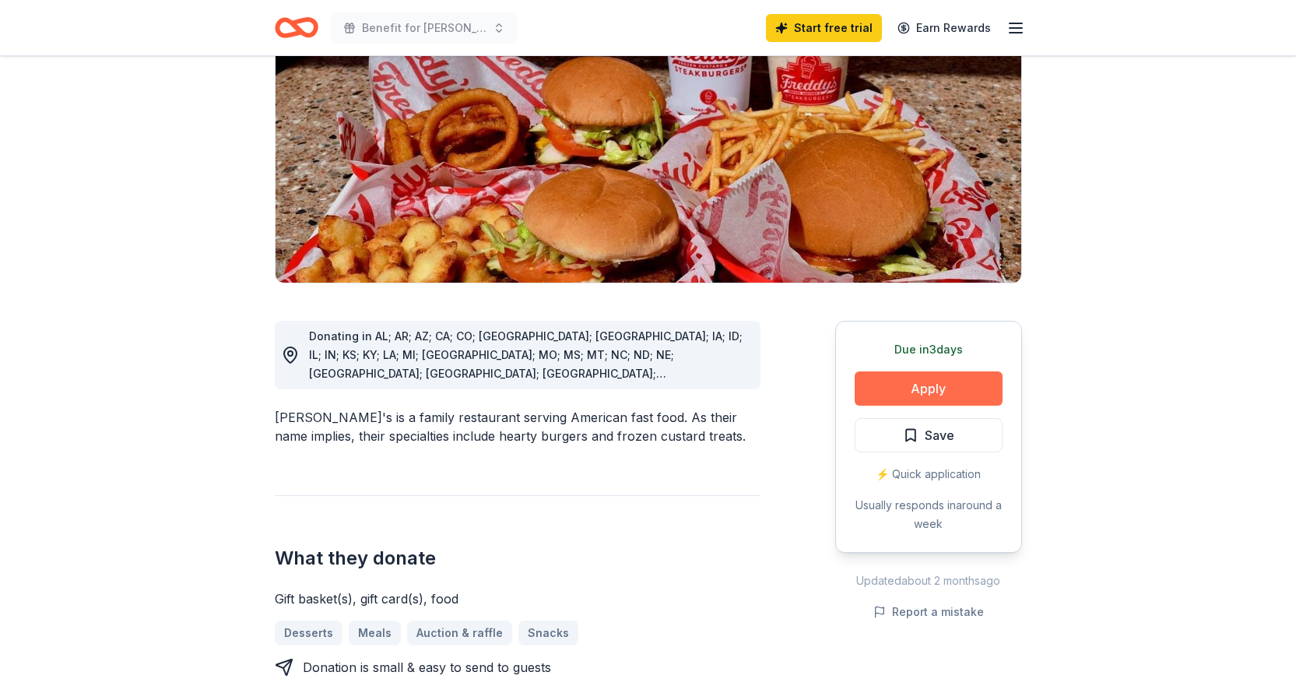
click at [932, 371] on button "Apply" at bounding box center [929, 388] width 148 height 34
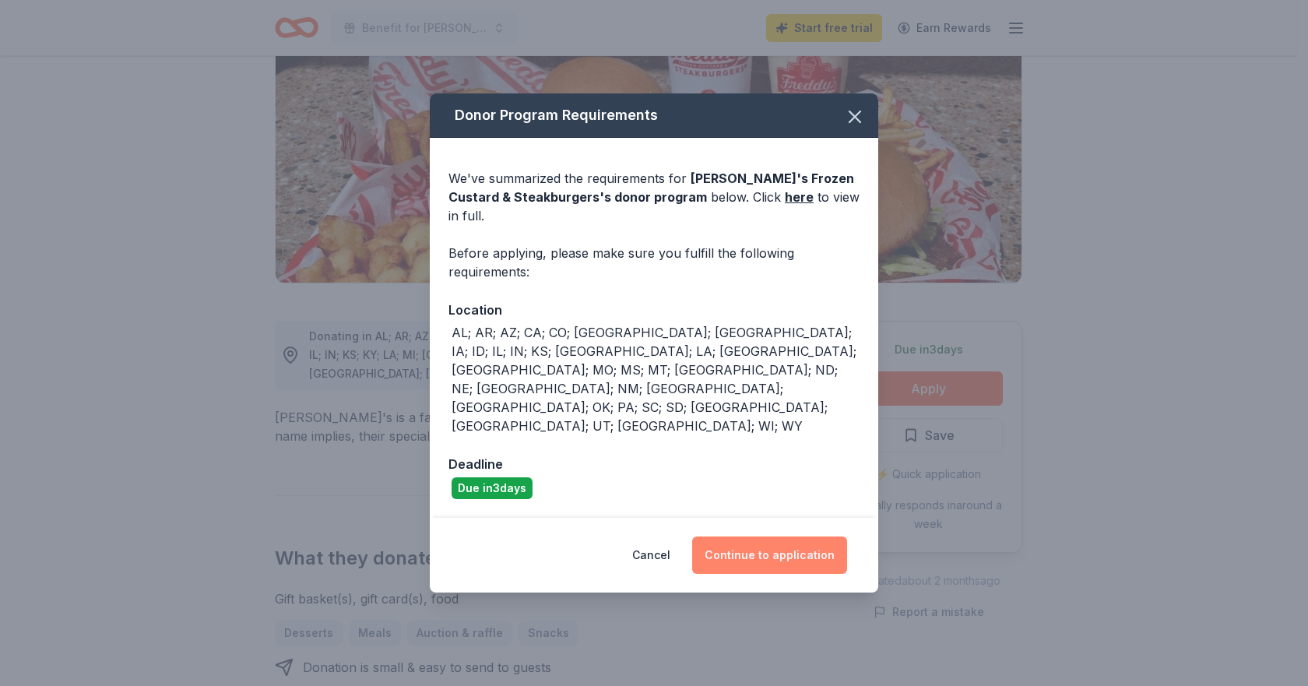
click at [797, 536] on button "Continue to application" at bounding box center [769, 554] width 155 height 37
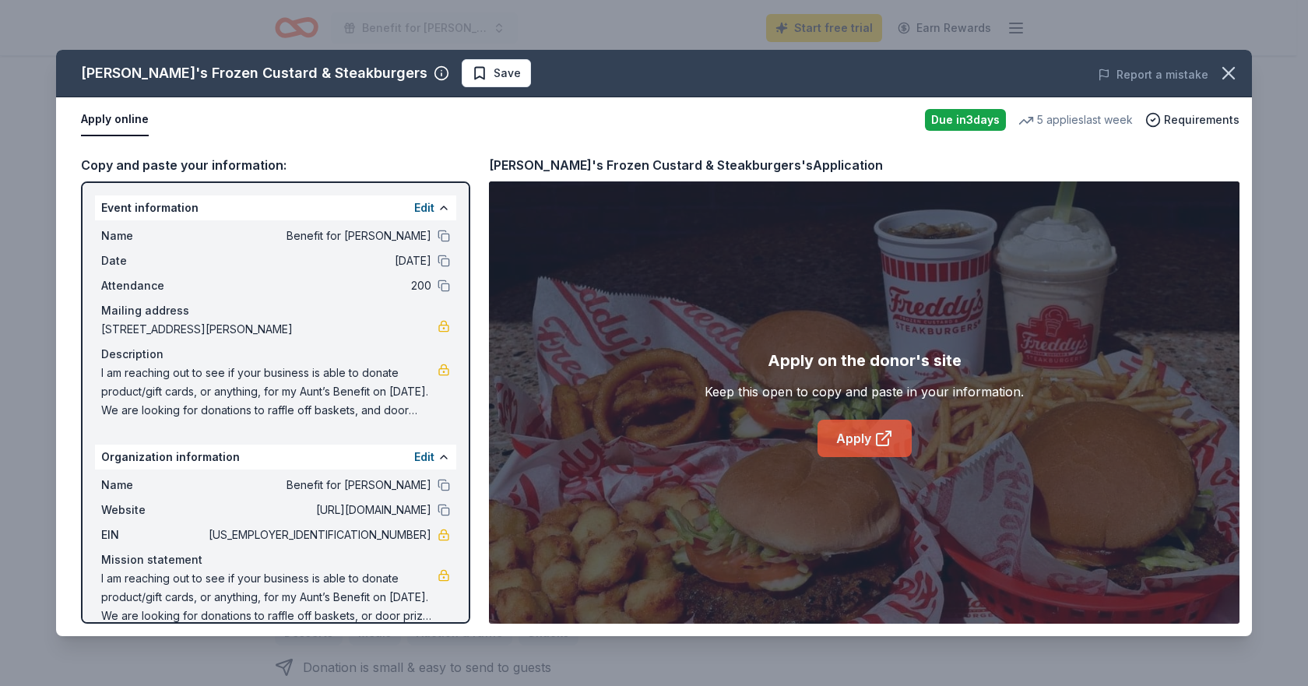
click at [857, 443] on link "Apply" at bounding box center [864, 438] width 94 height 37
click at [1227, 75] on icon "button" at bounding box center [1228, 73] width 22 height 22
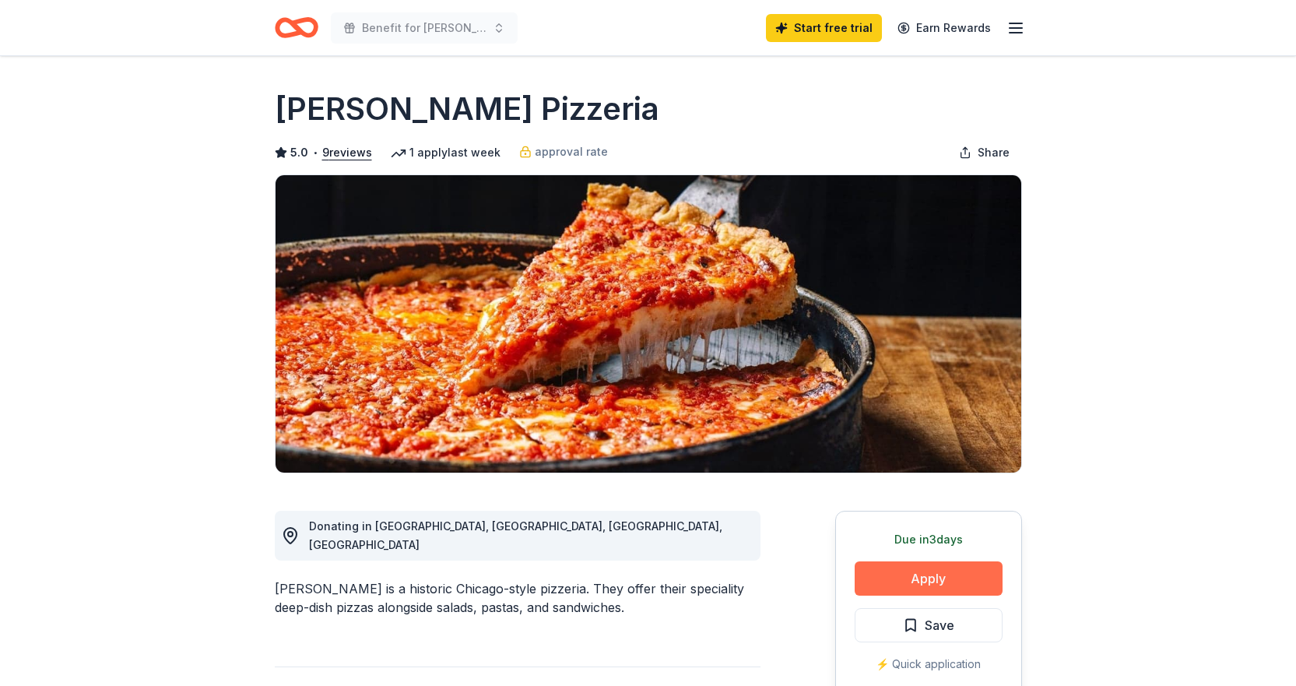
click at [890, 574] on button "Apply" at bounding box center [929, 578] width 148 height 34
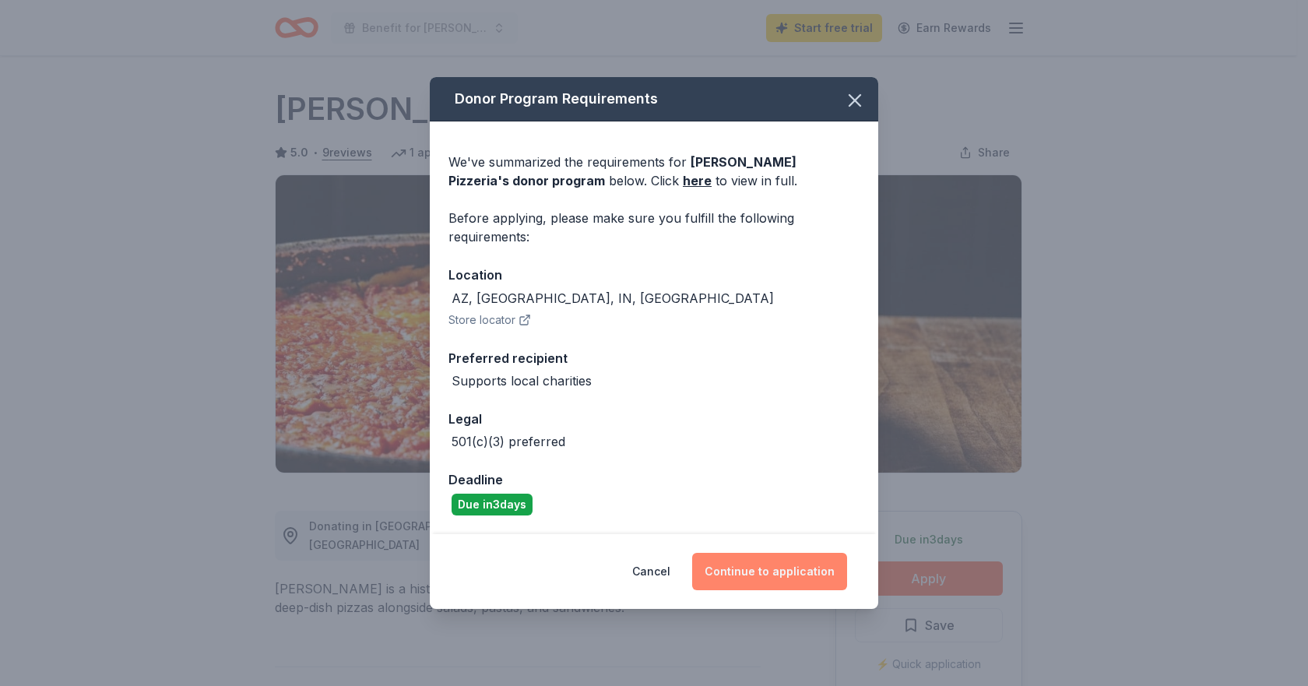
click at [770, 571] on button "Continue to application" at bounding box center [769, 571] width 155 height 37
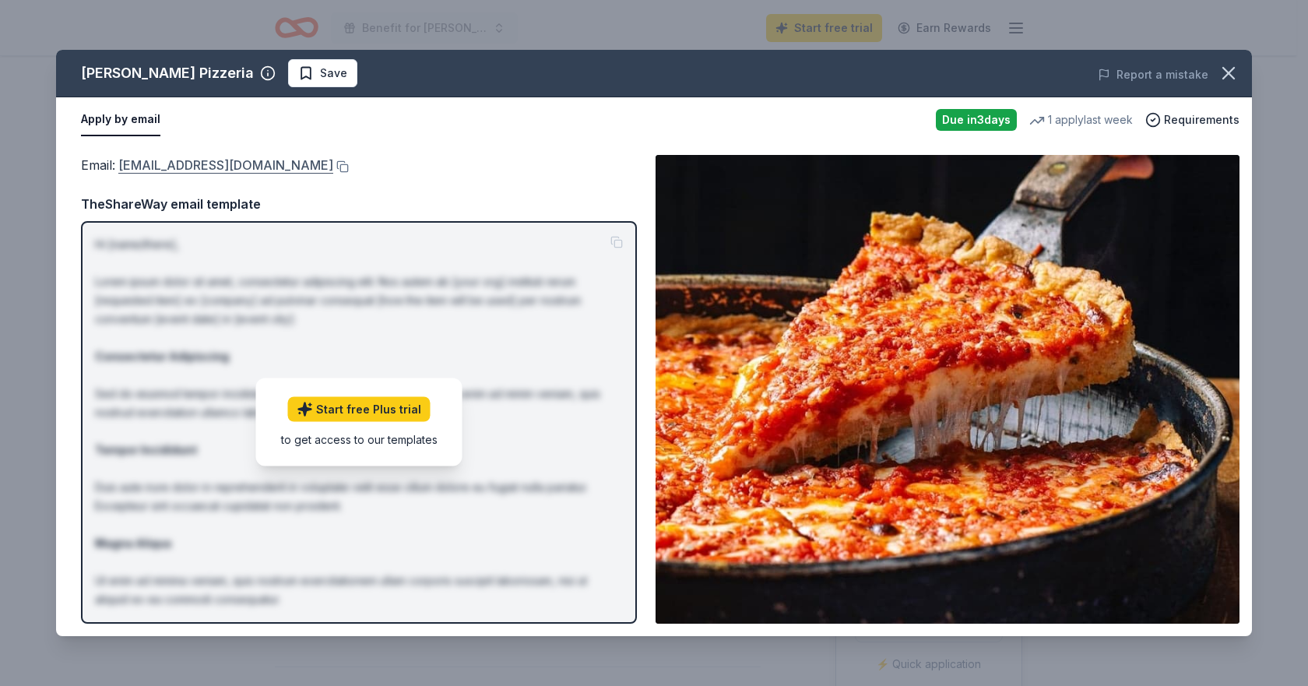
click at [202, 162] on link "[EMAIL_ADDRESS][DOMAIN_NAME]" at bounding box center [225, 165] width 215 height 20
click at [1229, 75] on icon "button" at bounding box center [1228, 73] width 11 height 11
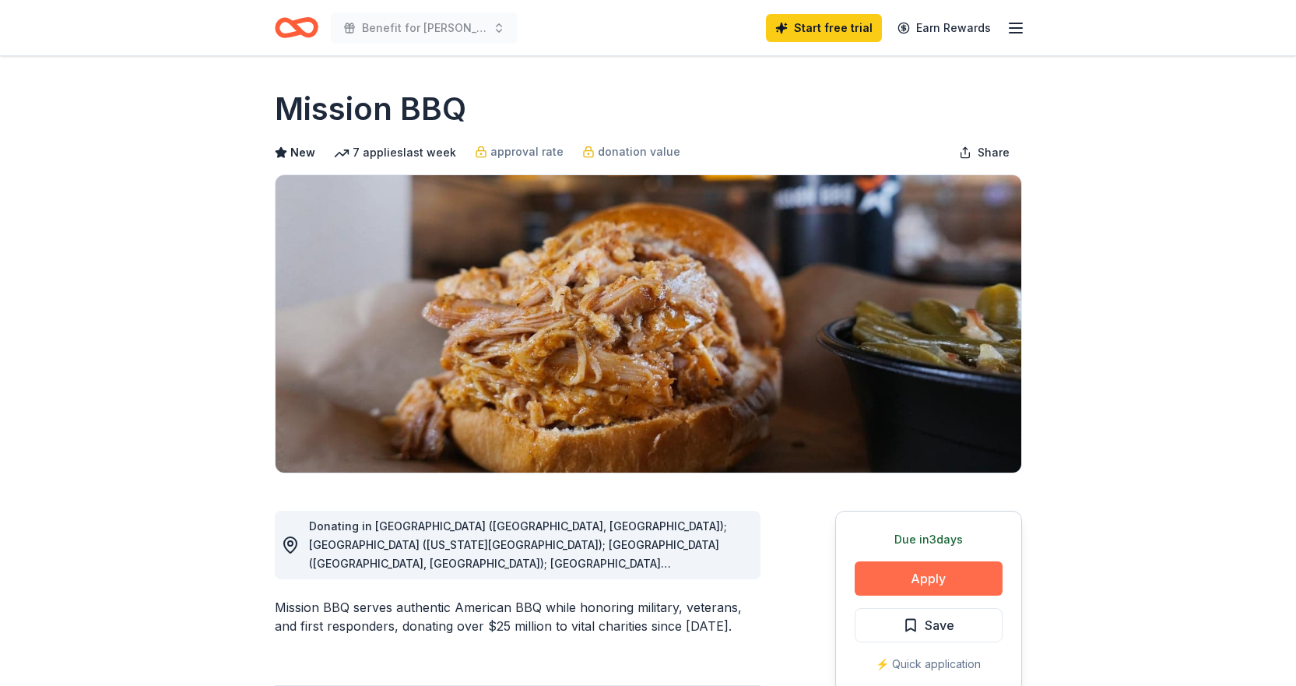
click at [923, 578] on button "Apply" at bounding box center [929, 578] width 148 height 34
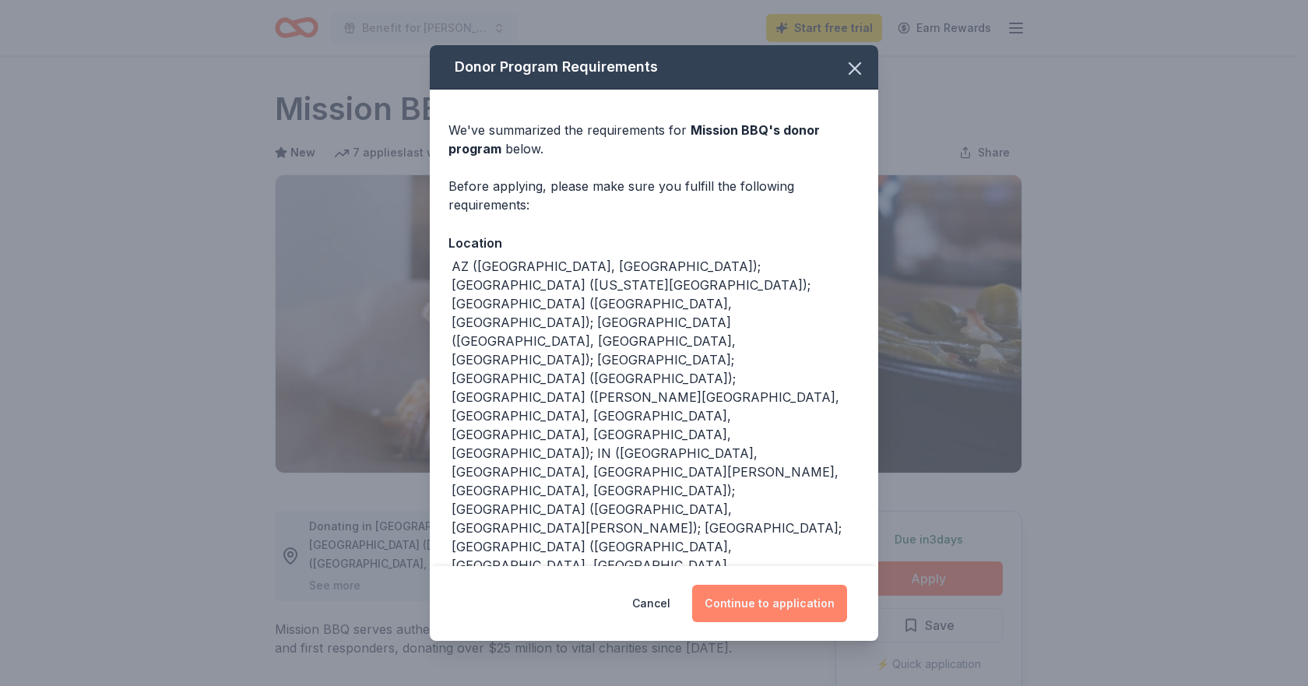
click at [792, 605] on button "Continue to application" at bounding box center [769, 603] width 155 height 37
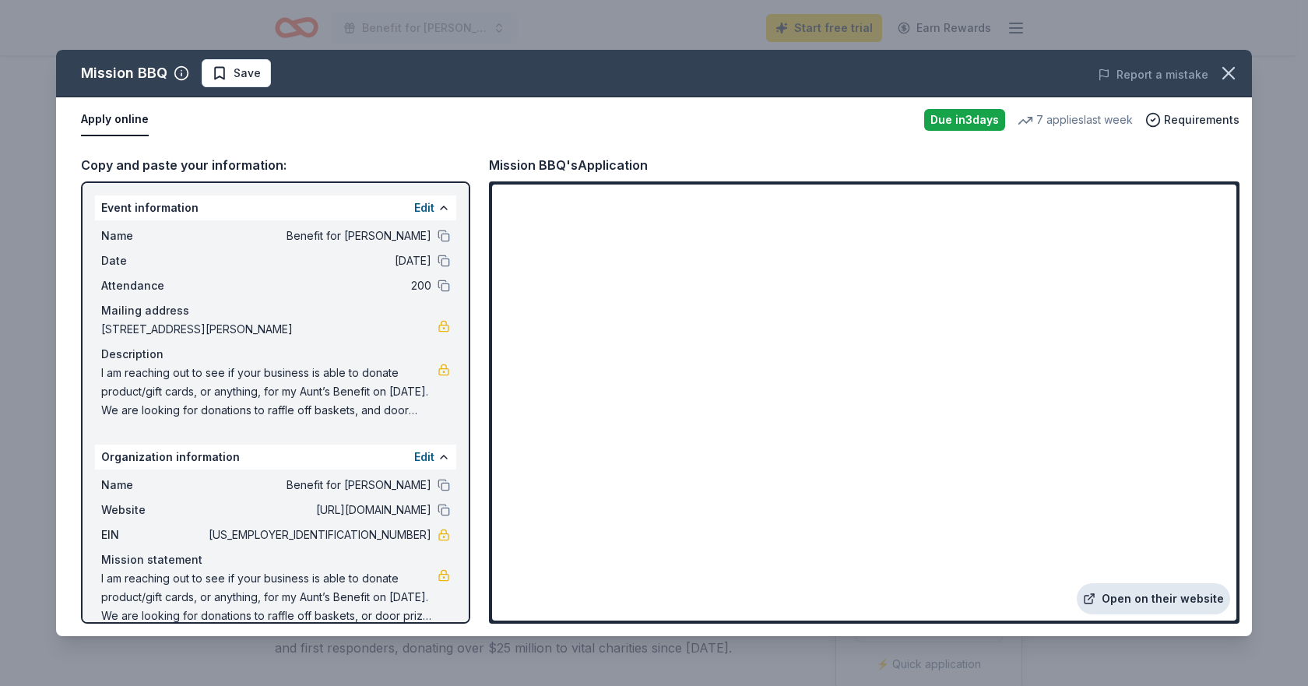
click at [1137, 601] on link "Open on their website" at bounding box center [1152, 598] width 153 height 31
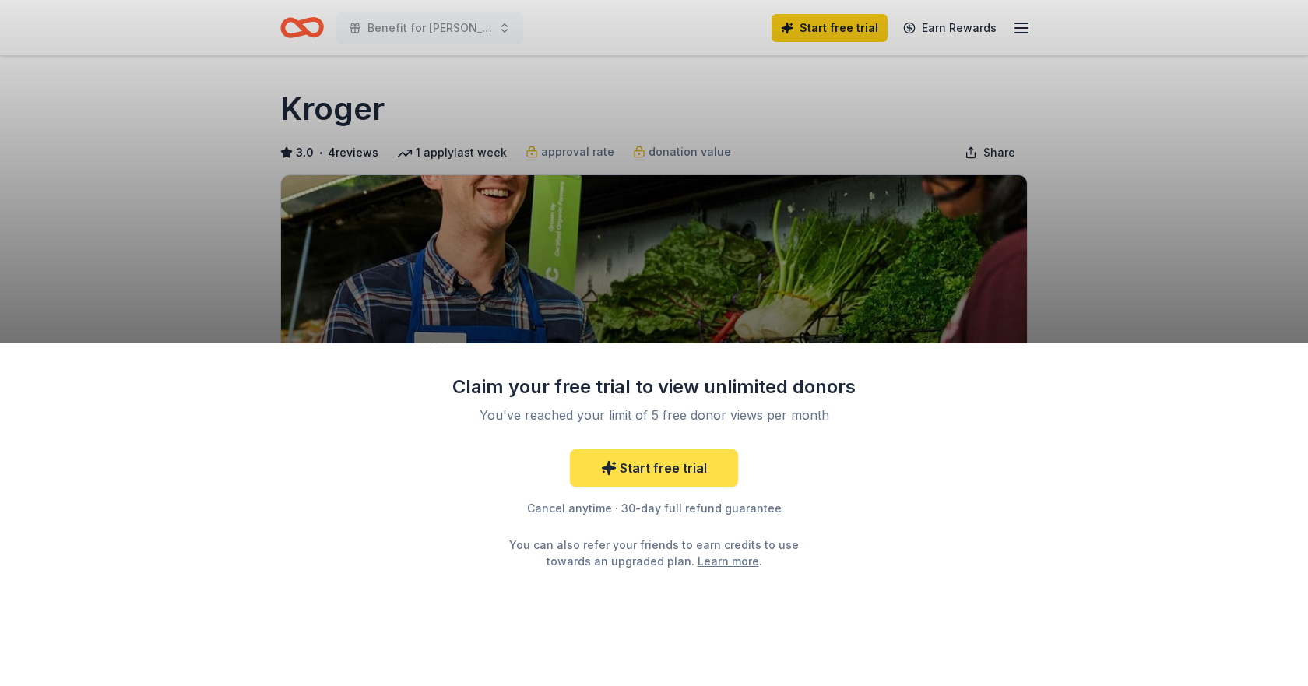
click at [660, 464] on link "Start free trial" at bounding box center [654, 467] width 168 height 37
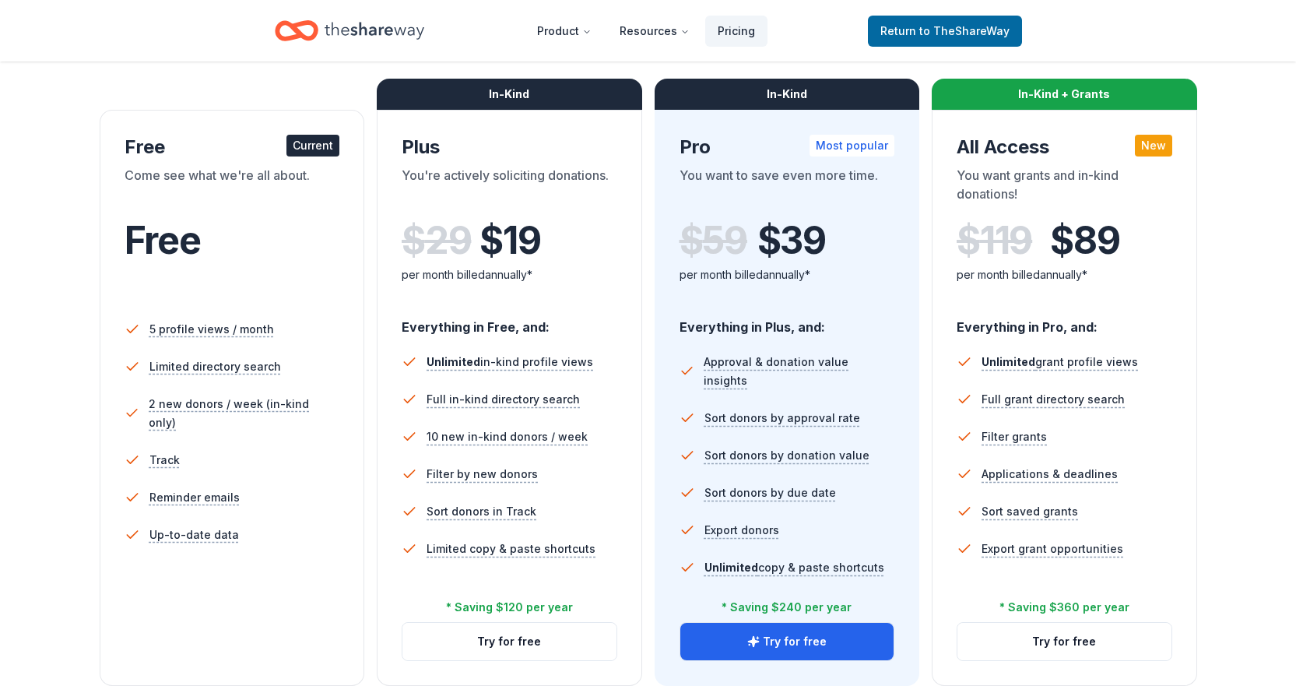
scroll to position [233, 0]
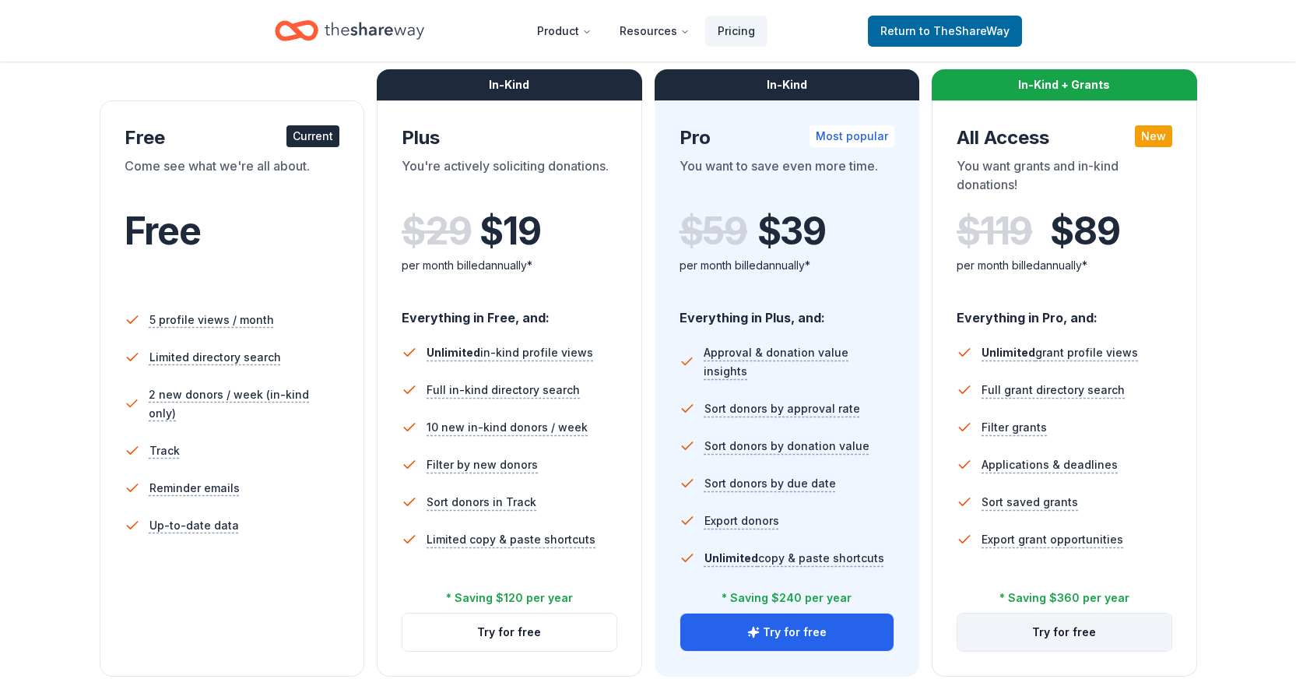
click at [1070, 633] on button "Try for free" at bounding box center [1064, 631] width 214 height 37
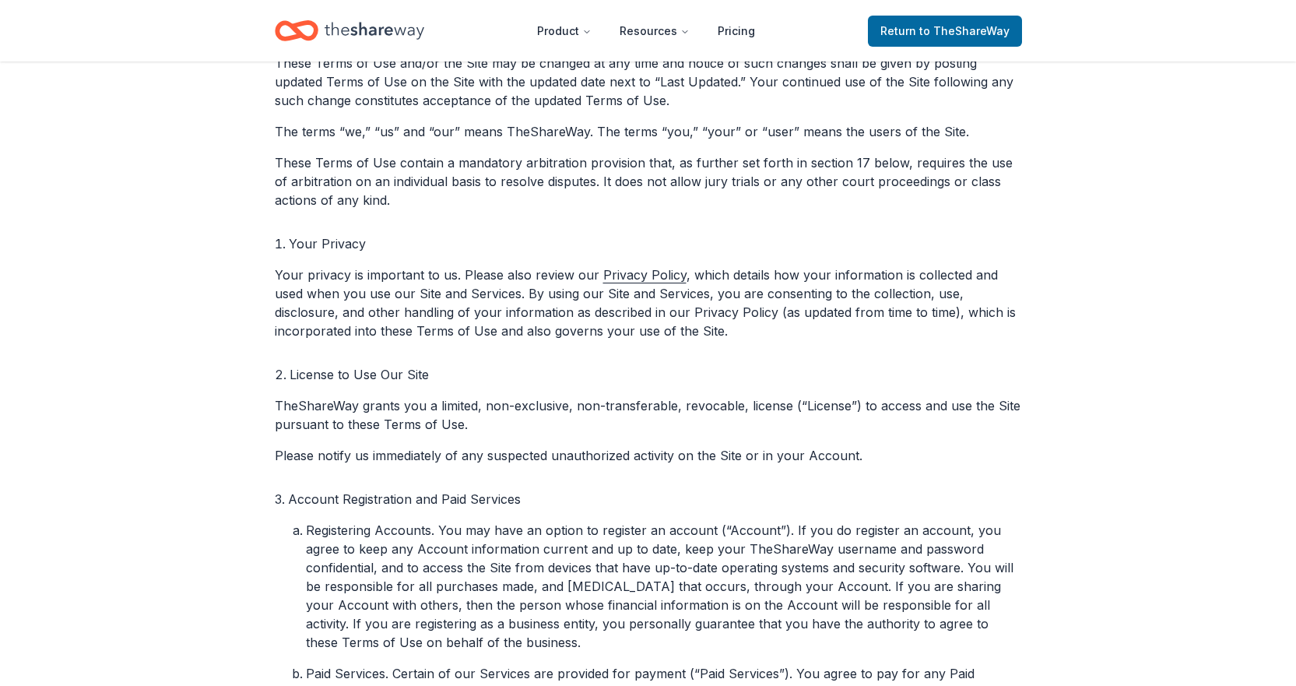
scroll to position [545, 0]
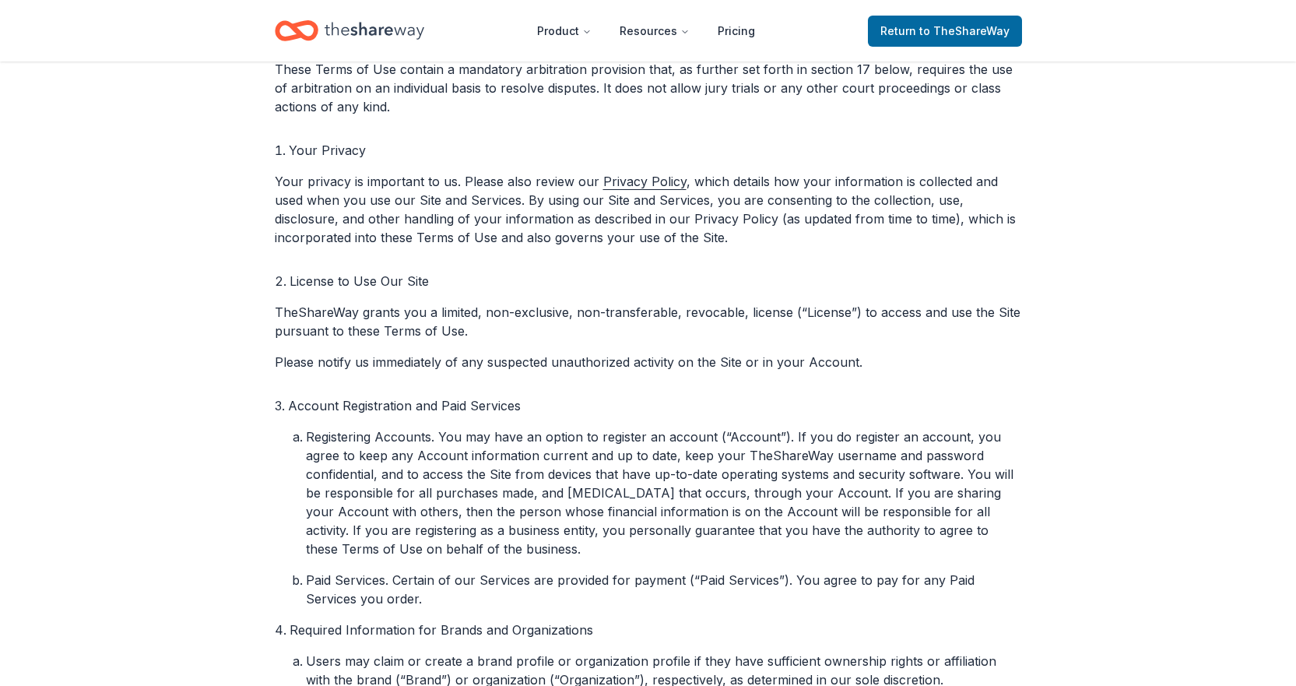
click at [649, 483] on li "Registering Accounts. You may have an option to register an account (“Account”)…" at bounding box center [664, 492] width 716 height 131
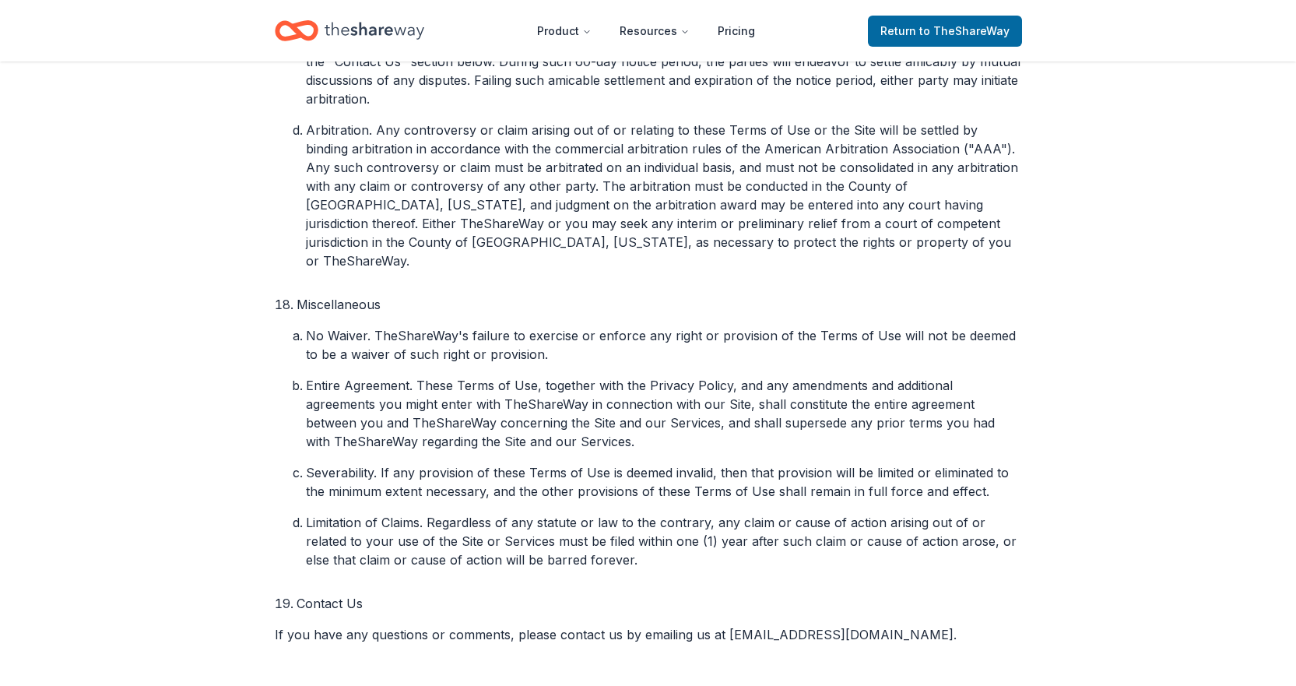
scroll to position [290, 0]
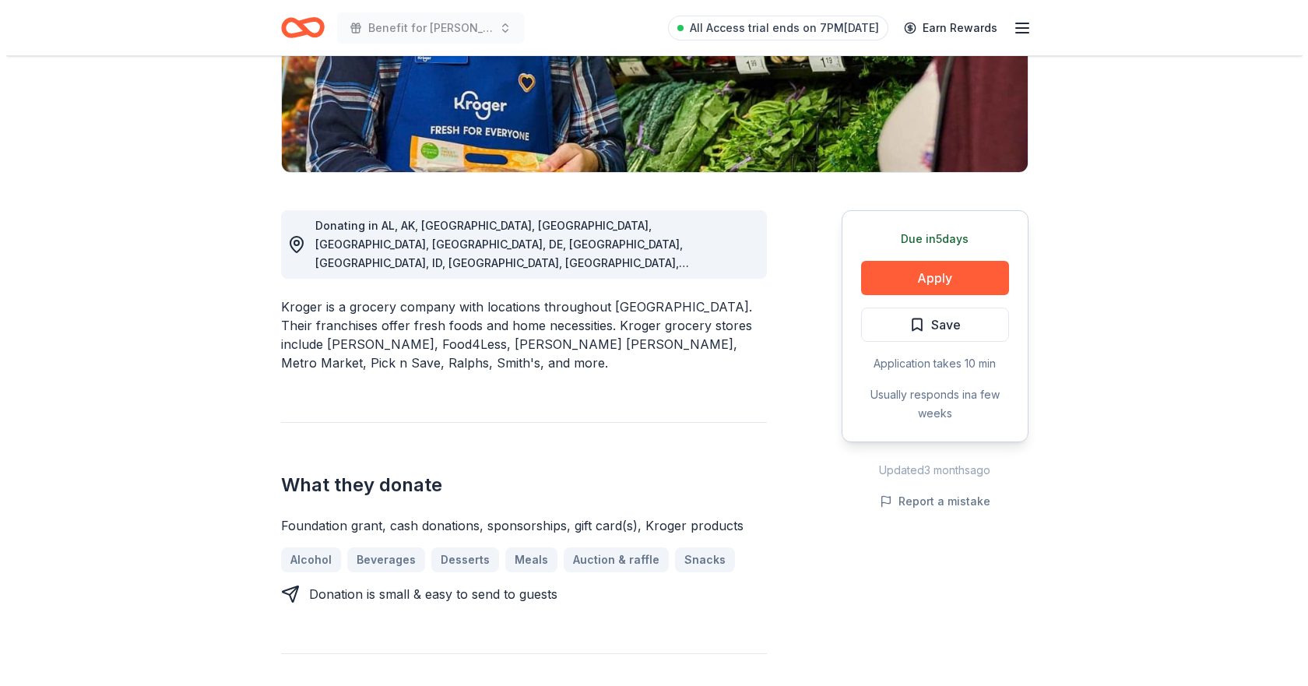
scroll to position [311, 0]
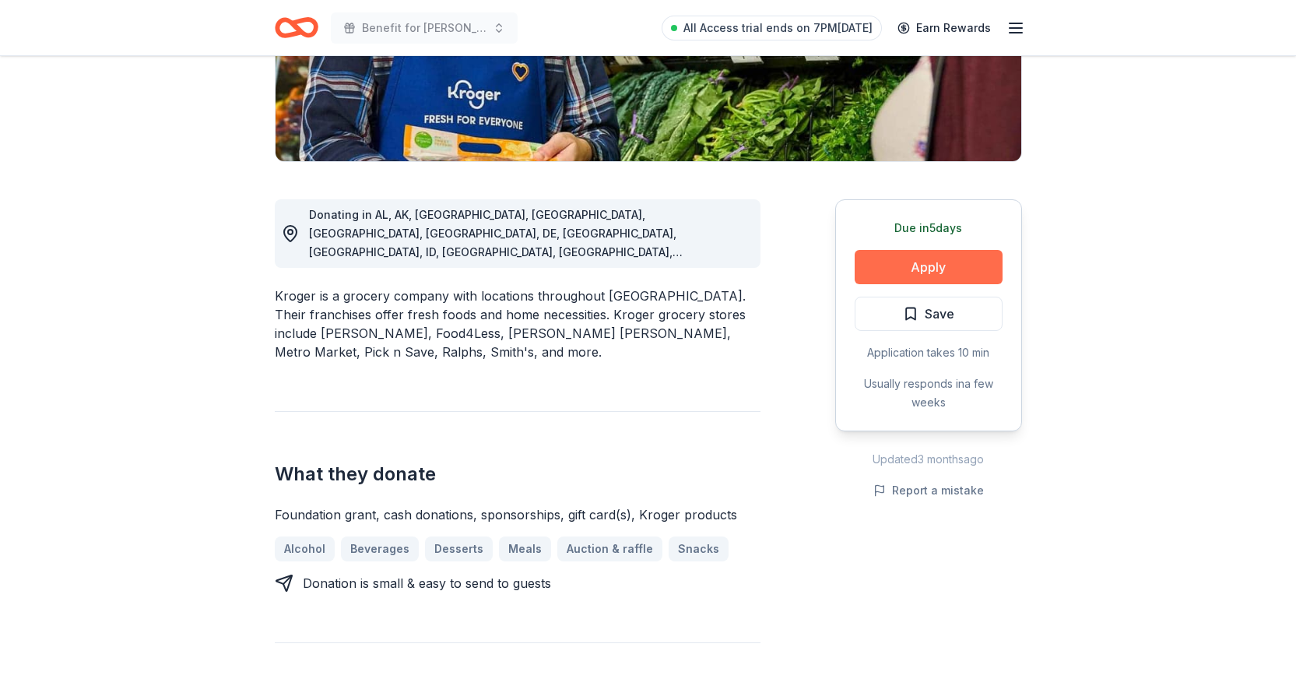
click at [936, 271] on button "Apply" at bounding box center [929, 267] width 148 height 34
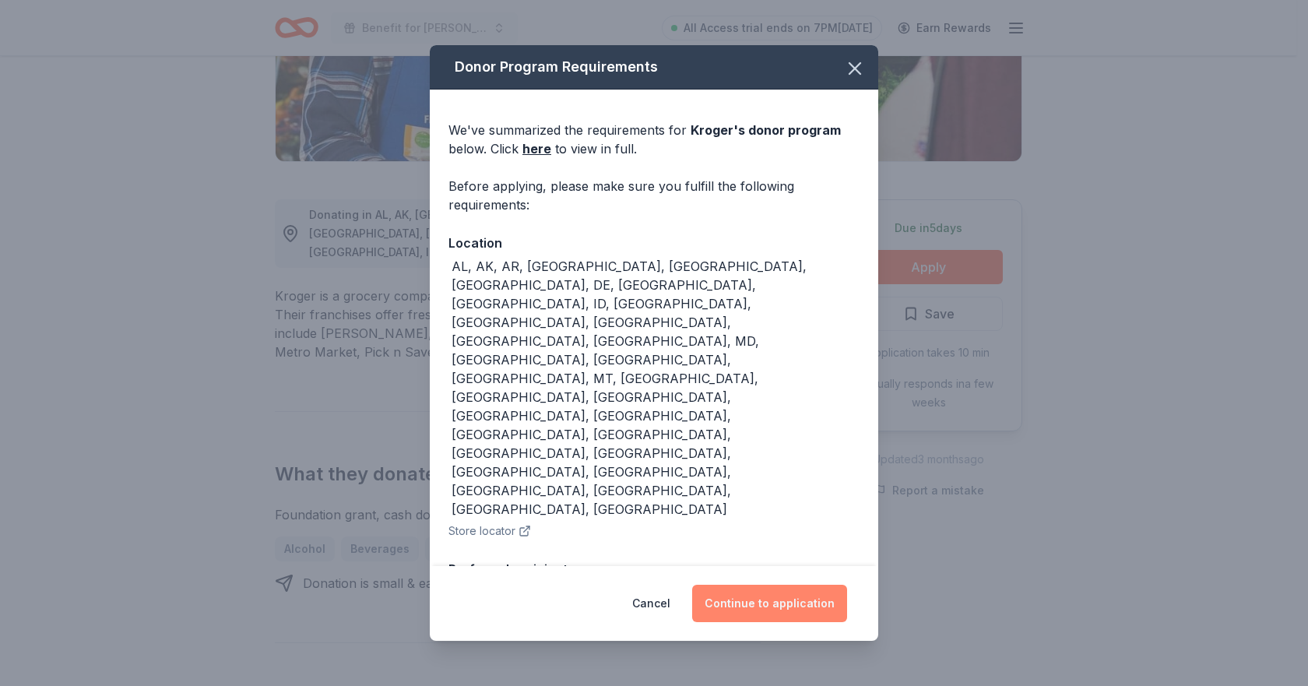
click at [792, 592] on button "Continue to application" at bounding box center [769, 603] width 155 height 37
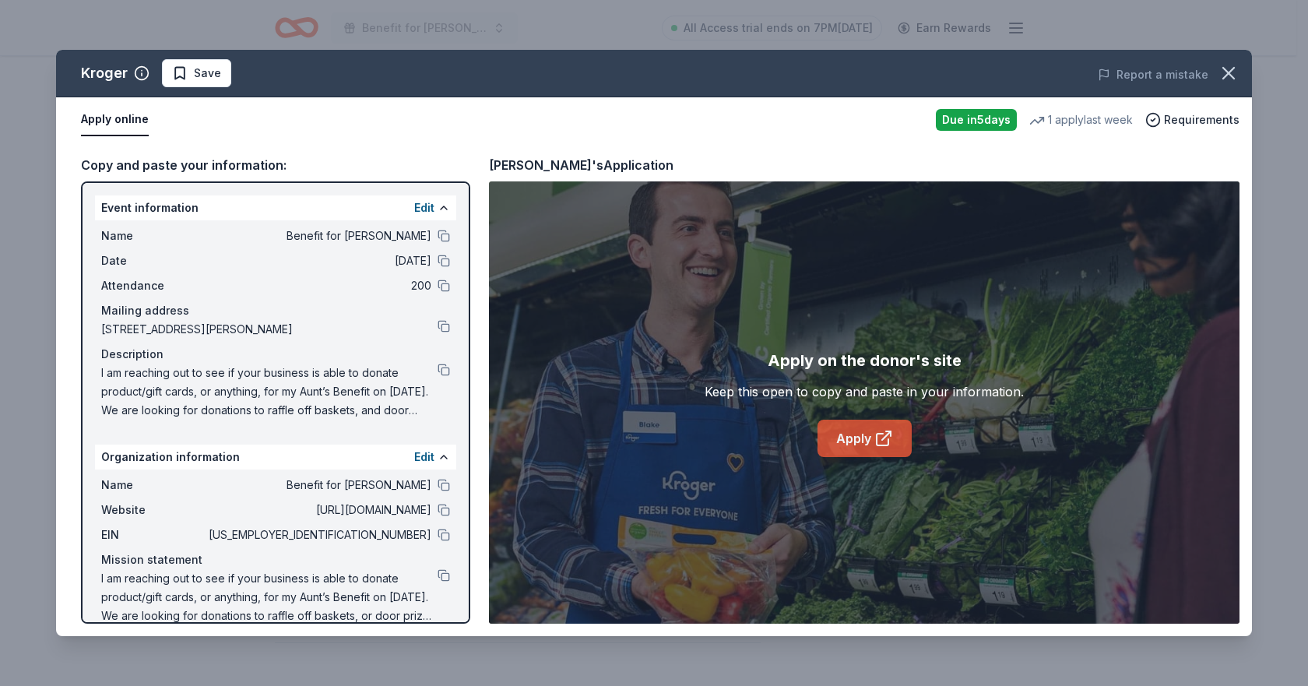
click at [859, 434] on link "Apply" at bounding box center [864, 438] width 94 height 37
